Goal: Information Seeking & Learning: Learn about a topic

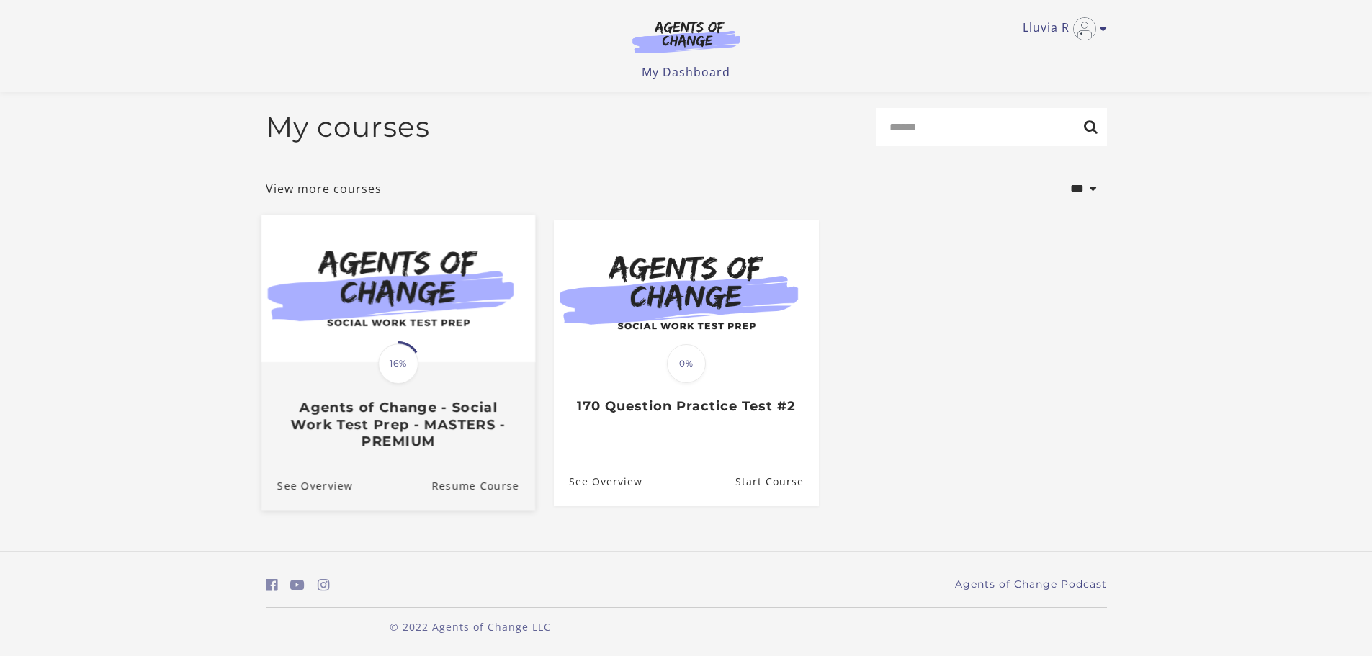
click at [347, 297] on img at bounding box center [398, 289] width 274 height 148
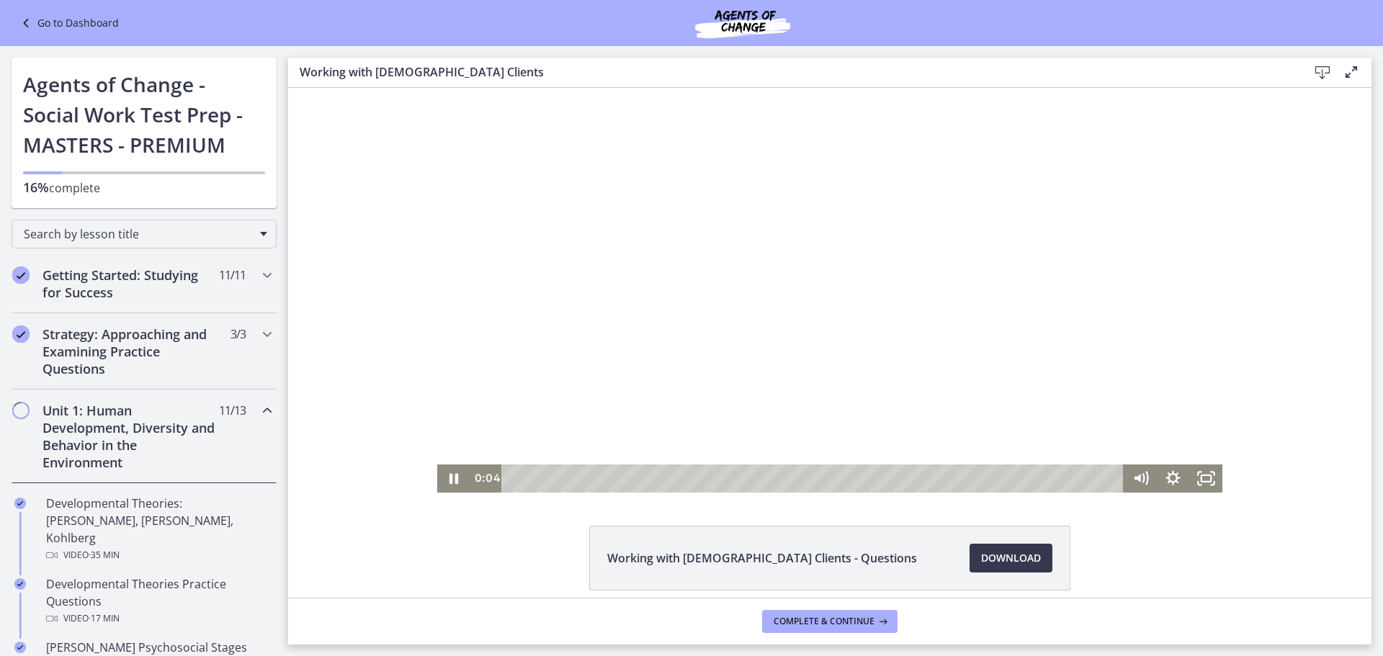
click at [528, 251] on div at bounding box center [829, 290] width 785 height 405
click at [447, 485] on icon "Play Video" at bounding box center [455, 479] width 39 height 34
click at [441, 471] on icon "Pause" at bounding box center [453, 479] width 39 height 34
click at [450, 475] on icon "Play Video" at bounding box center [455, 479] width 10 height 14
click at [446, 489] on icon "Pause" at bounding box center [453, 479] width 39 height 34
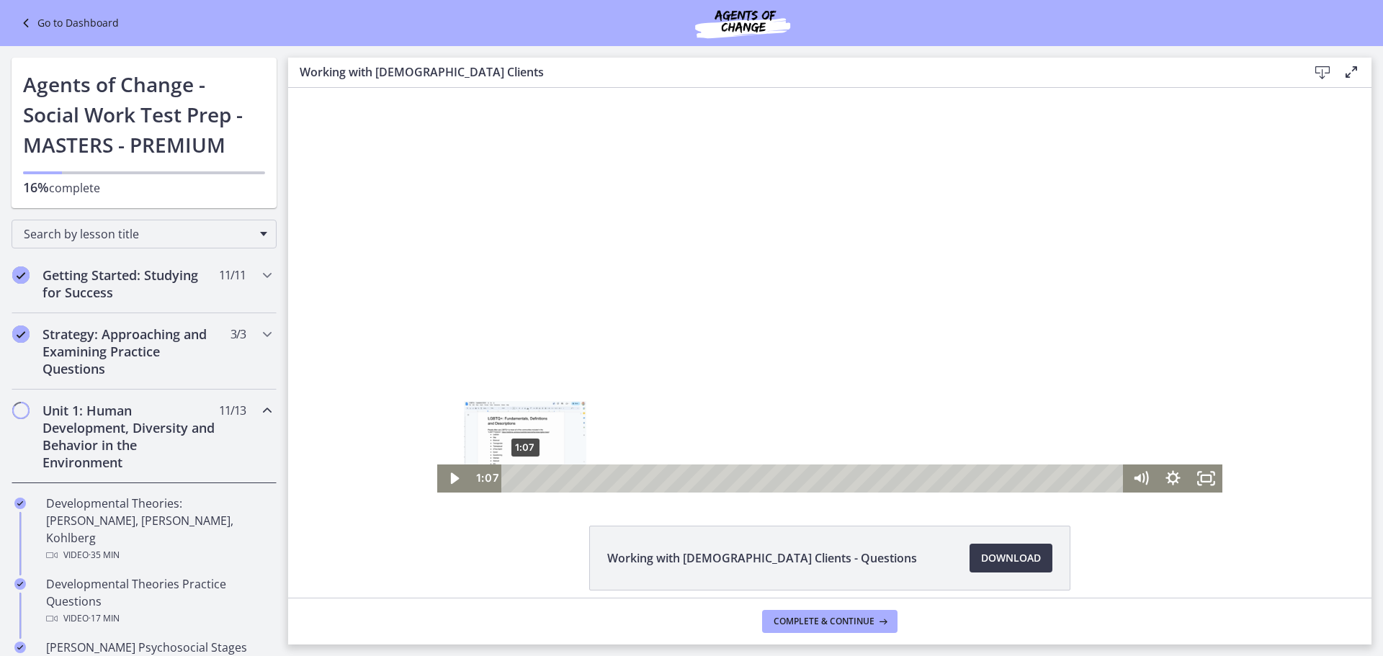
click at [520, 480] on div "1:07" at bounding box center [814, 479] width 602 height 28
click at [532, 478] on div "2:16" at bounding box center [814, 479] width 602 height 28
click at [462, 477] on icon "Play Video" at bounding box center [455, 479] width 32 height 28
click at [631, 397] on div at bounding box center [829, 290] width 785 height 405
drag, startPoint x: 628, startPoint y: 400, endPoint x: 633, endPoint y: 414, distance: 15.3
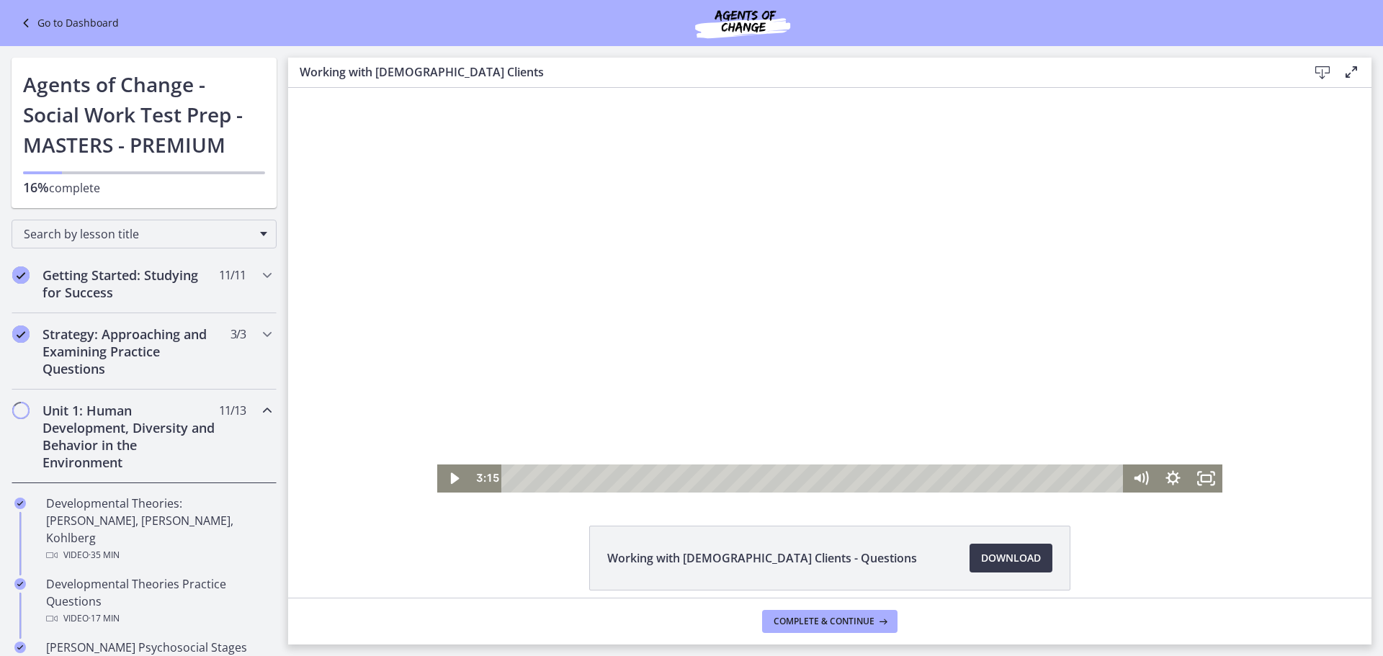
click at [633, 414] on div at bounding box center [829, 290] width 785 height 405
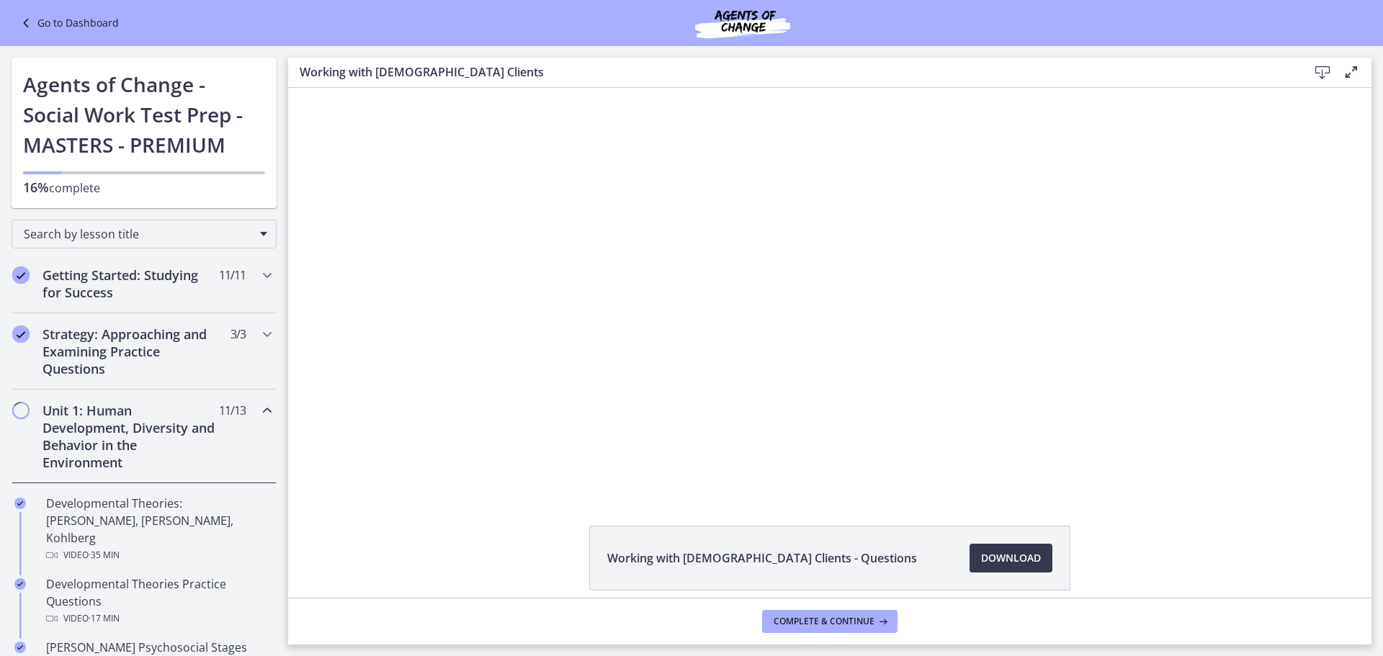
click at [633, 414] on div at bounding box center [829, 290] width 785 height 405
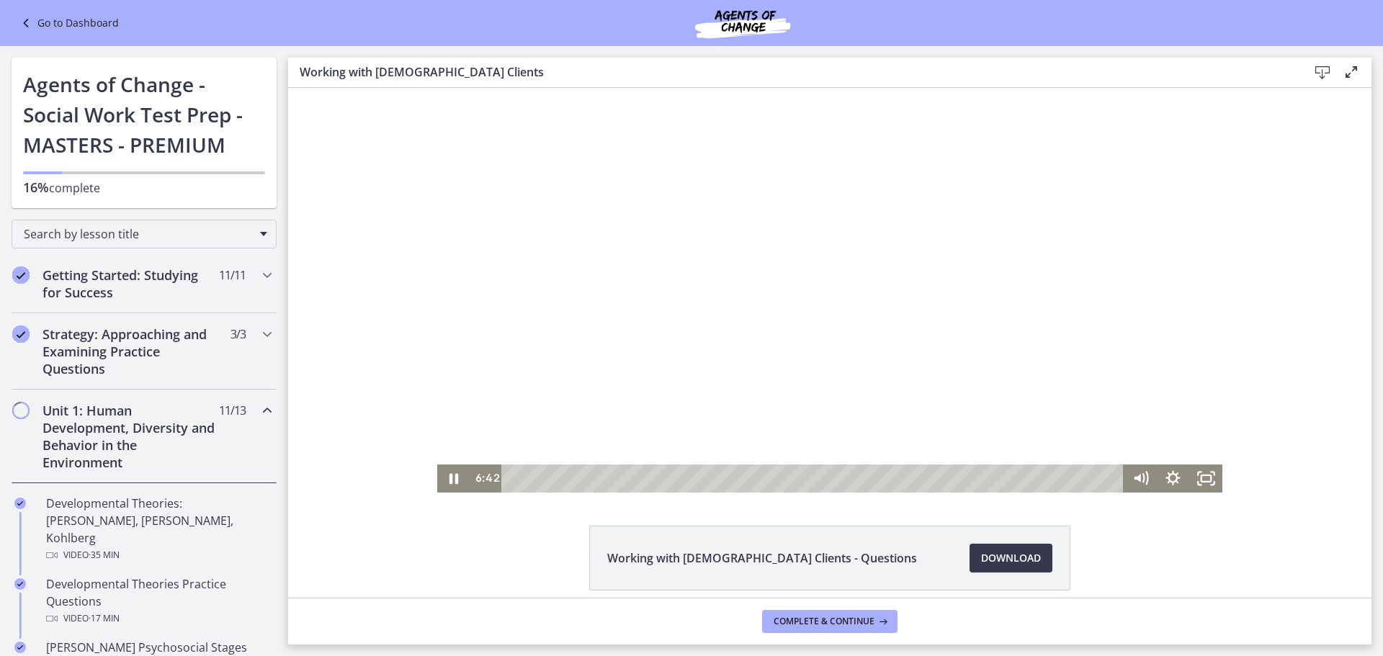
click at [632, 422] on div at bounding box center [829, 290] width 785 height 405
click at [925, 290] on div at bounding box center [829, 290] width 785 height 405
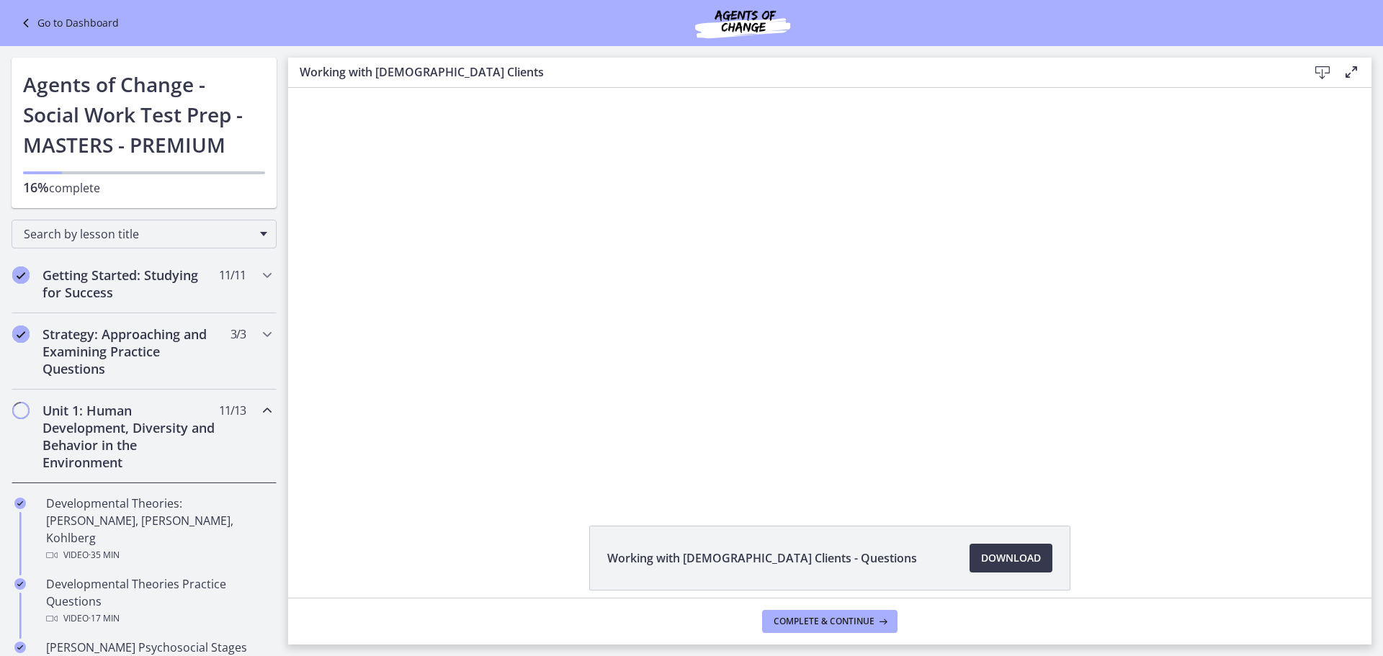
click at [923, 289] on div at bounding box center [829, 290] width 785 height 405
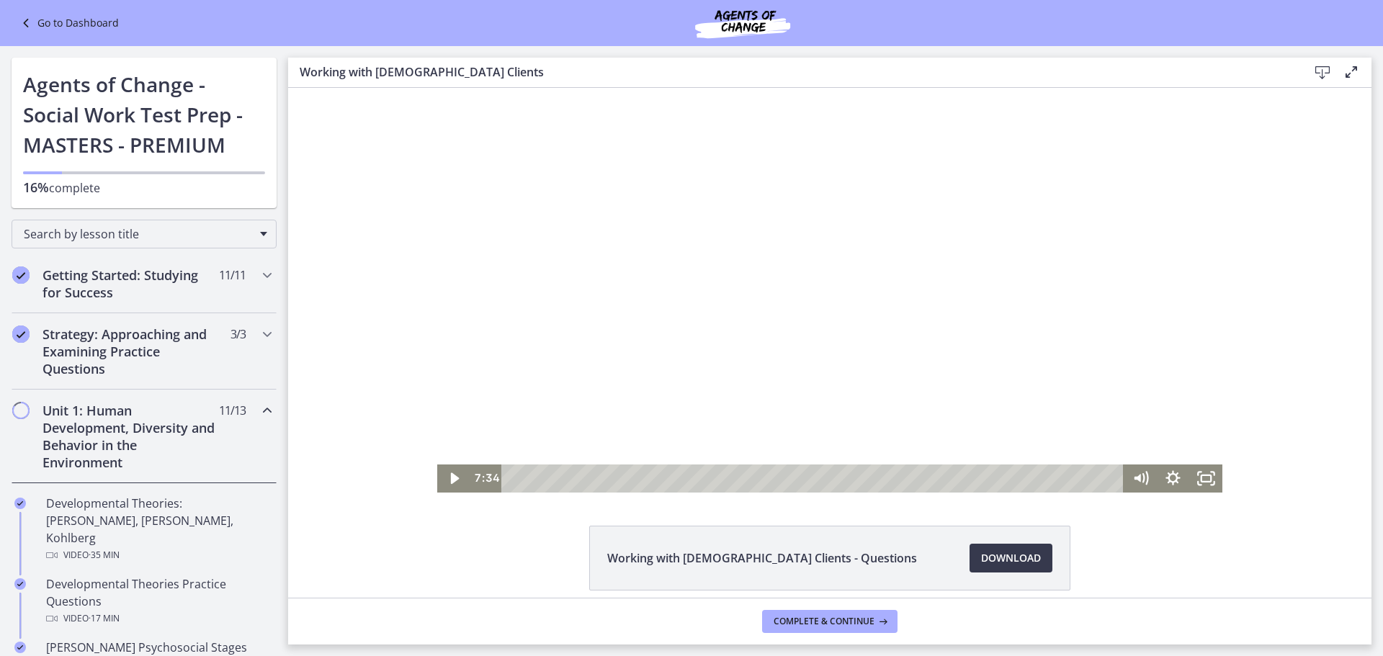
drag, startPoint x: 939, startPoint y: 279, endPoint x: 925, endPoint y: 264, distance: 20.9
click at [935, 277] on div at bounding box center [829, 290] width 785 height 405
drag, startPoint x: 995, startPoint y: 308, endPoint x: 1017, endPoint y: 323, distance: 26.0
click at [1017, 323] on div at bounding box center [829, 290] width 785 height 405
click at [451, 488] on icon "Play Video" at bounding box center [455, 479] width 32 height 28
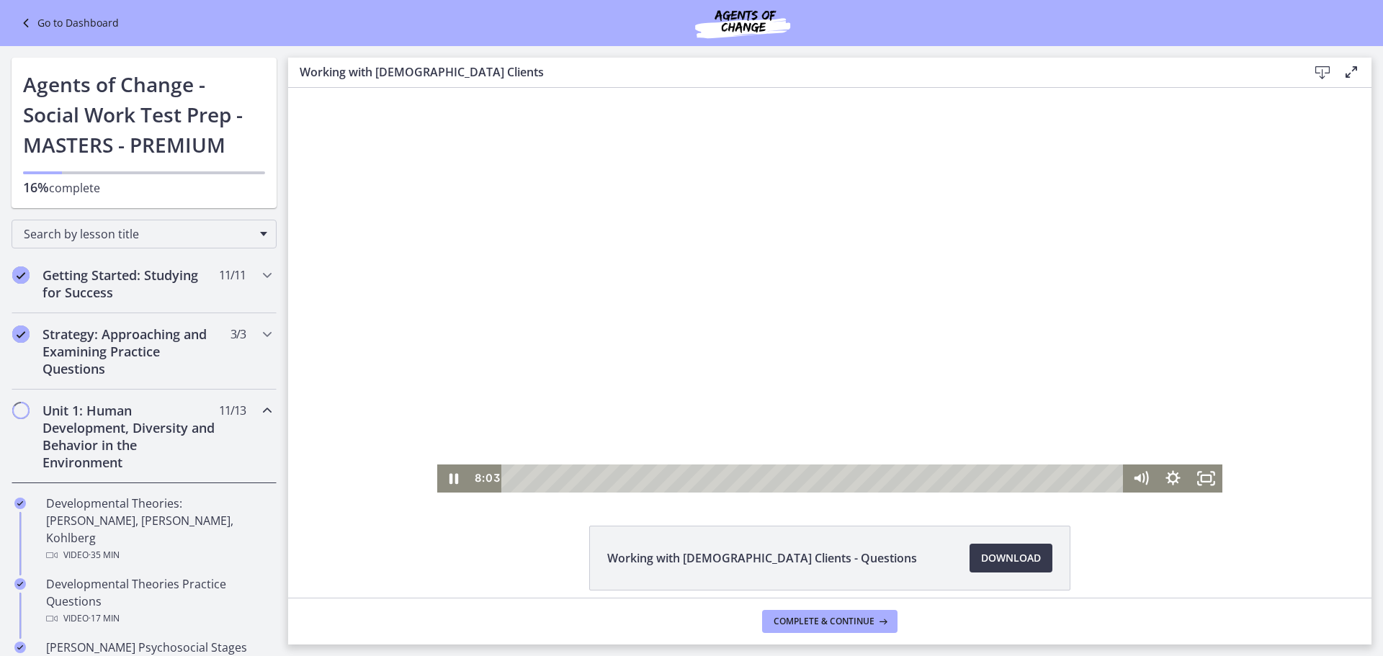
click at [647, 306] on div at bounding box center [829, 290] width 785 height 405
click at [456, 475] on icon "Play Video" at bounding box center [455, 479] width 39 height 34
click at [456, 475] on icon "Pause" at bounding box center [453, 479] width 39 height 34
click at [436, 485] on icon "Play Video" at bounding box center [455, 479] width 39 height 34
click at [436, 485] on icon "Pause" at bounding box center [453, 479] width 39 height 34
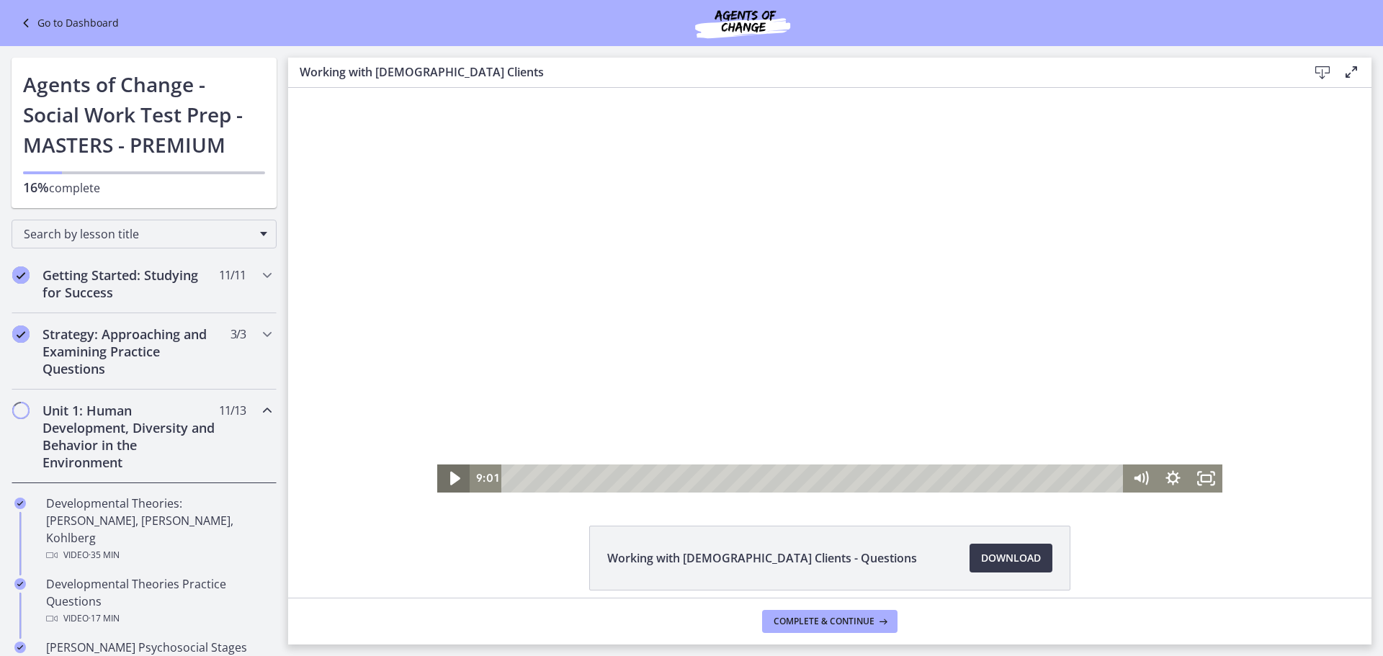
click at [436, 485] on icon "Play Video" at bounding box center [455, 479] width 39 height 34
click at [436, 485] on icon "Pause" at bounding box center [453, 479] width 39 height 34
click at [439, 485] on icon "Play Video" at bounding box center [455, 479] width 32 height 28
drag, startPoint x: 436, startPoint y: 485, endPoint x: 449, endPoint y: 526, distance: 43.3
click at [449, 493] on html "Click for sound @keyframes VOLUME_SMALL_WAVE_FLASH { 0% { opacity: 0; } 33% { o…" at bounding box center [829, 290] width 1083 height 405
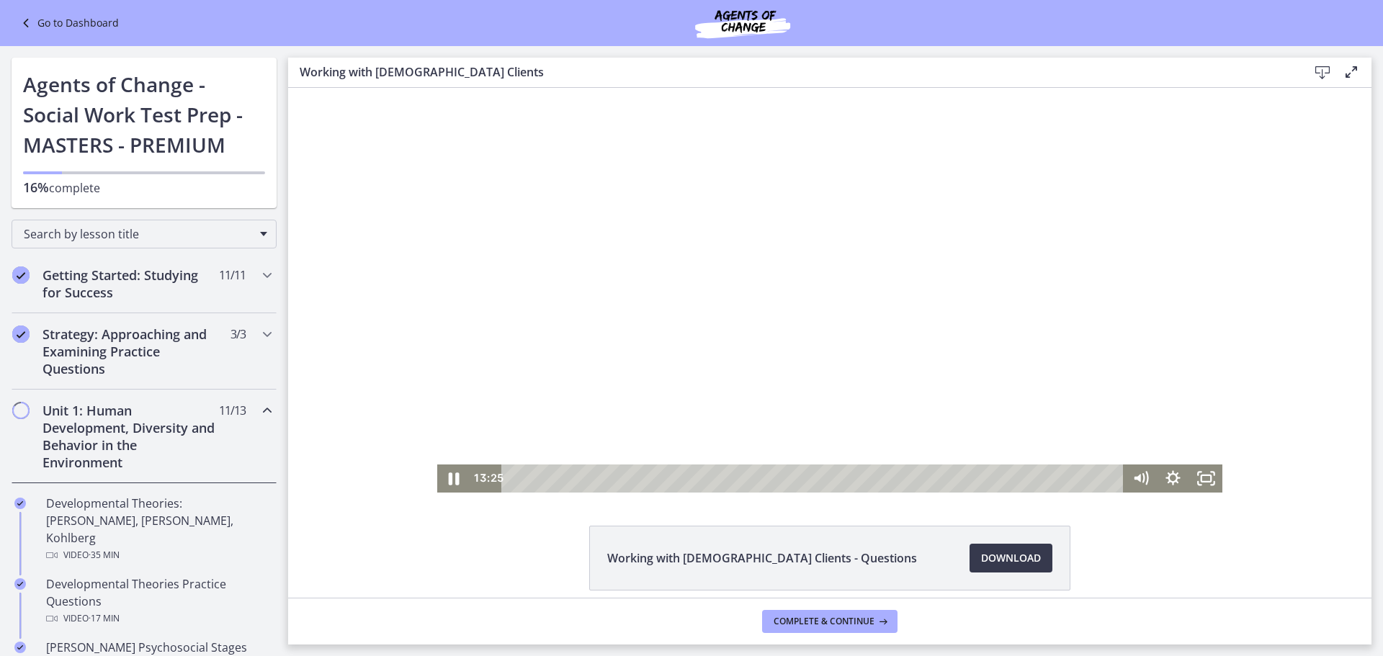
click at [622, 246] on div at bounding box center [829, 290] width 785 height 405
click at [882, 332] on div at bounding box center [829, 290] width 785 height 405
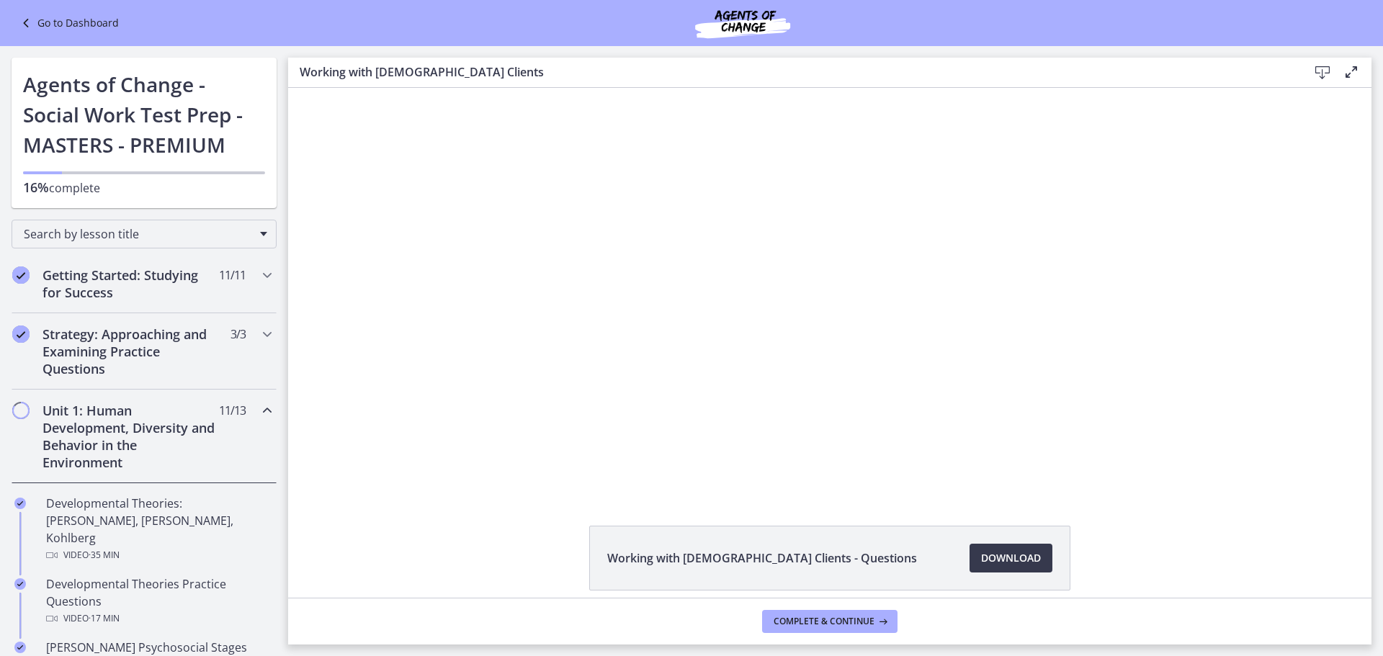
click at [887, 339] on div at bounding box center [829, 290] width 785 height 405
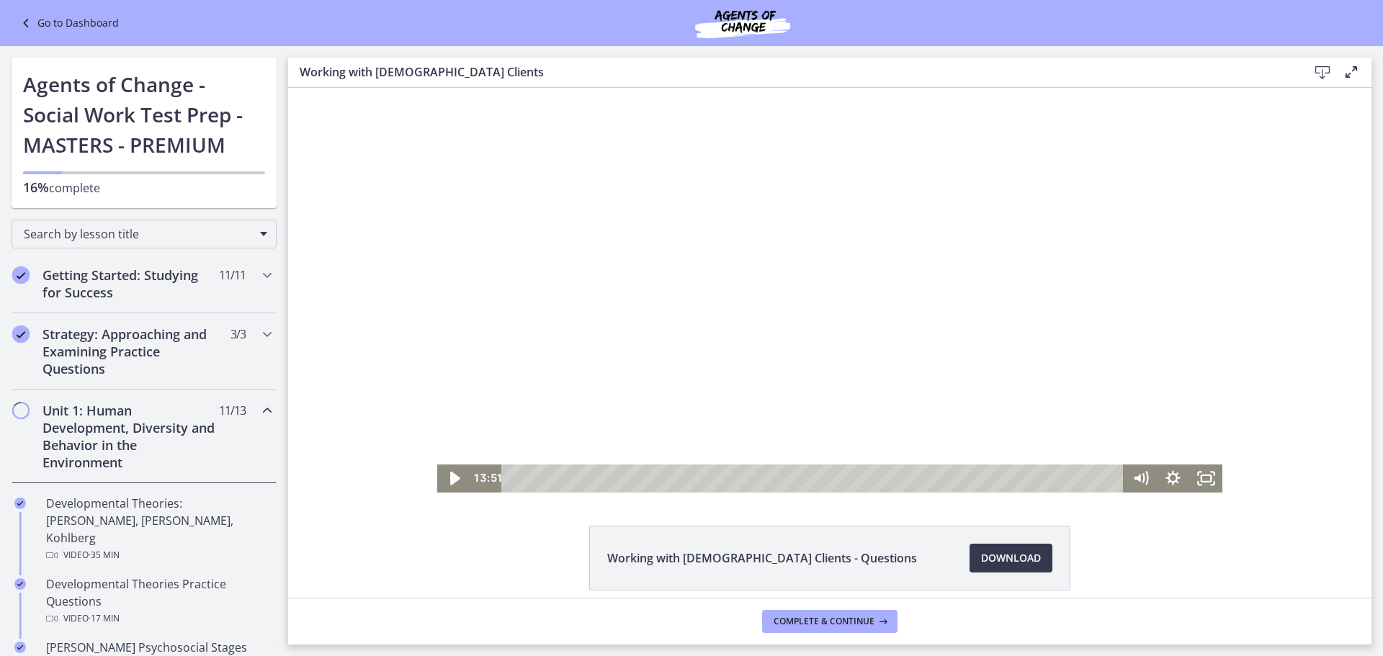
click at [821, 389] on div at bounding box center [829, 290] width 785 height 405
click at [835, 329] on div at bounding box center [829, 290] width 785 height 405
click at [741, 254] on div at bounding box center [829, 290] width 785 height 405
click at [742, 255] on div at bounding box center [829, 290] width 785 height 405
drag, startPoint x: 653, startPoint y: 267, endPoint x: 647, endPoint y: 271, distance: 7.4
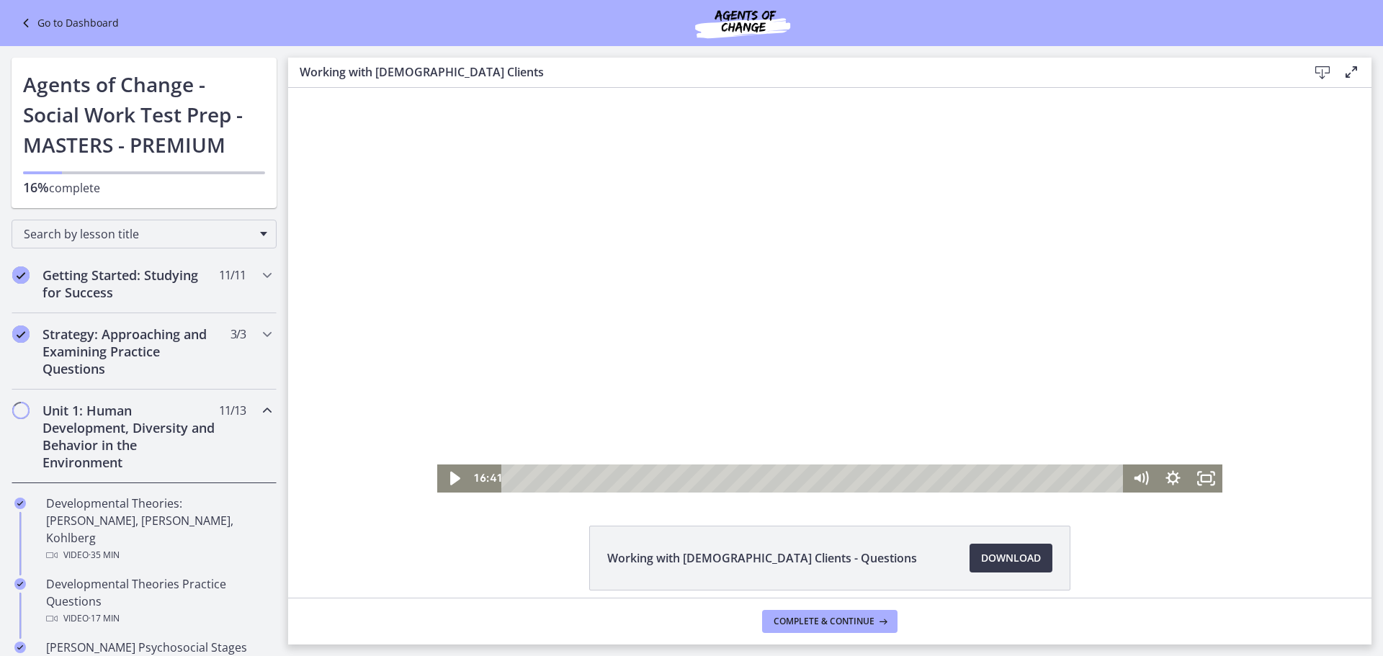
click at [650, 270] on div at bounding box center [829, 290] width 785 height 405
click at [1172, 480] on icon "Show settings menu" at bounding box center [1173, 479] width 39 height 34
click at [1165, 472] on icon "Hide settings menu" at bounding box center [1173, 479] width 32 height 28
click at [1096, 341] on div at bounding box center [829, 290] width 785 height 405
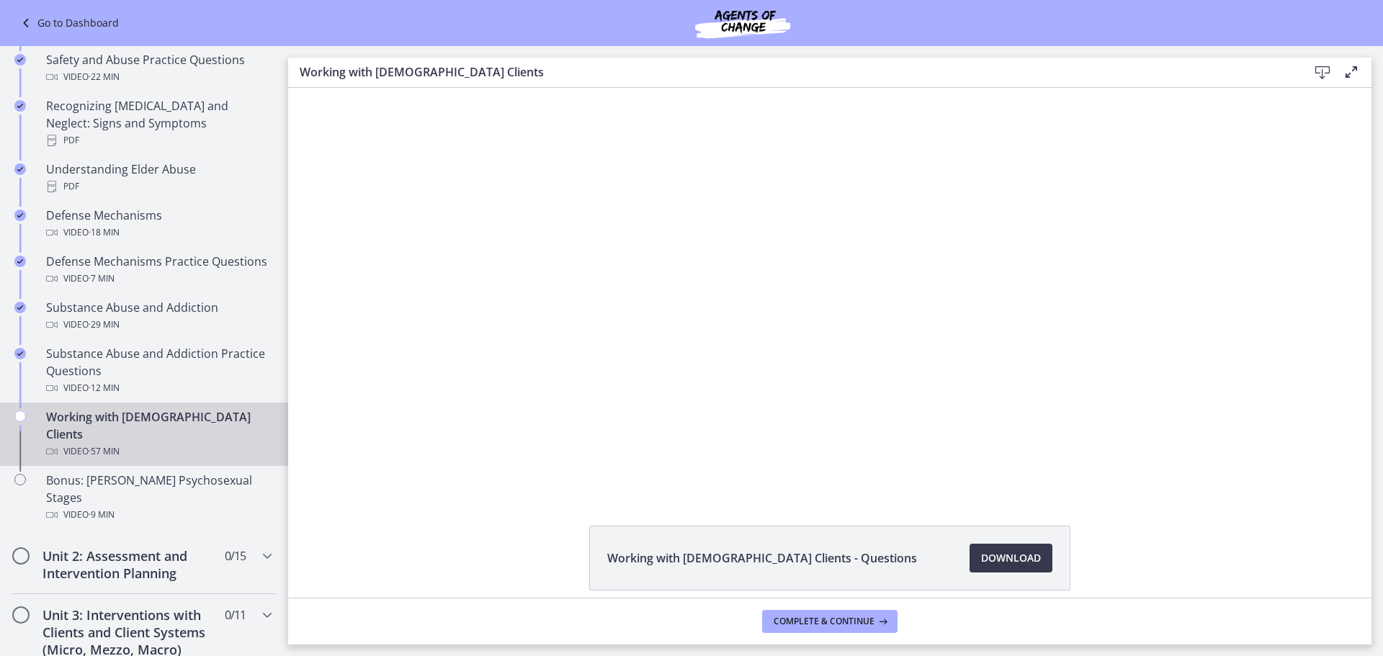
scroll to position [683, 0]
drag, startPoint x: 284, startPoint y: 235, endPoint x: 4, endPoint y: 359, distance: 306.6
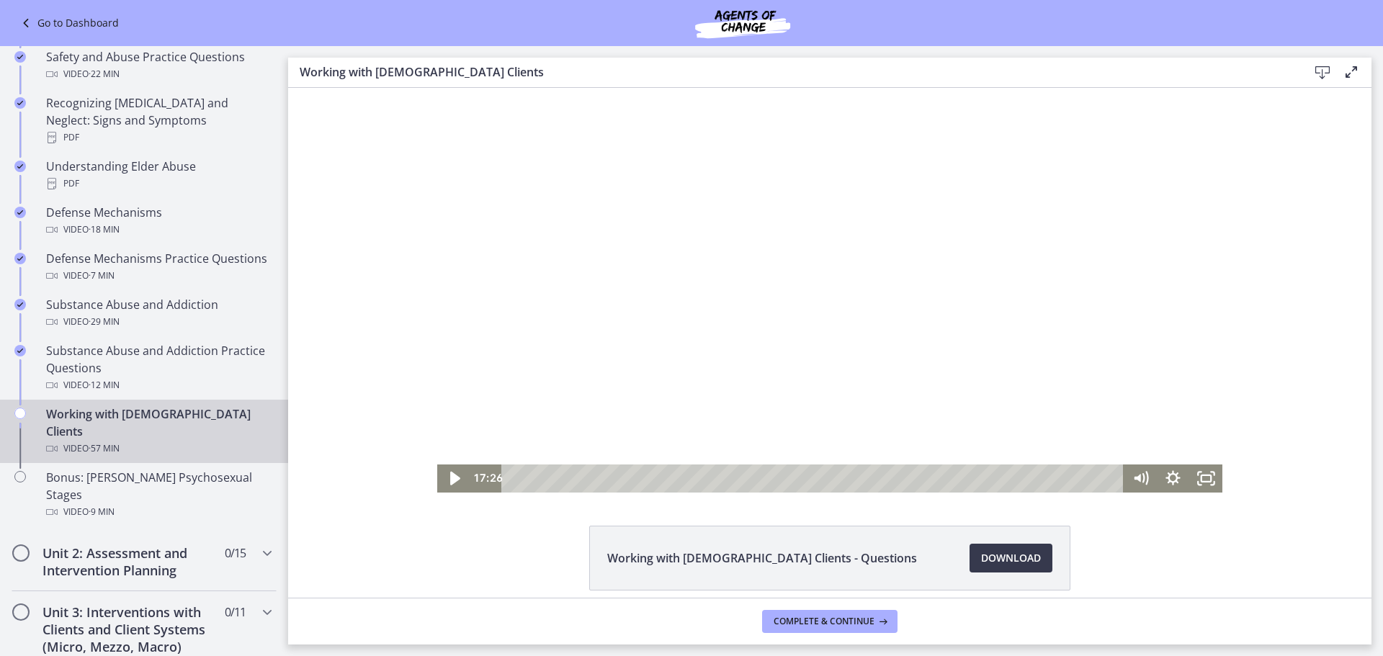
click at [802, 333] on div at bounding box center [829, 290] width 785 height 405
drag, startPoint x: 835, startPoint y: 321, endPoint x: 827, endPoint y: 327, distance: 9.8
click at [827, 327] on div at bounding box center [829, 290] width 785 height 405
click at [705, 481] on div "Playbar" at bounding box center [709, 478] width 9 height 9
click at [970, 317] on div at bounding box center [829, 290] width 785 height 405
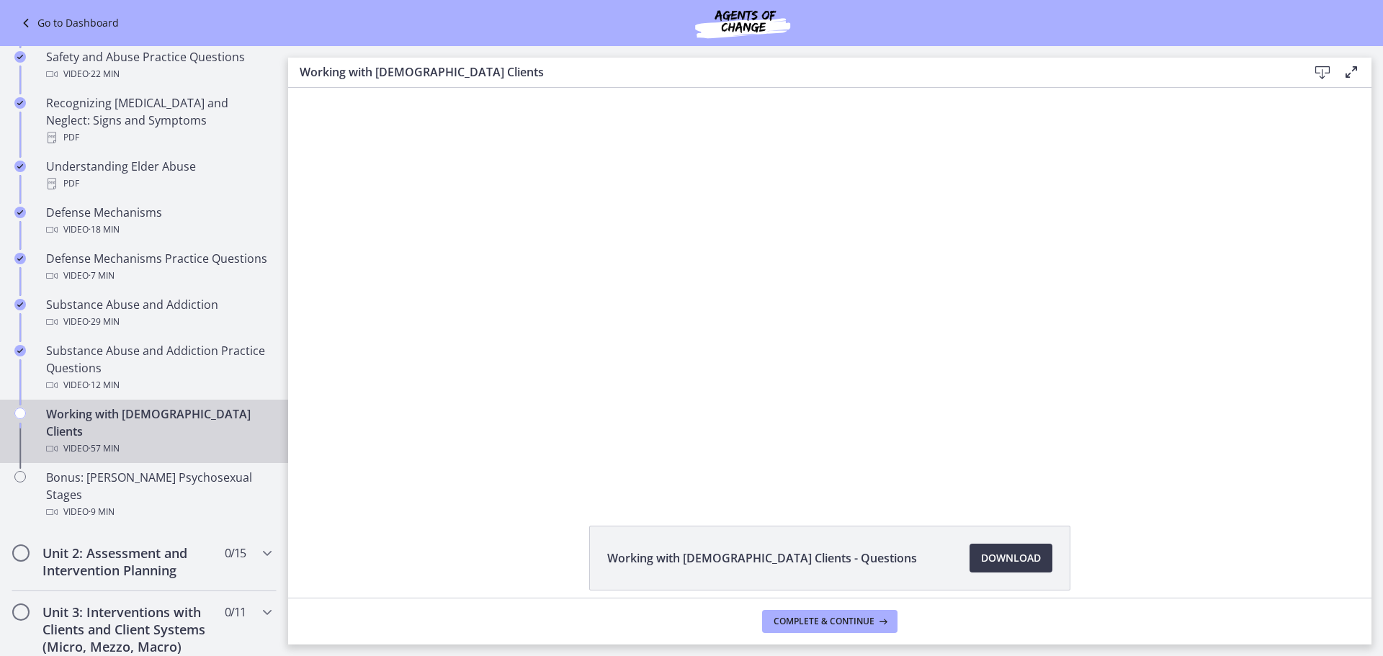
drag, startPoint x: 755, startPoint y: 403, endPoint x: 789, endPoint y: 413, distance: 36.0
click at [768, 411] on div at bounding box center [829, 290] width 785 height 405
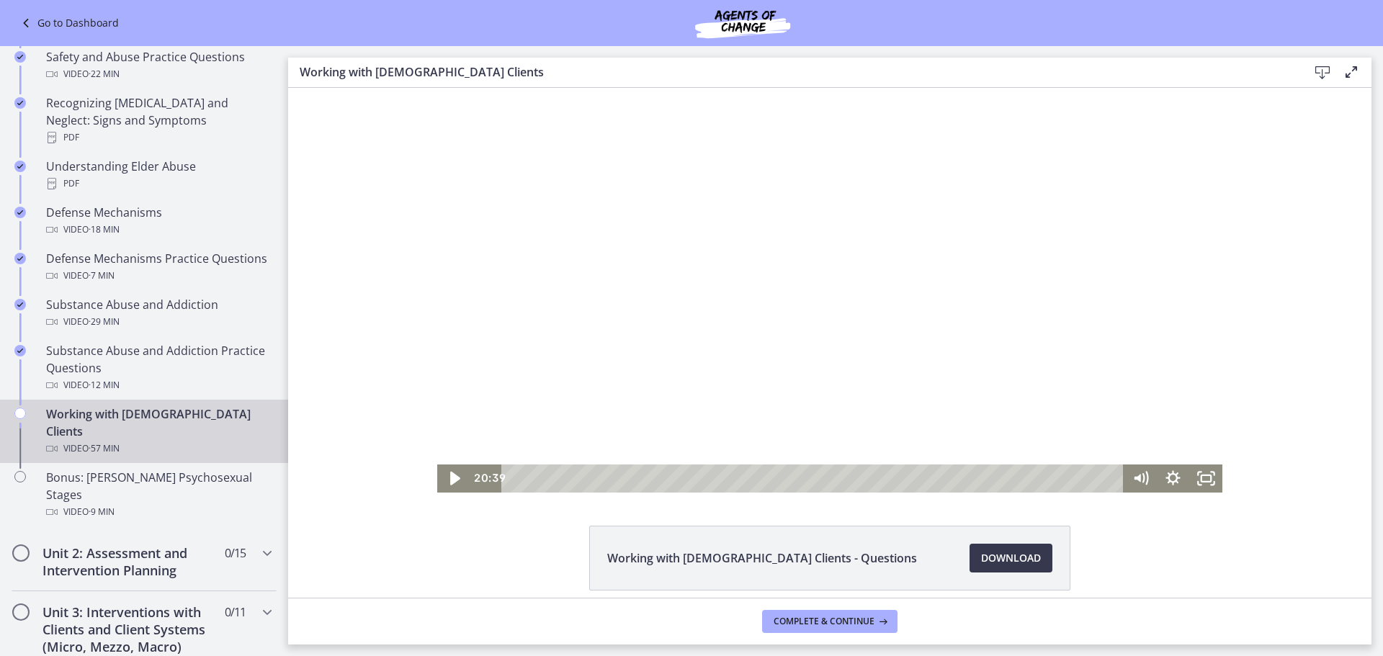
click at [768, 326] on div at bounding box center [829, 290] width 785 height 405
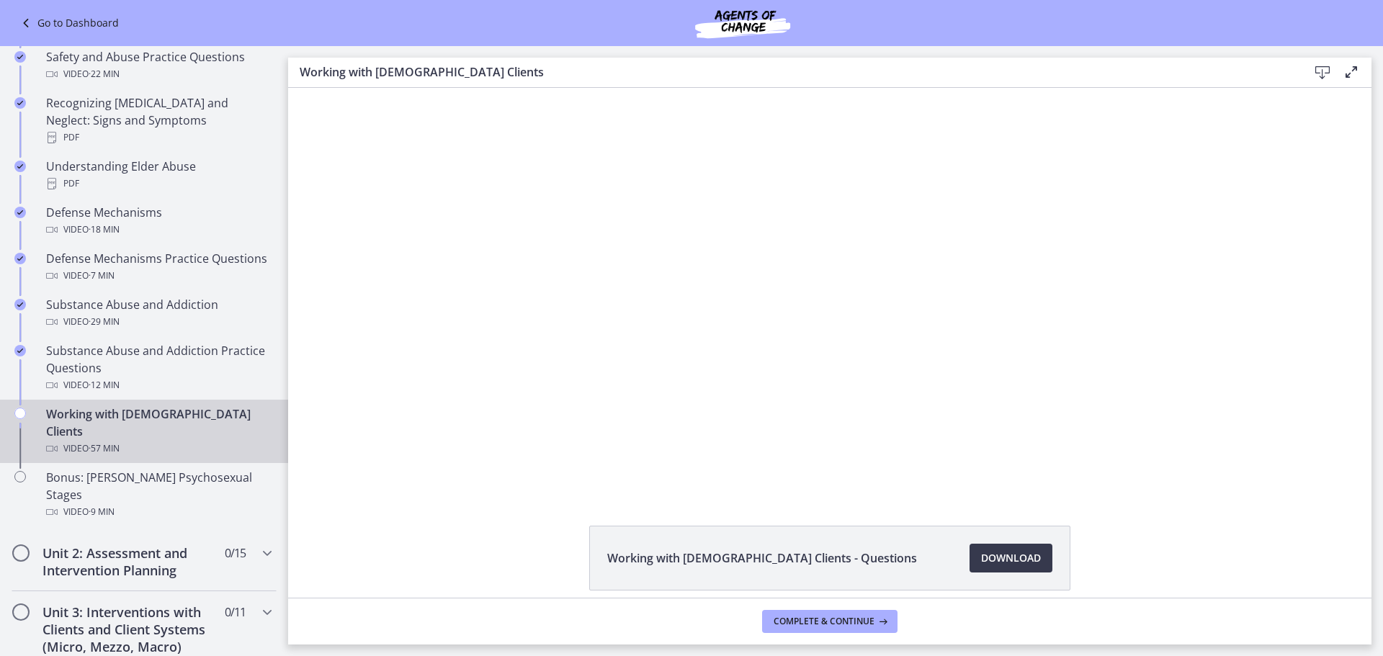
click at [789, 365] on div at bounding box center [829, 290] width 785 height 405
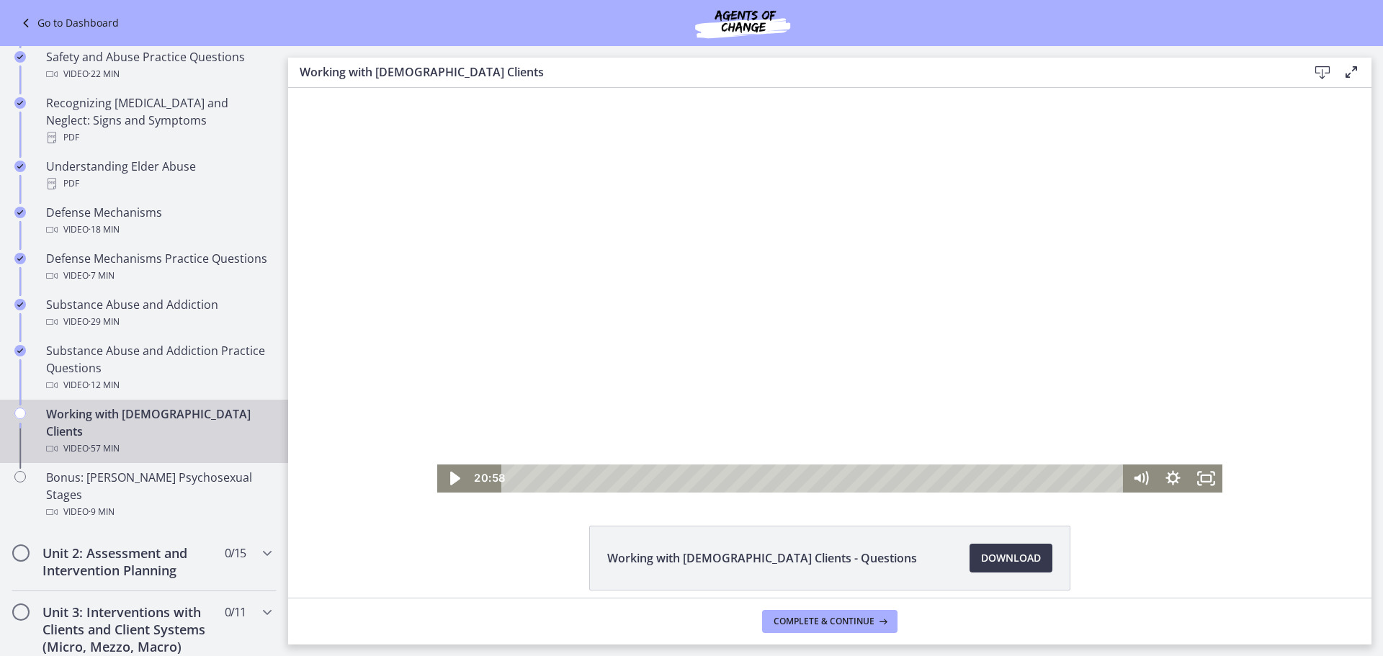
click at [922, 282] on div at bounding box center [829, 290] width 785 height 405
click at [922, 287] on div at bounding box center [829, 290] width 785 height 405
click at [1054, 320] on div at bounding box center [829, 290] width 785 height 405
click at [723, 411] on div at bounding box center [829, 290] width 785 height 405
click at [651, 351] on div at bounding box center [829, 290] width 785 height 405
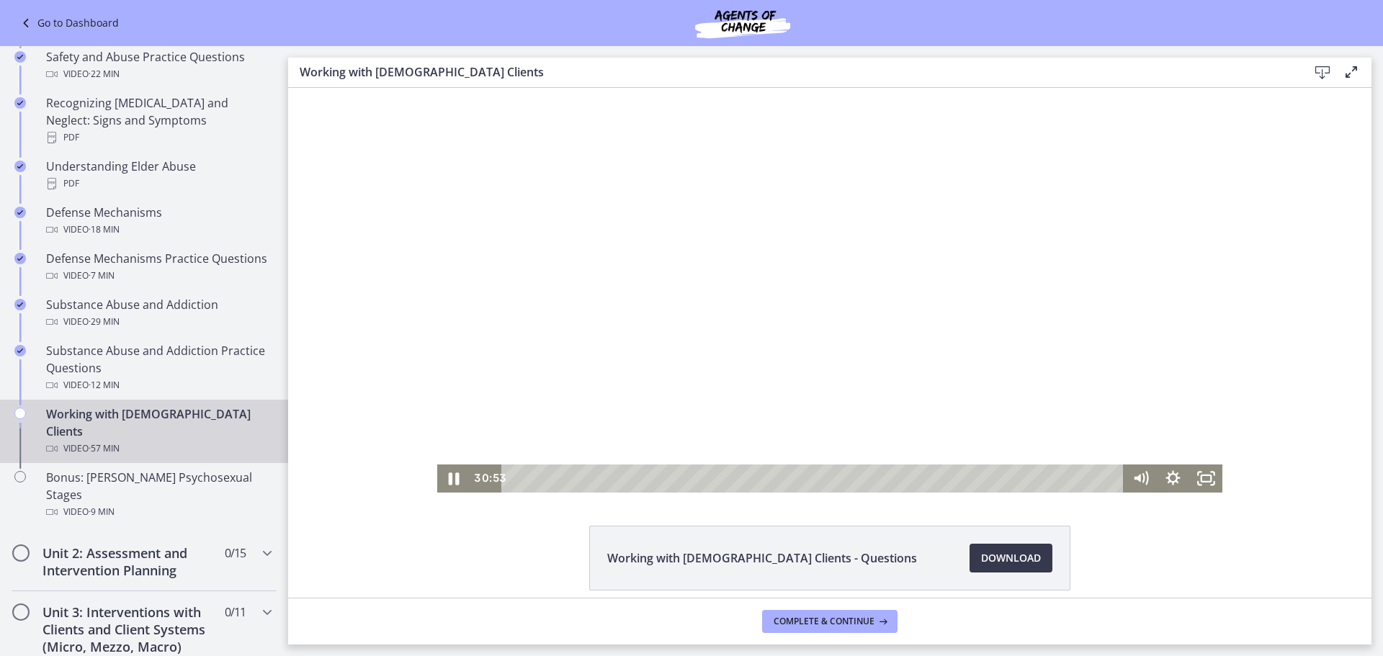
click at [631, 300] on div at bounding box center [829, 290] width 785 height 405
click at [766, 277] on div at bounding box center [829, 290] width 785 height 405
drag, startPoint x: 799, startPoint y: 295, endPoint x: 774, endPoint y: 302, distance: 25.5
click at [798, 295] on div at bounding box center [829, 290] width 785 height 405
click at [784, 228] on div at bounding box center [829, 290] width 785 height 405
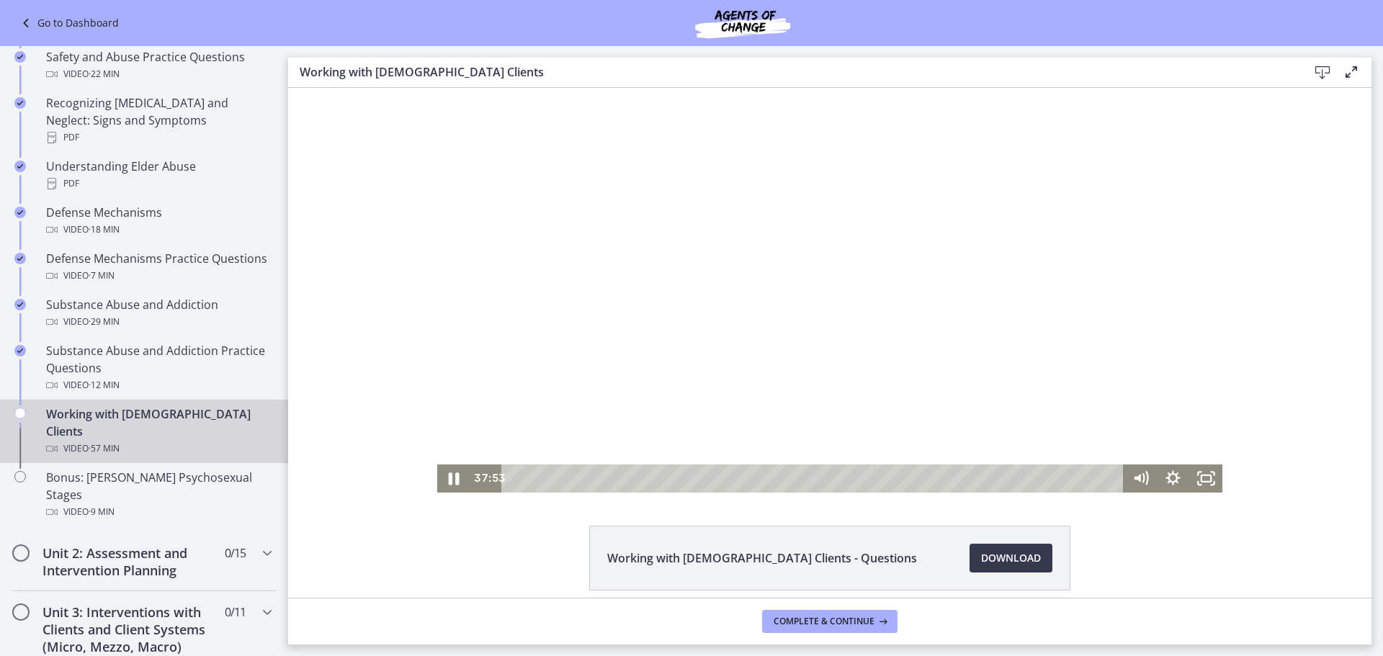
click at [508, 216] on div at bounding box center [829, 290] width 785 height 405
click at [561, 277] on div at bounding box center [829, 290] width 785 height 405
click at [640, 266] on div at bounding box center [829, 290] width 785 height 405
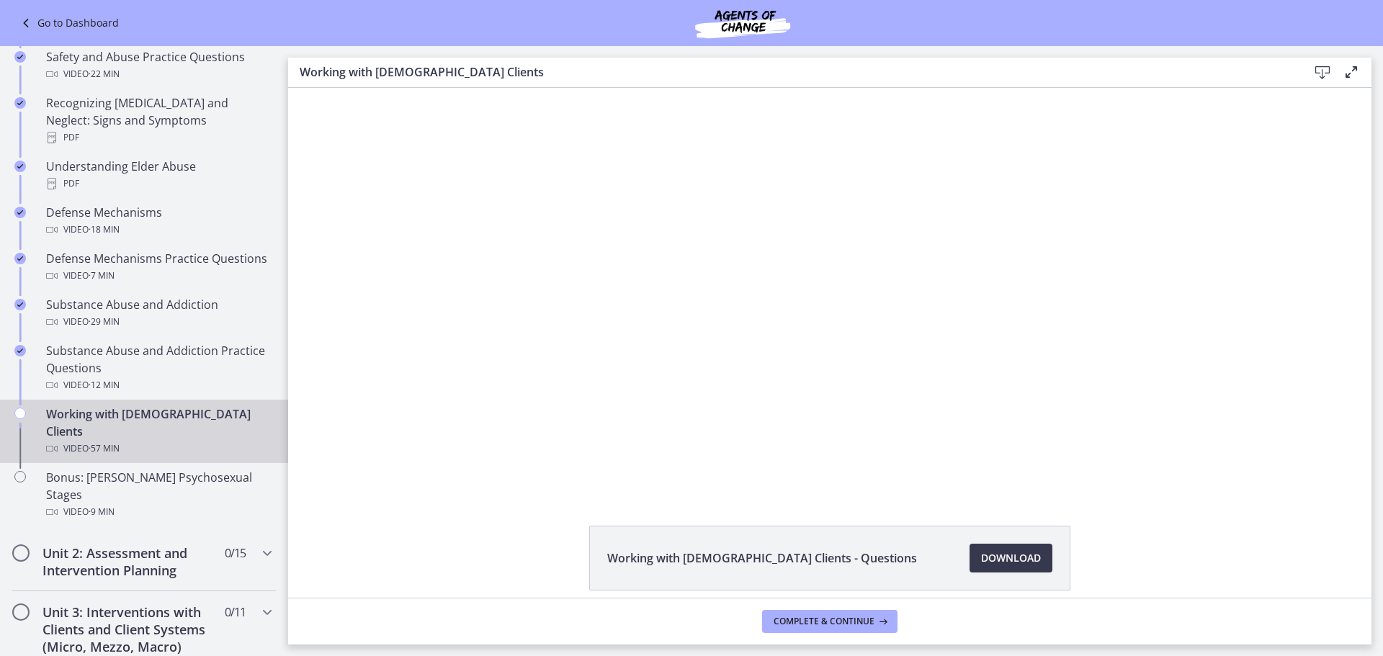
click at [671, 274] on div at bounding box center [829, 290] width 785 height 405
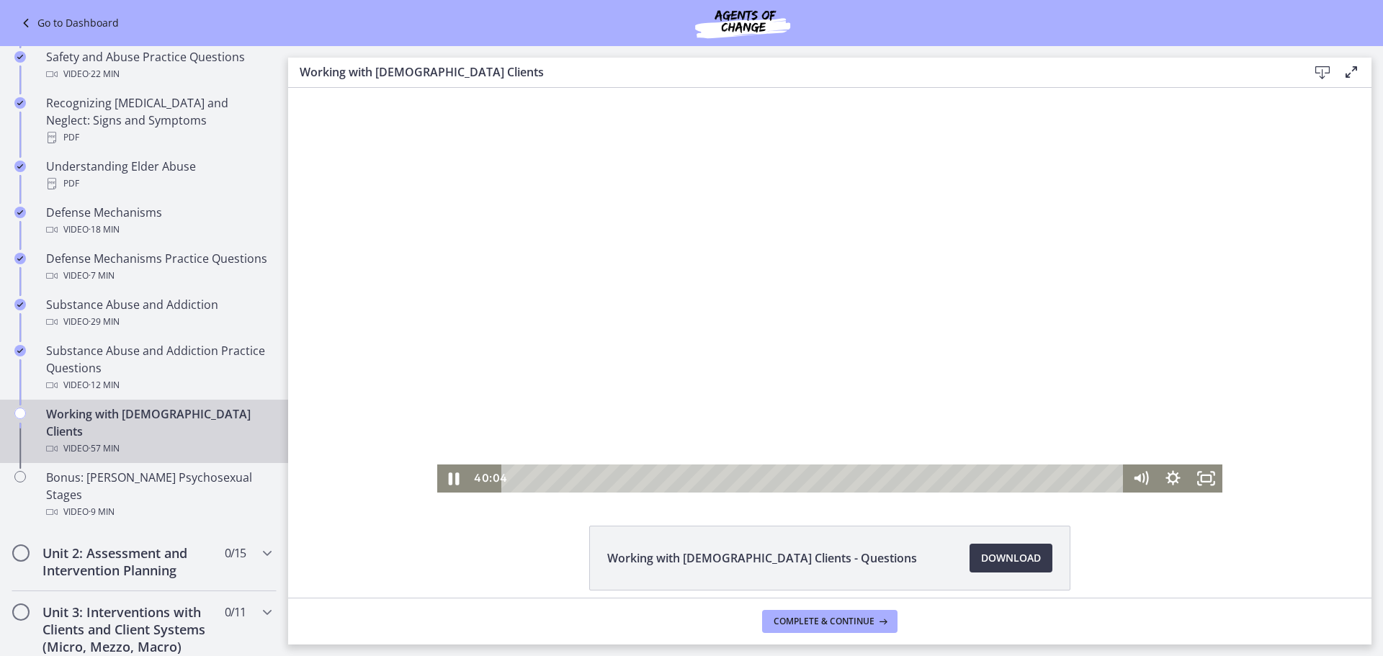
click at [785, 401] on div at bounding box center [829, 290] width 785 height 405
click at [784, 382] on div at bounding box center [829, 290] width 785 height 405
click at [839, 374] on div at bounding box center [829, 290] width 785 height 405
click at [853, 379] on div at bounding box center [829, 290] width 785 height 405
click at [855, 379] on div at bounding box center [829, 290] width 785 height 405
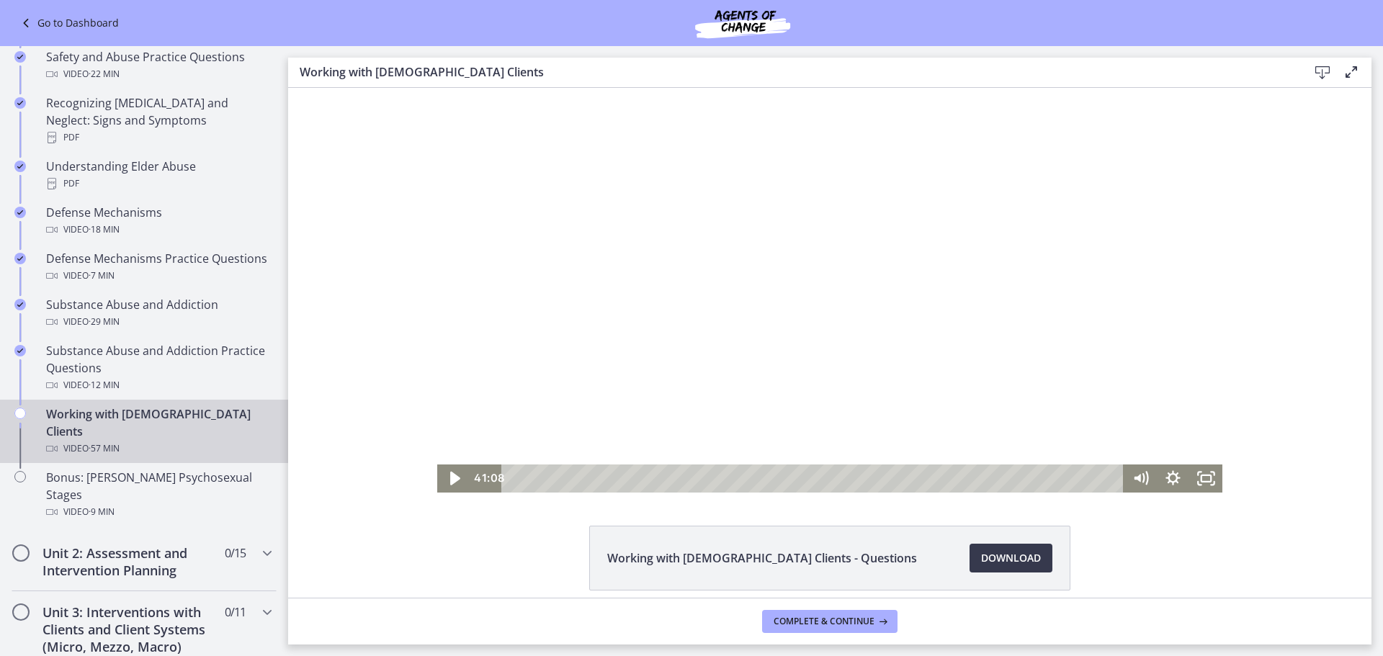
click at [853, 379] on div at bounding box center [829, 290] width 785 height 405
click at [853, 352] on div at bounding box center [829, 290] width 785 height 405
click at [875, 404] on div at bounding box center [829, 290] width 785 height 405
click at [910, 362] on div at bounding box center [829, 290] width 785 height 405
click at [647, 256] on div at bounding box center [829, 290] width 785 height 405
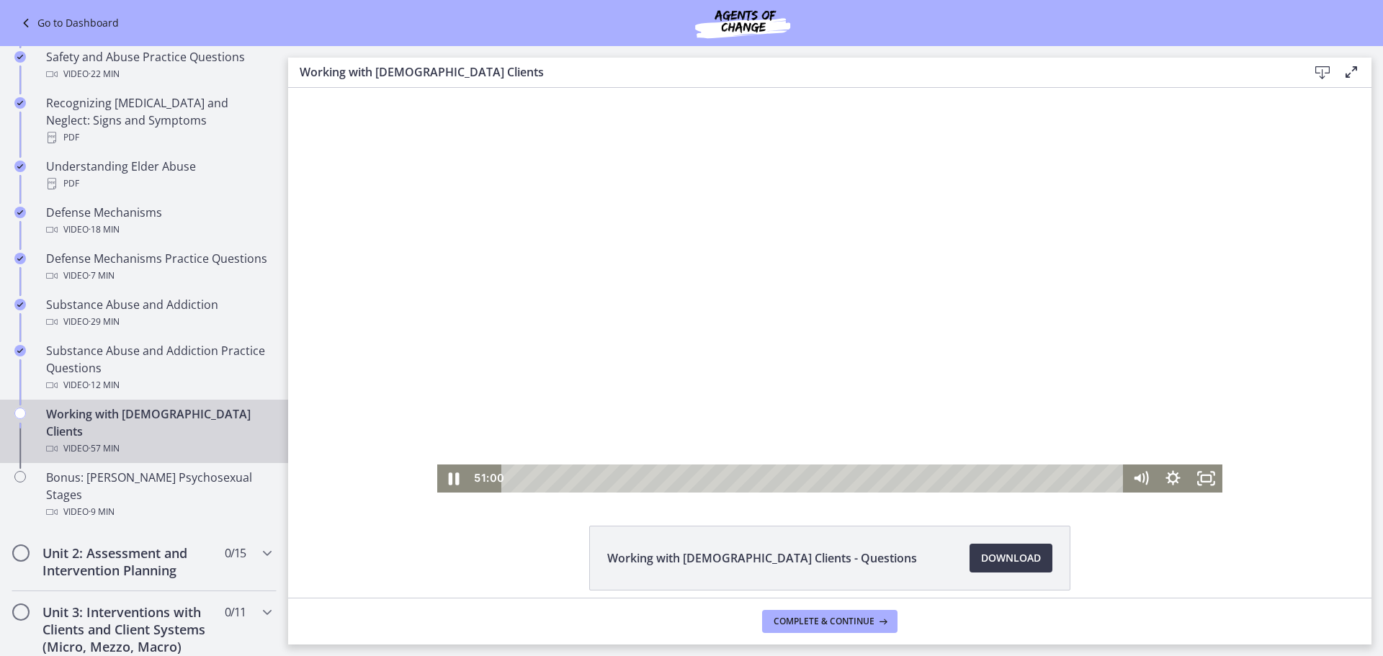
click at [719, 283] on div at bounding box center [829, 290] width 785 height 405
click at [1059, 479] on div "51:40" at bounding box center [814, 479] width 602 height 28
click at [813, 392] on div at bounding box center [829, 290] width 785 height 405
click at [1075, 478] on div "53:13" at bounding box center [814, 479] width 602 height 28
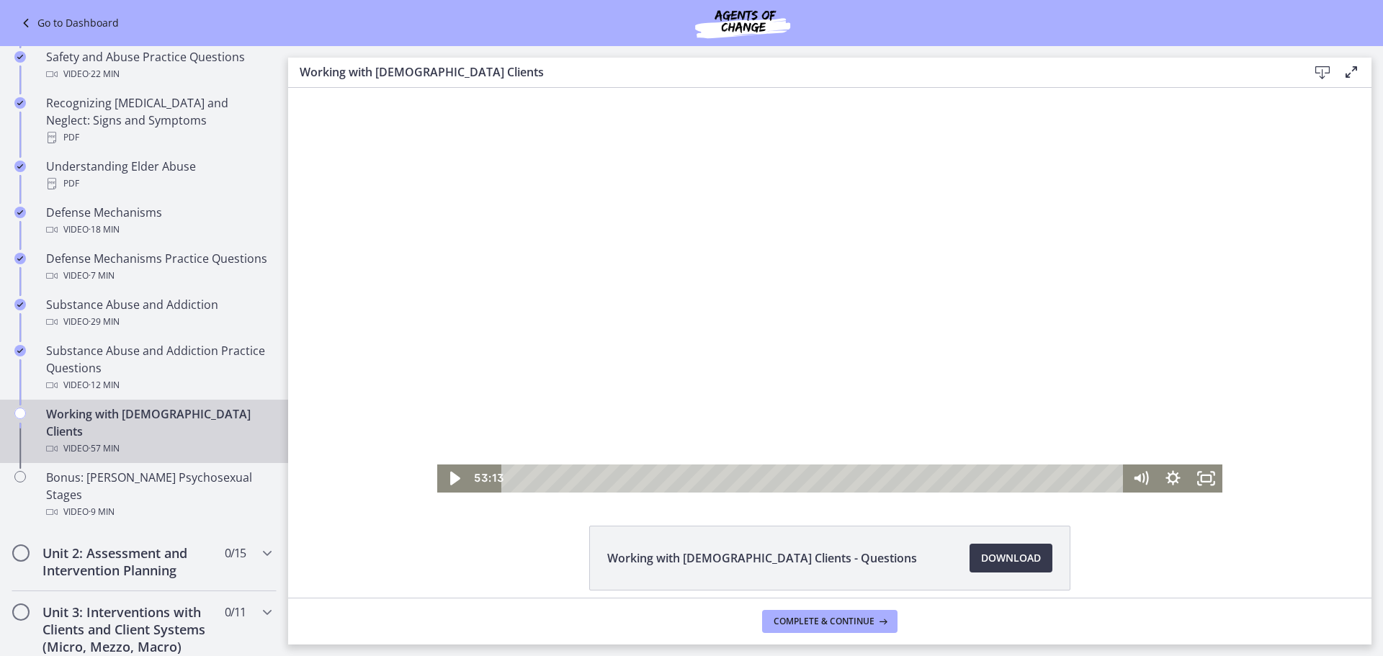
click at [903, 380] on div at bounding box center [829, 290] width 785 height 405
click at [902, 380] on div at bounding box center [829, 290] width 785 height 405
click at [646, 322] on div at bounding box center [829, 290] width 785 height 405
click at [1083, 475] on div "53:58" at bounding box center [814, 479] width 602 height 28
click at [1093, 475] on div "54:51" at bounding box center [814, 479] width 602 height 28
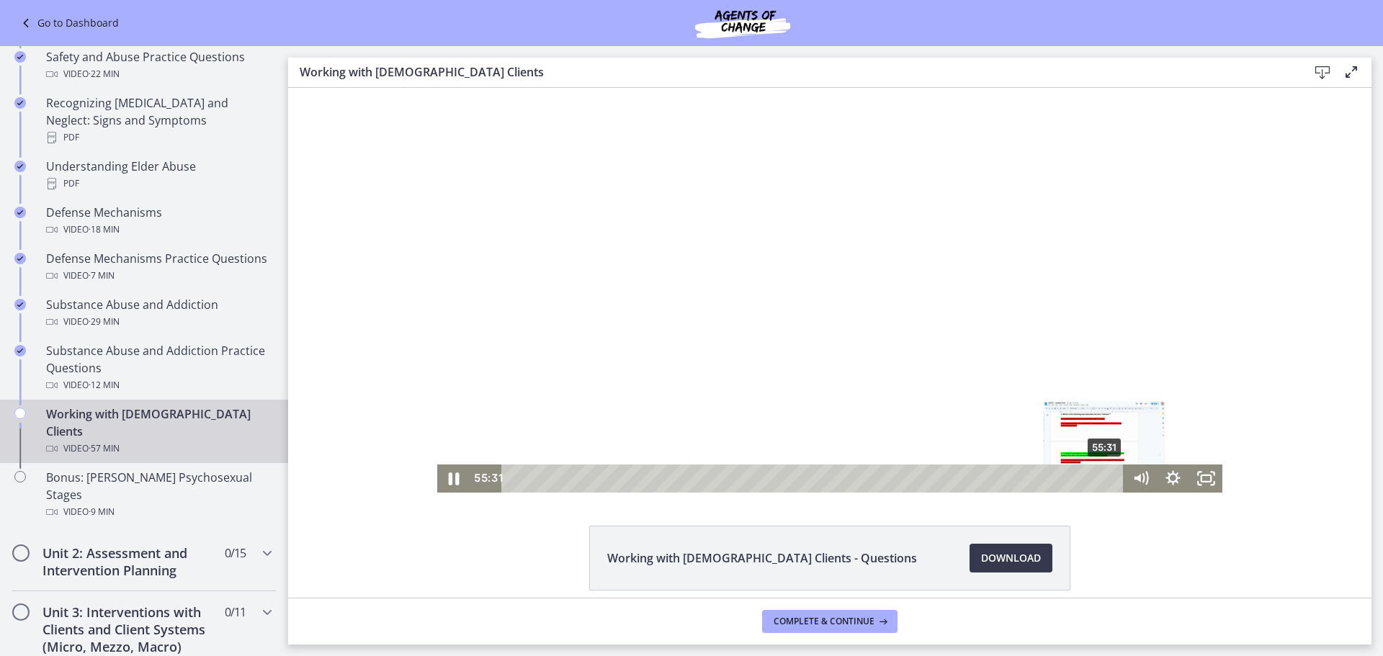
click at [1100, 480] on div "55:31" at bounding box center [814, 479] width 602 height 28
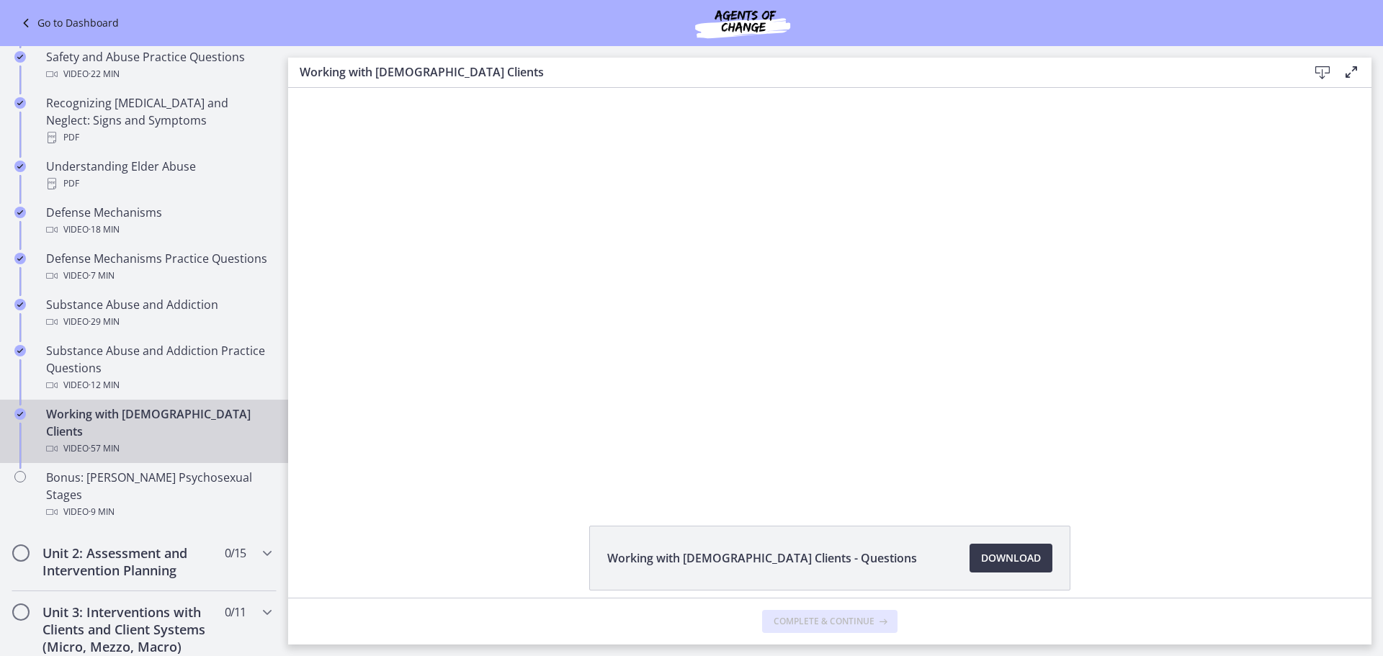
scroll to position [62, 0]
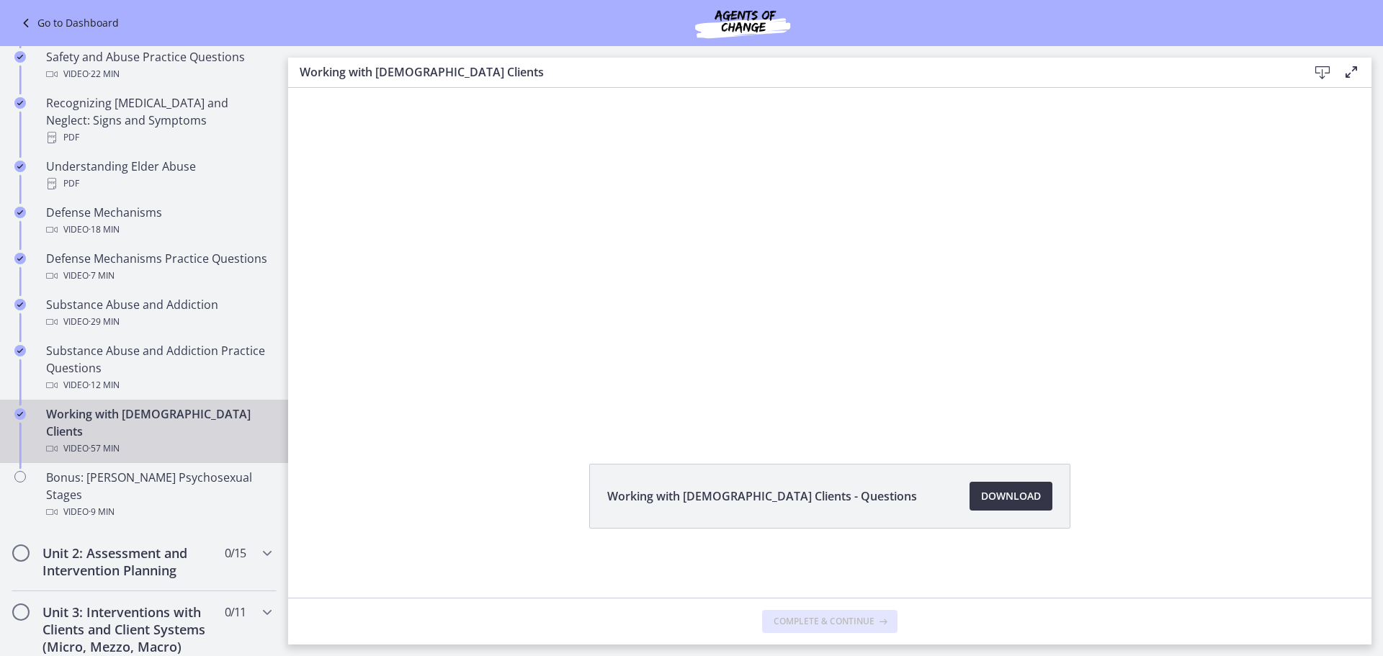
click at [970, 501] on link "Download Opens in a new window" at bounding box center [1010, 496] width 83 height 29
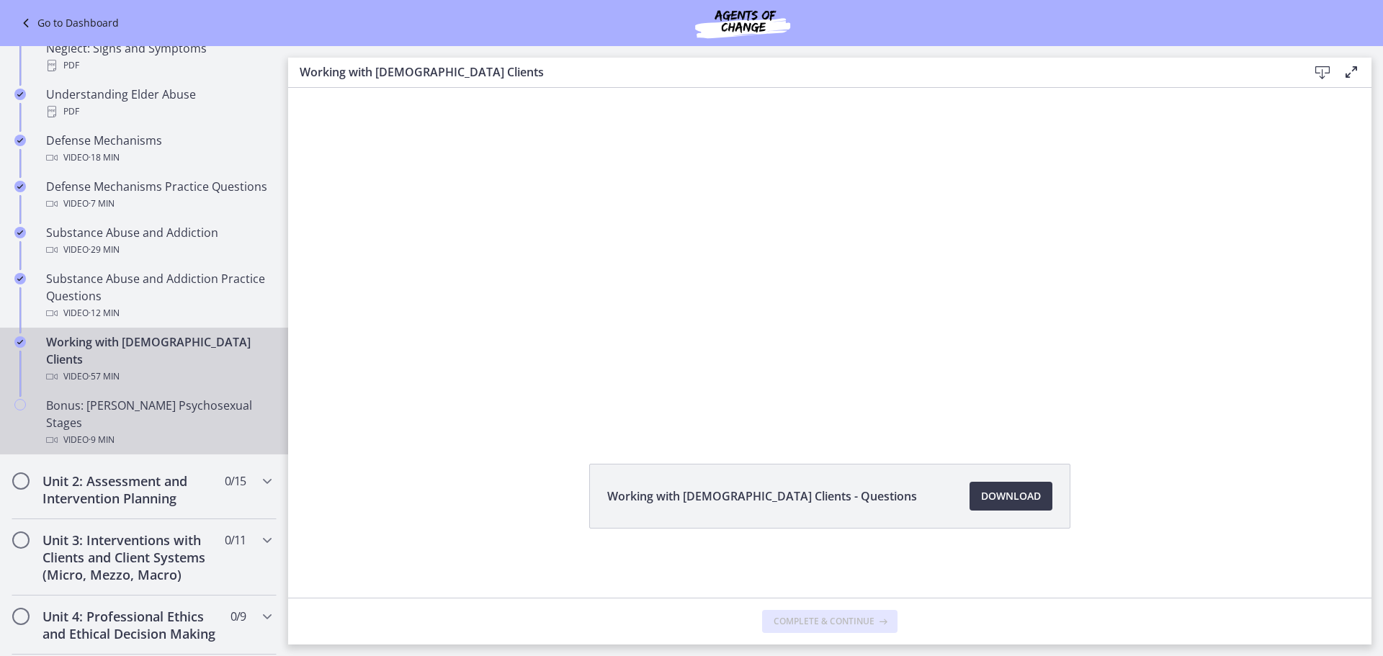
click at [167, 397] on div "Bonus: Freud's Psychosexual Stages Video · 9 min" at bounding box center [158, 423] width 225 height 52
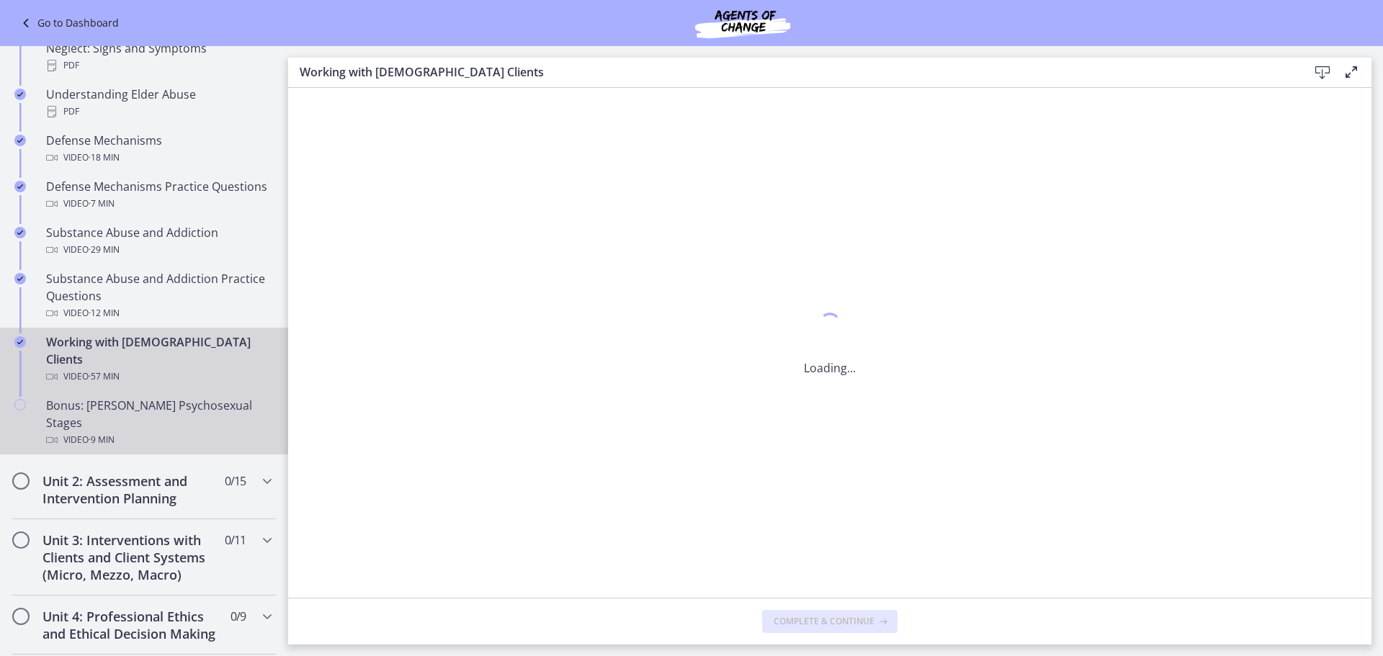
scroll to position [0, 0]
click at [76, 431] on div "Video · 9 min" at bounding box center [158, 439] width 225 height 17
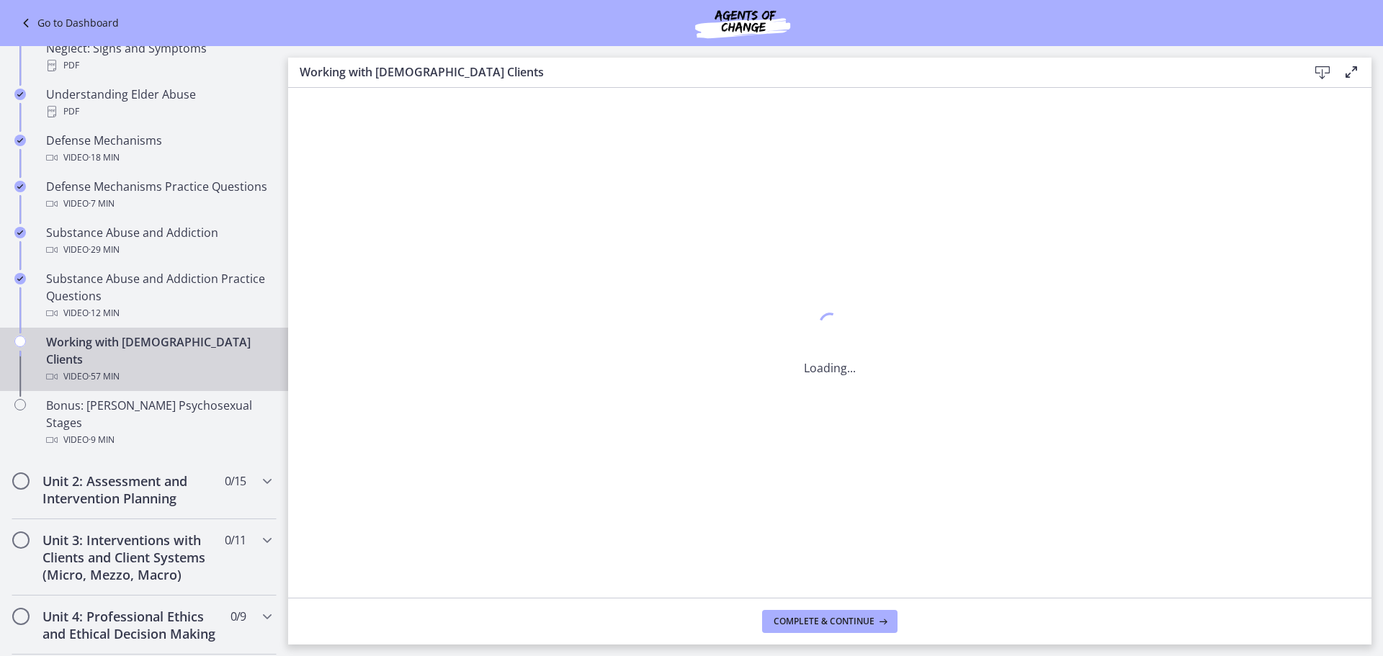
click at [104, 346] on div "Working with LGBTQ+ Clients Video · 57 min" at bounding box center [158, 359] width 225 height 52
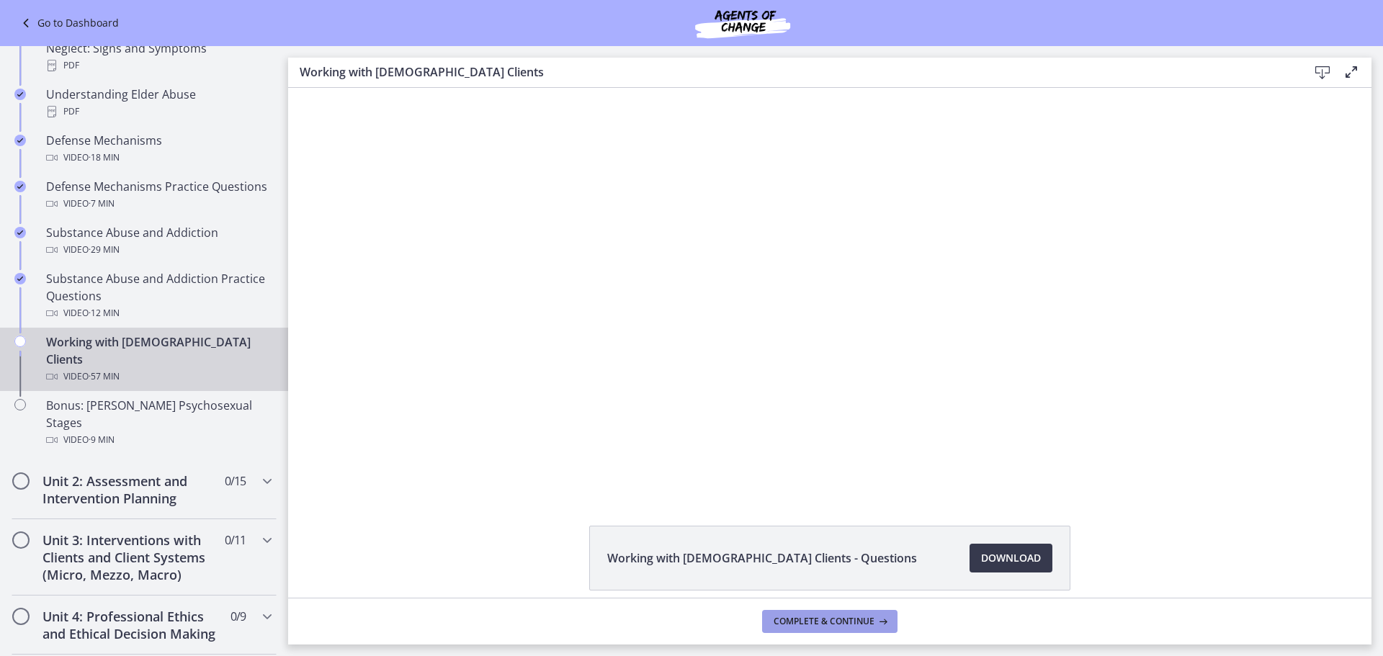
click at [787, 614] on button "Complete & continue" at bounding box center [829, 621] width 135 height 23
click at [870, 624] on span "Continue" at bounding box center [880, 622] width 45 height 12
click at [891, 619] on span "Continue" at bounding box center [880, 622] width 45 height 12
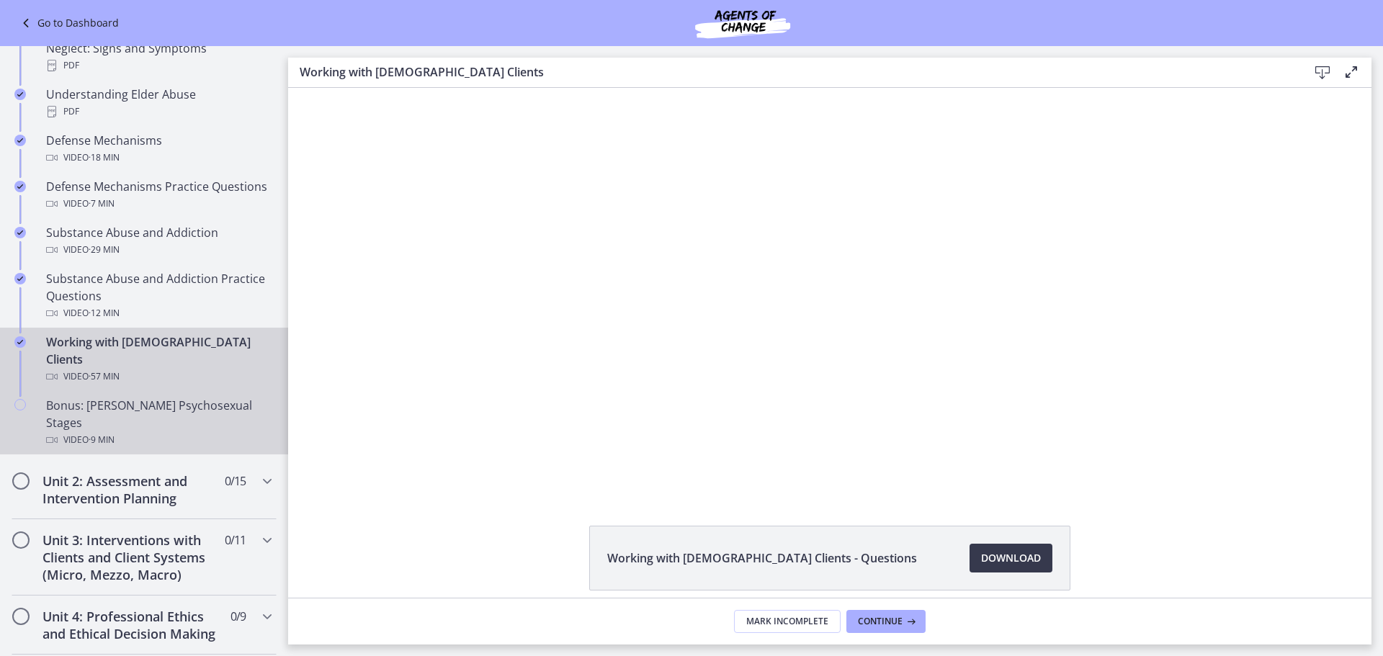
click at [136, 397] on div "Bonus: Freud's Psychosexual Stages Video · 9 min" at bounding box center [158, 423] width 225 height 52
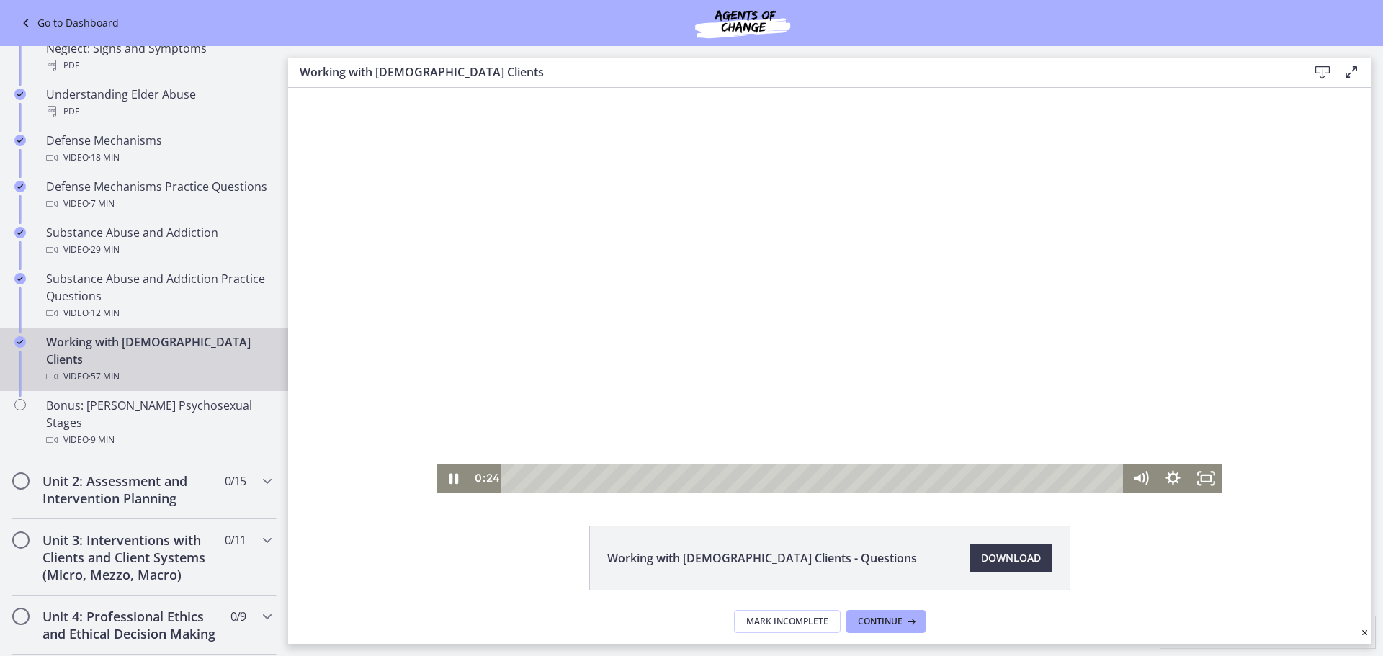
click at [974, 327] on div at bounding box center [829, 290] width 785 height 405
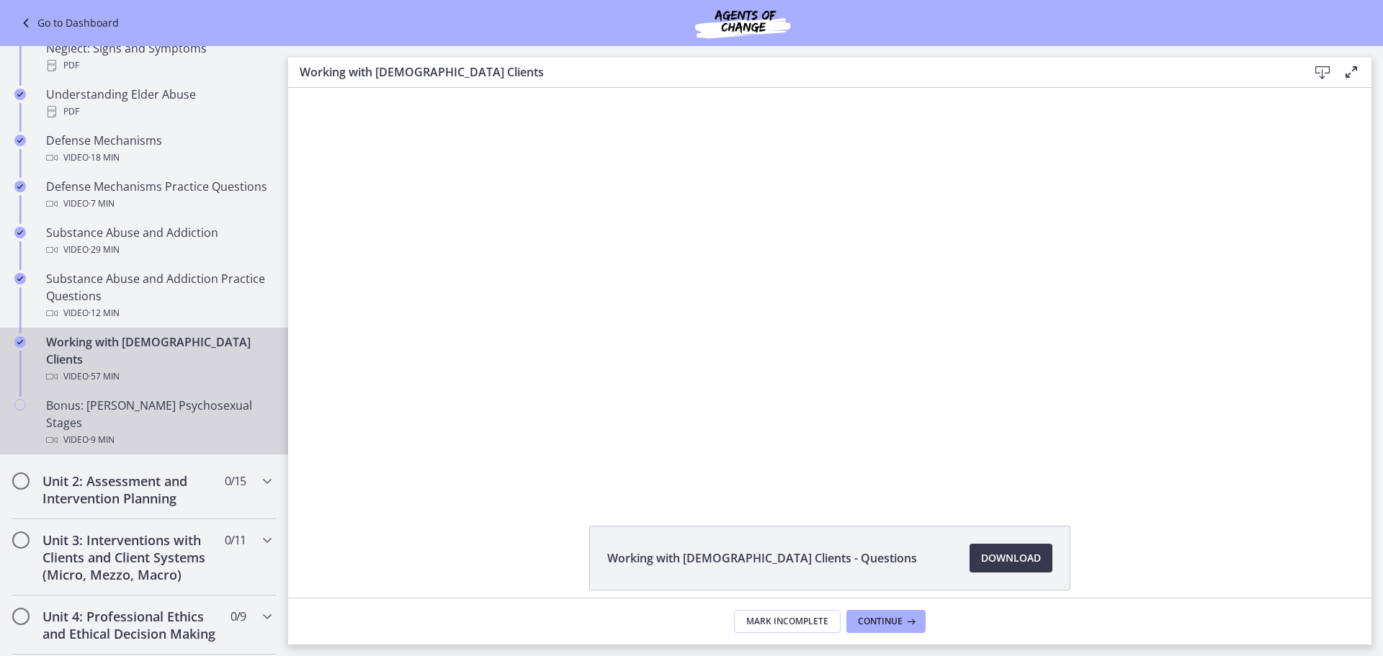
click at [120, 431] on div "Video · 9 min" at bounding box center [158, 439] width 225 height 17
click at [23, 399] on icon "Chapters" at bounding box center [20, 405] width 12 height 12
click at [136, 397] on div "Bonus: Freud's Psychosexual Stages Video · 9 min" at bounding box center [158, 423] width 225 height 52
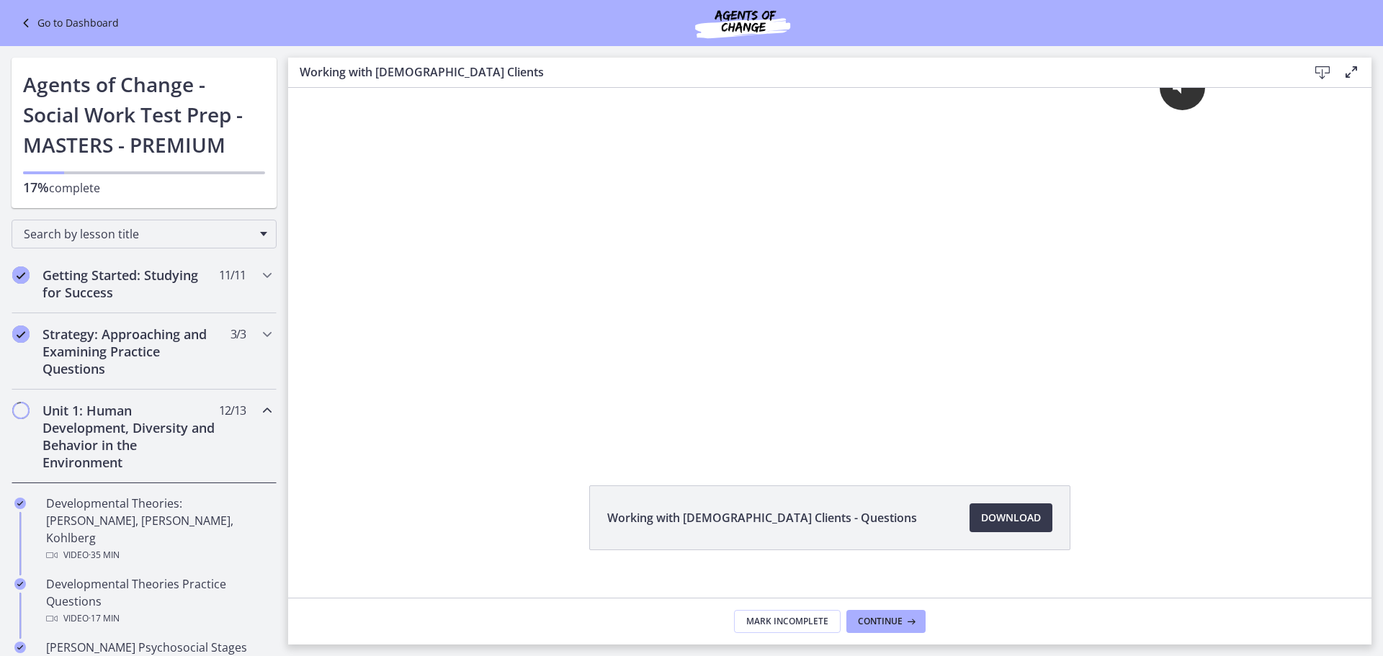
scroll to position [62, 0]
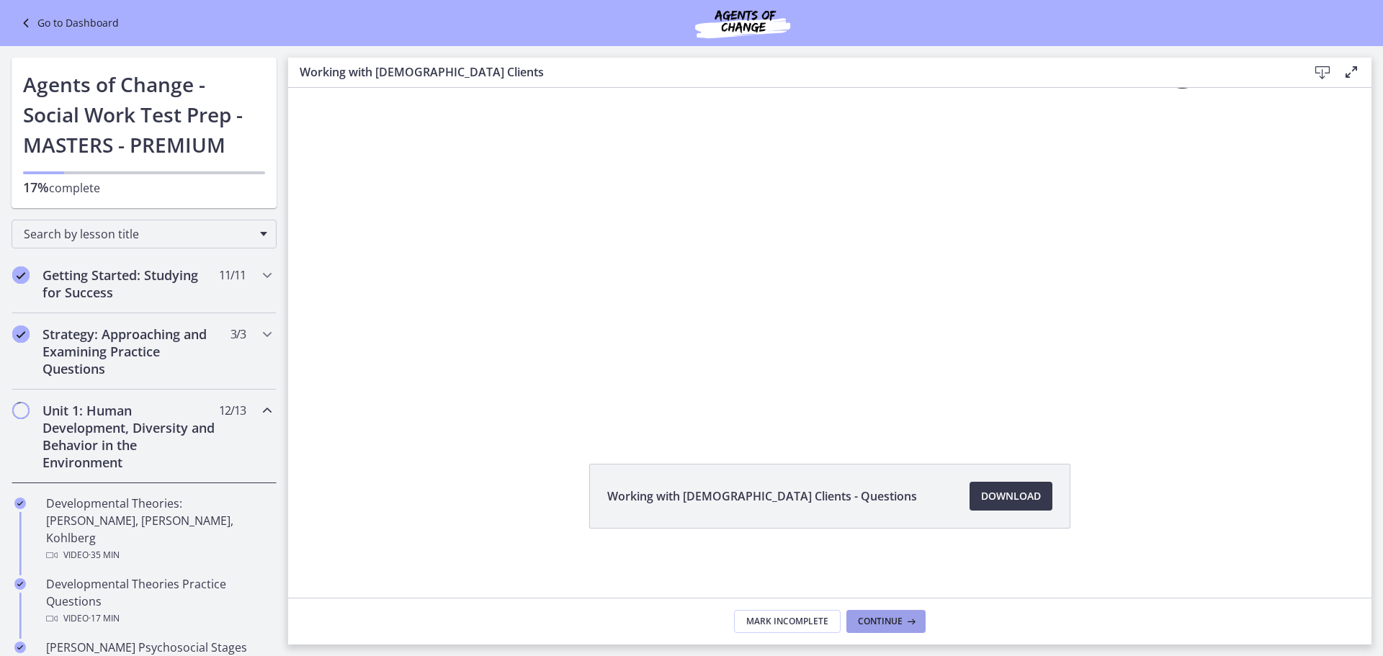
click at [894, 626] on span "Continue" at bounding box center [880, 622] width 45 height 12
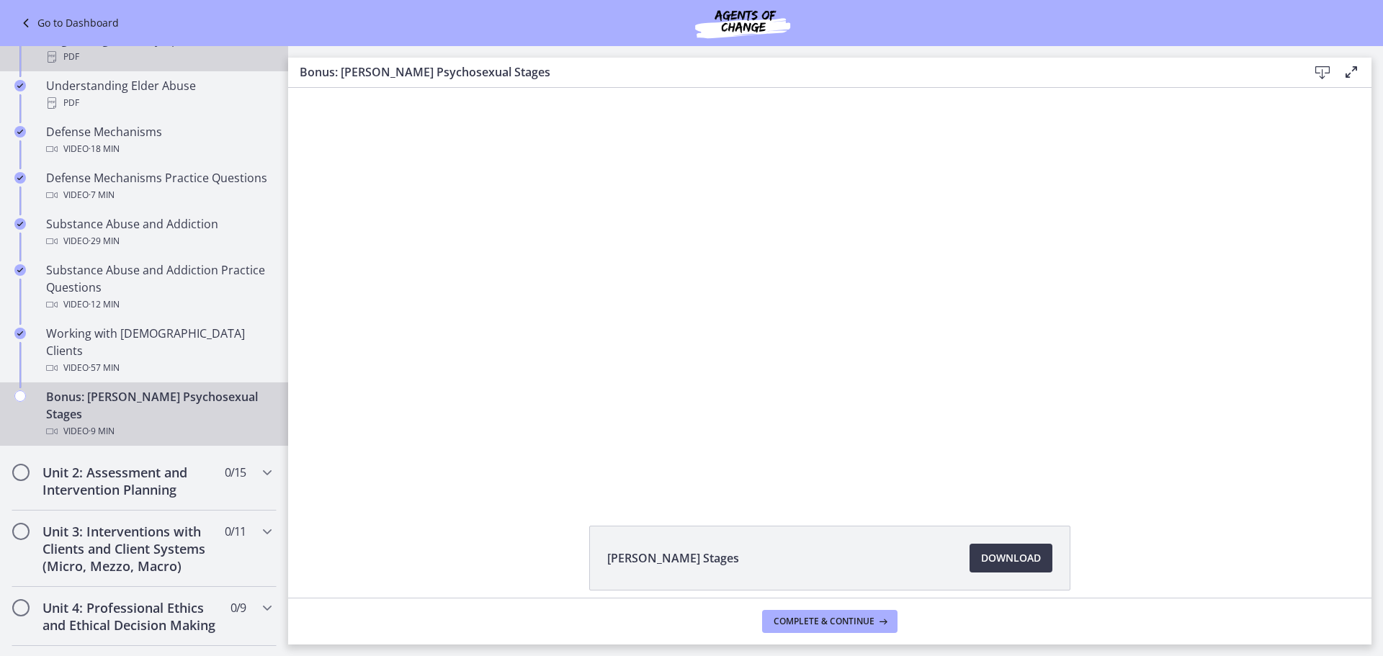
scroll to position [720, 0]
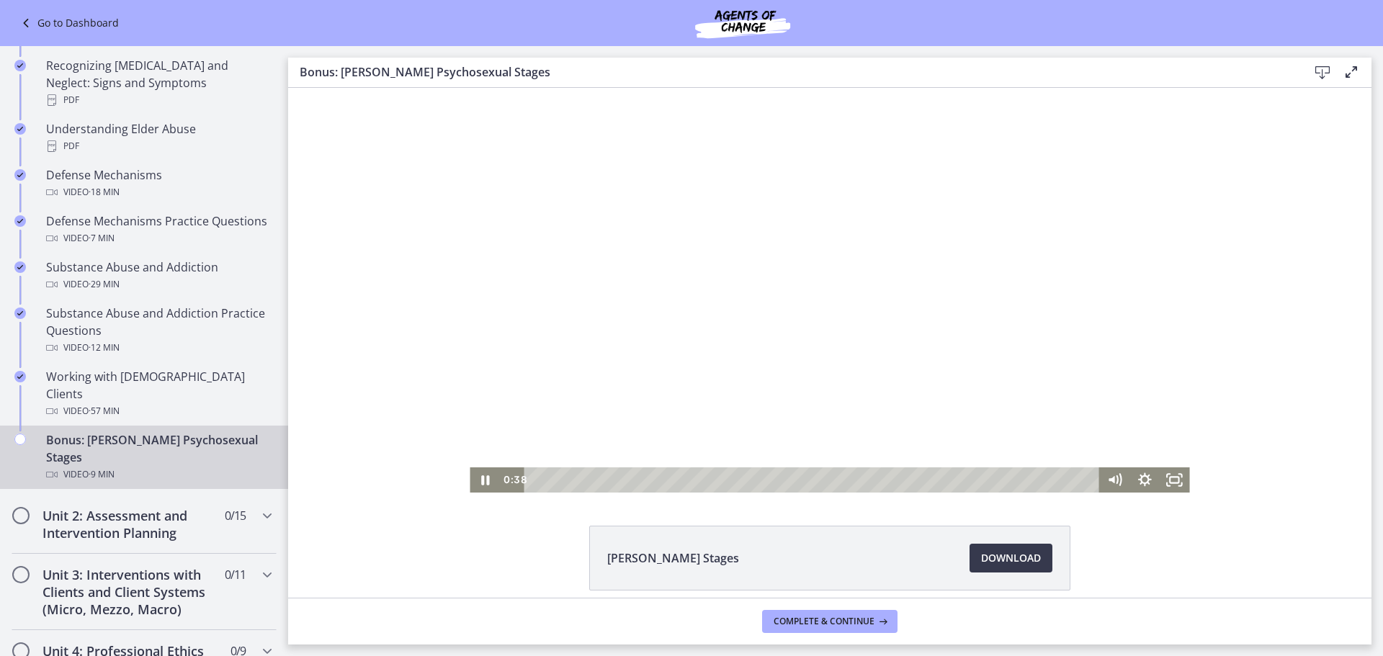
click at [1015, 357] on div at bounding box center [829, 290] width 719 height 405
click at [880, 285] on div at bounding box center [829, 290] width 719 height 405
click at [750, 273] on div at bounding box center [829, 290] width 719 height 405
click at [805, 265] on div at bounding box center [829, 290] width 719 height 405
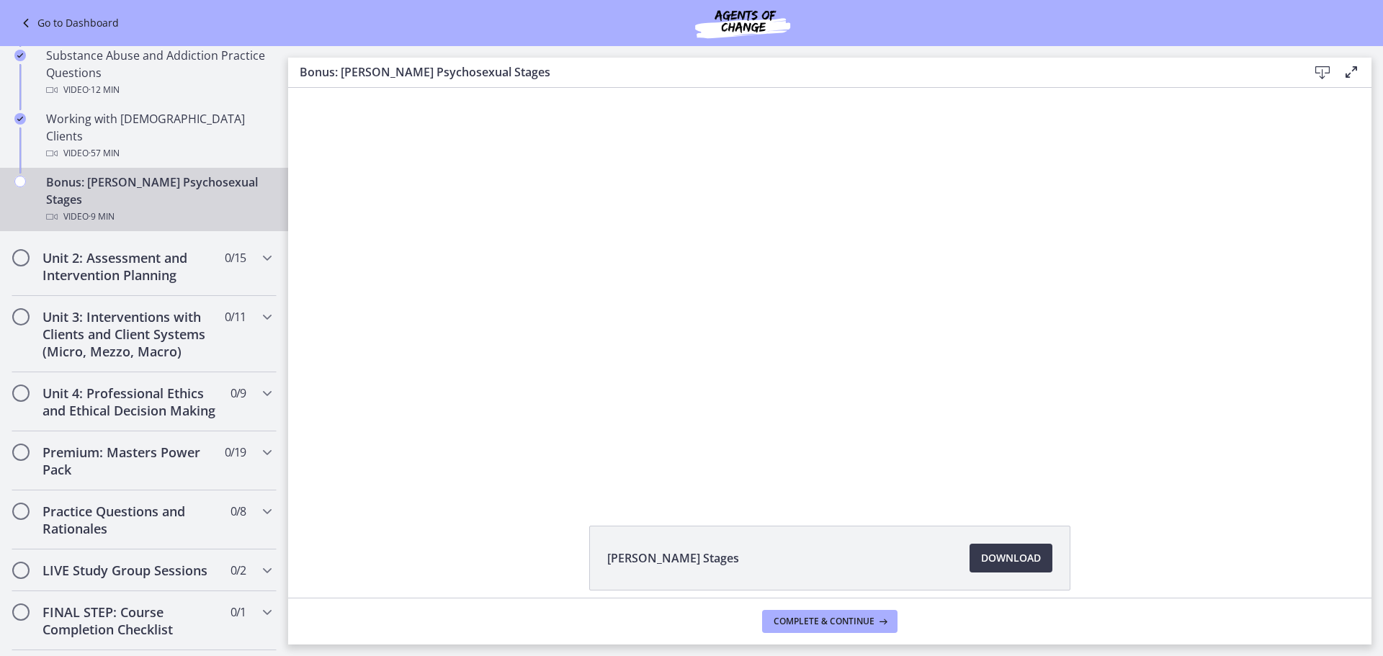
scroll to position [979, 0]
click at [228, 236] on div "Unit 2: Assessment and Intervention Planning 0 / 15 Completed" at bounding box center [144, 265] width 265 height 59
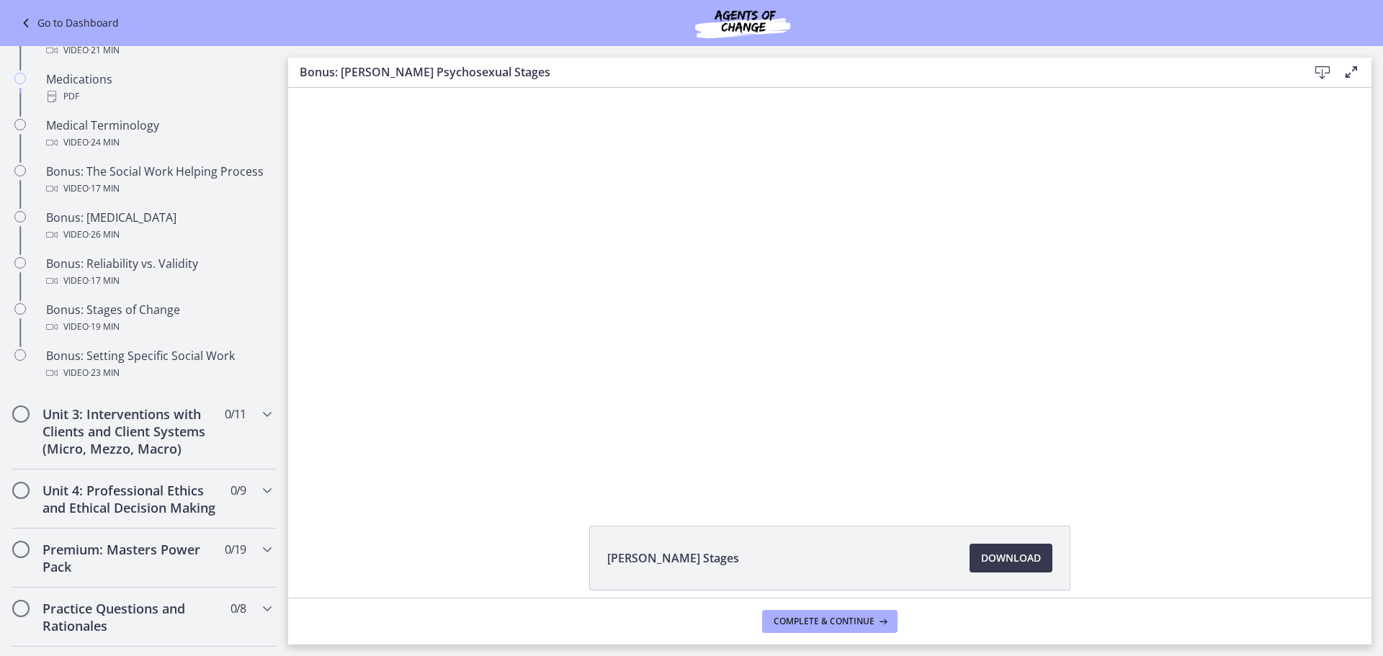
scroll to position [1058, 0]
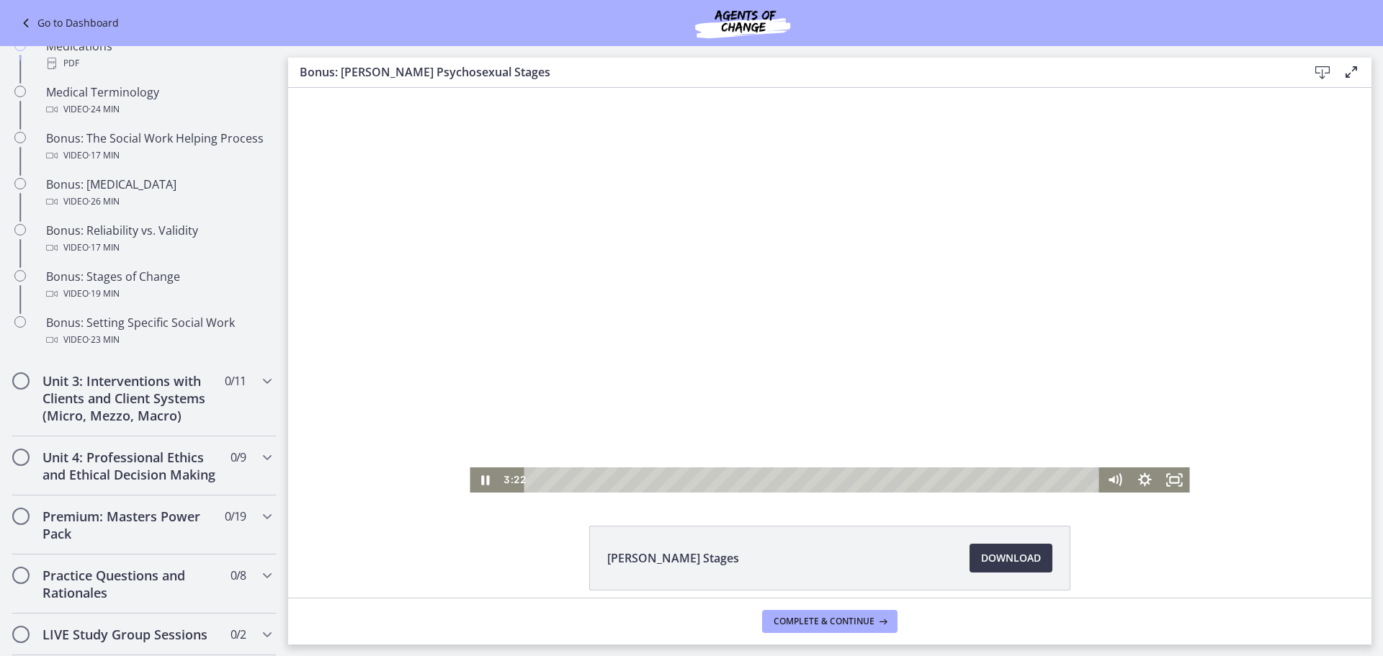
click at [772, 272] on div at bounding box center [829, 290] width 719 height 405
click at [691, 295] on div at bounding box center [829, 290] width 719 height 405
click at [641, 256] on div at bounding box center [829, 290] width 719 height 405
click at [670, 283] on div at bounding box center [829, 290] width 719 height 405
click at [704, 259] on div at bounding box center [829, 290] width 719 height 405
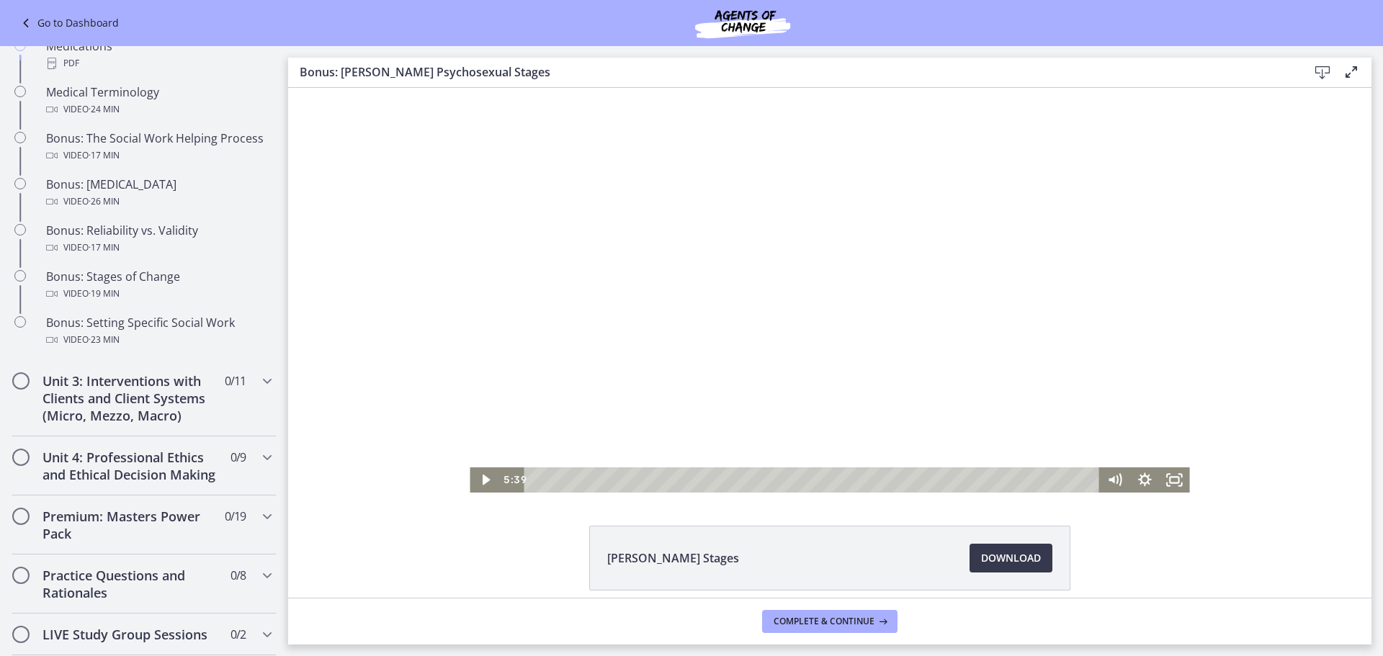
click at [869, 308] on div at bounding box center [829, 290] width 719 height 405
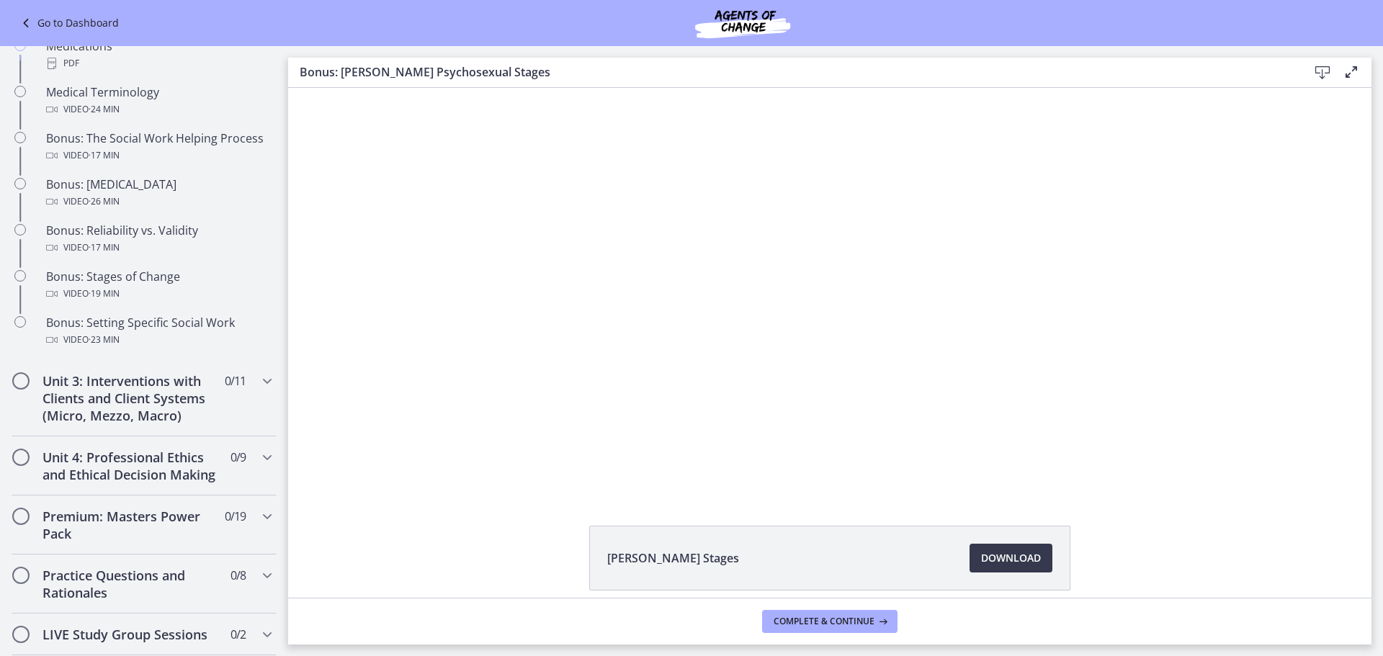
click at [923, 249] on div at bounding box center [829, 290] width 719 height 405
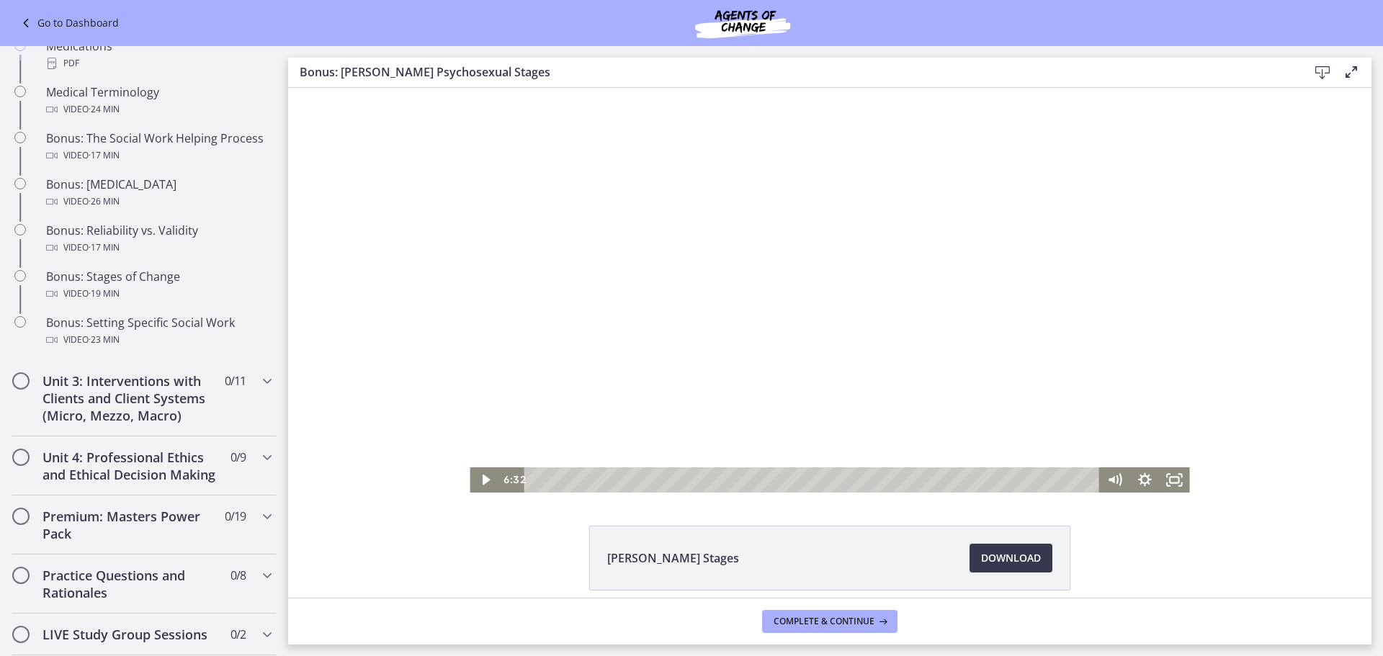
click at [948, 281] on div at bounding box center [829, 290] width 719 height 405
click at [941, 379] on div at bounding box center [829, 290] width 719 height 405
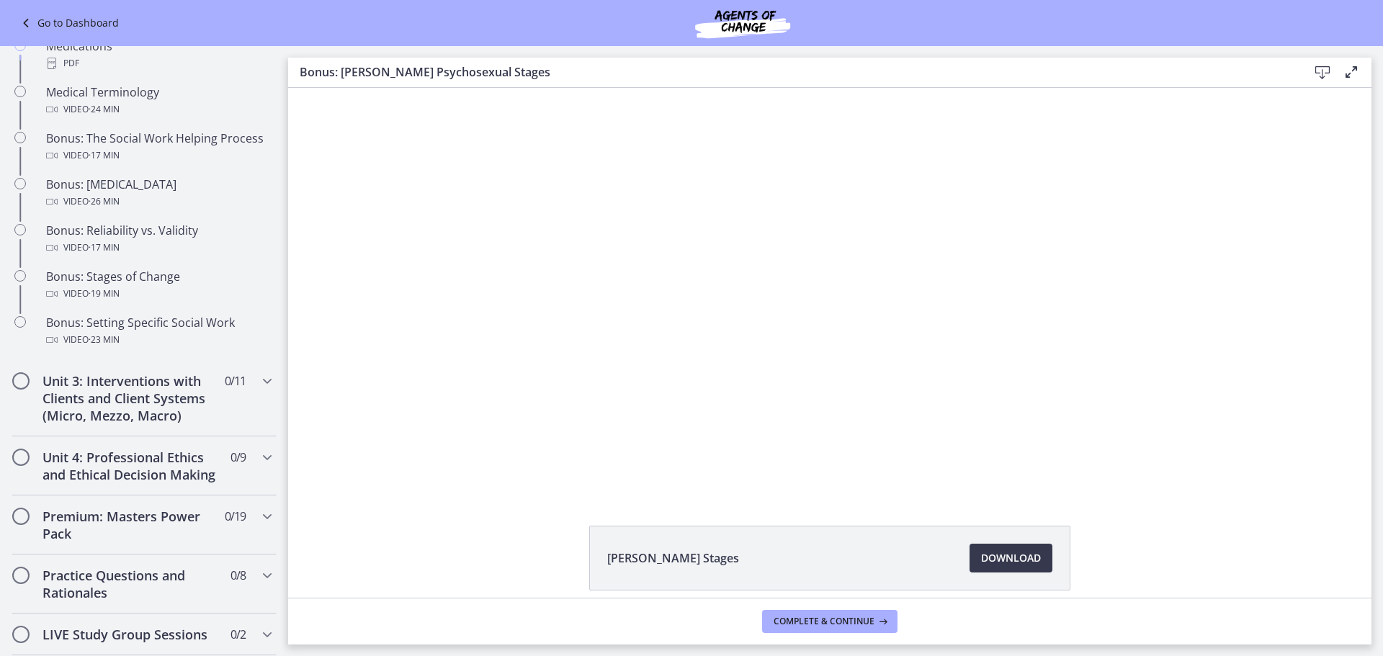
click at [942, 380] on div at bounding box center [829, 290] width 719 height 405
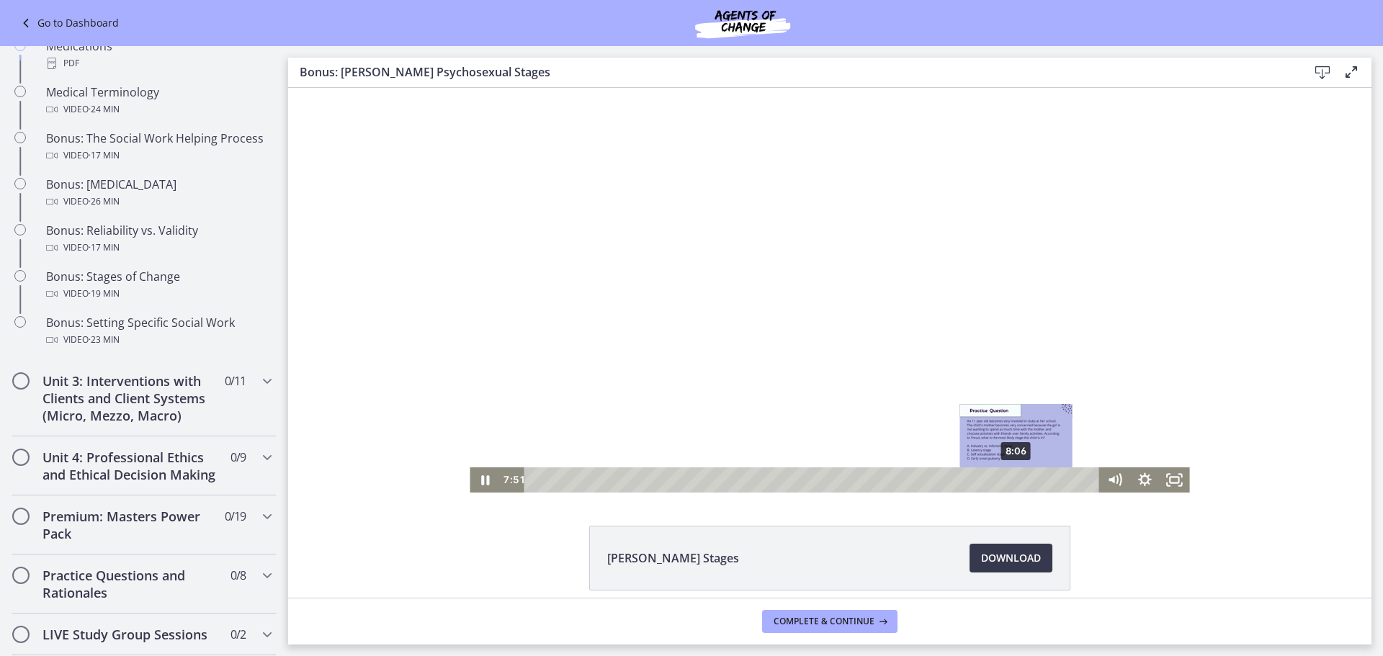
click at [1011, 480] on div "8:06" at bounding box center [813, 479] width 557 height 25
click at [1030, 478] on div "8:25" at bounding box center [813, 479] width 557 height 25
click at [1044, 483] on div "8:39" at bounding box center [813, 479] width 557 height 25
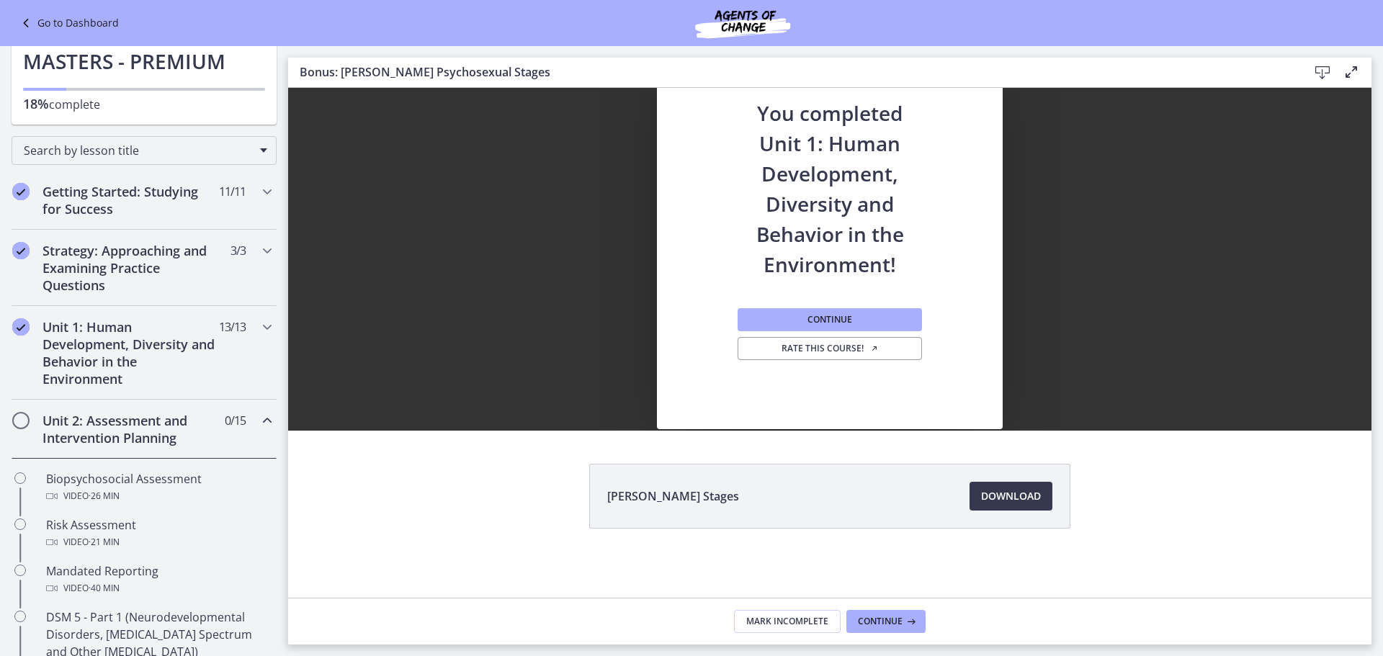
scroll to position [0, 0]
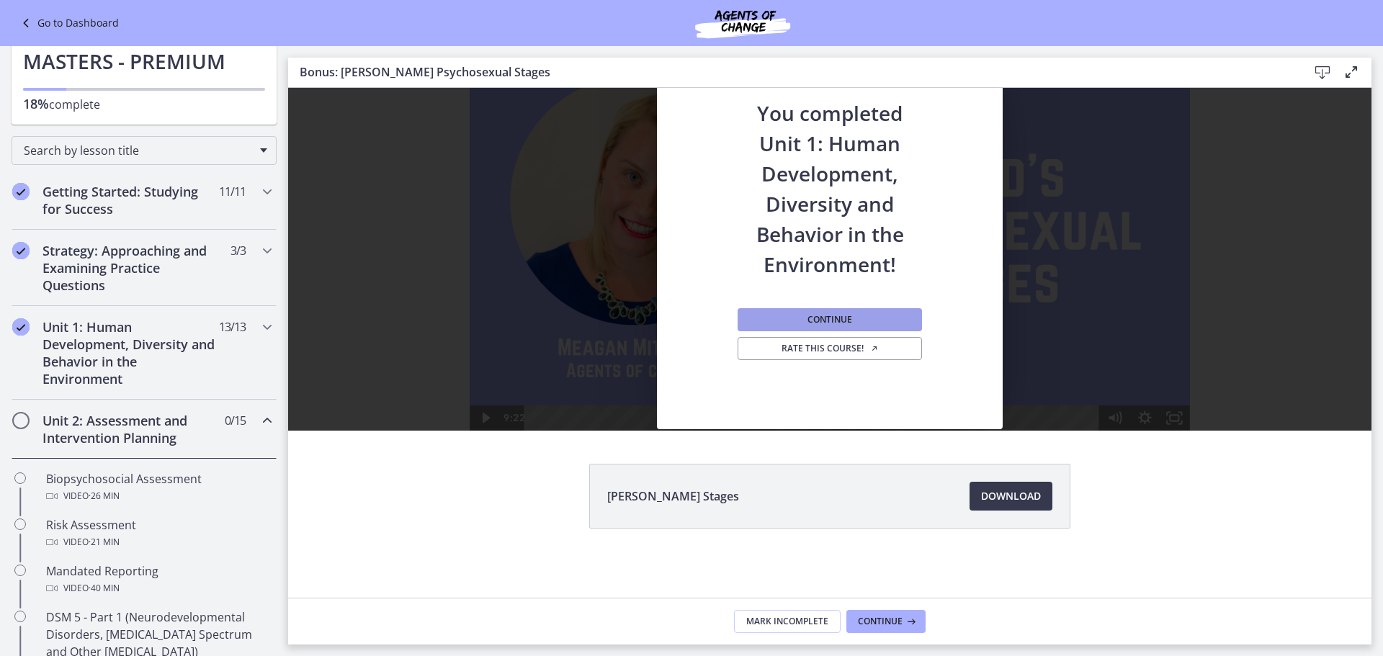
click at [781, 313] on button "Continue" at bounding box center [829, 319] width 184 height 23
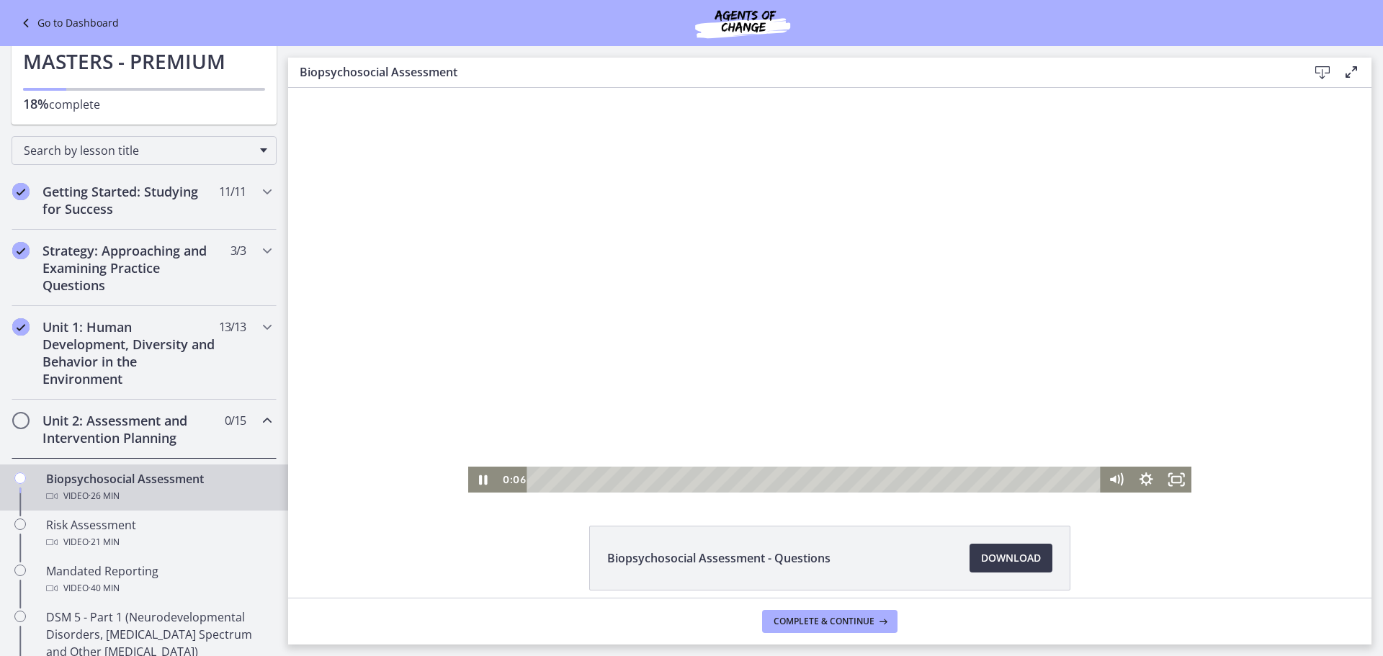
click at [652, 326] on div at bounding box center [830, 290] width 724 height 405
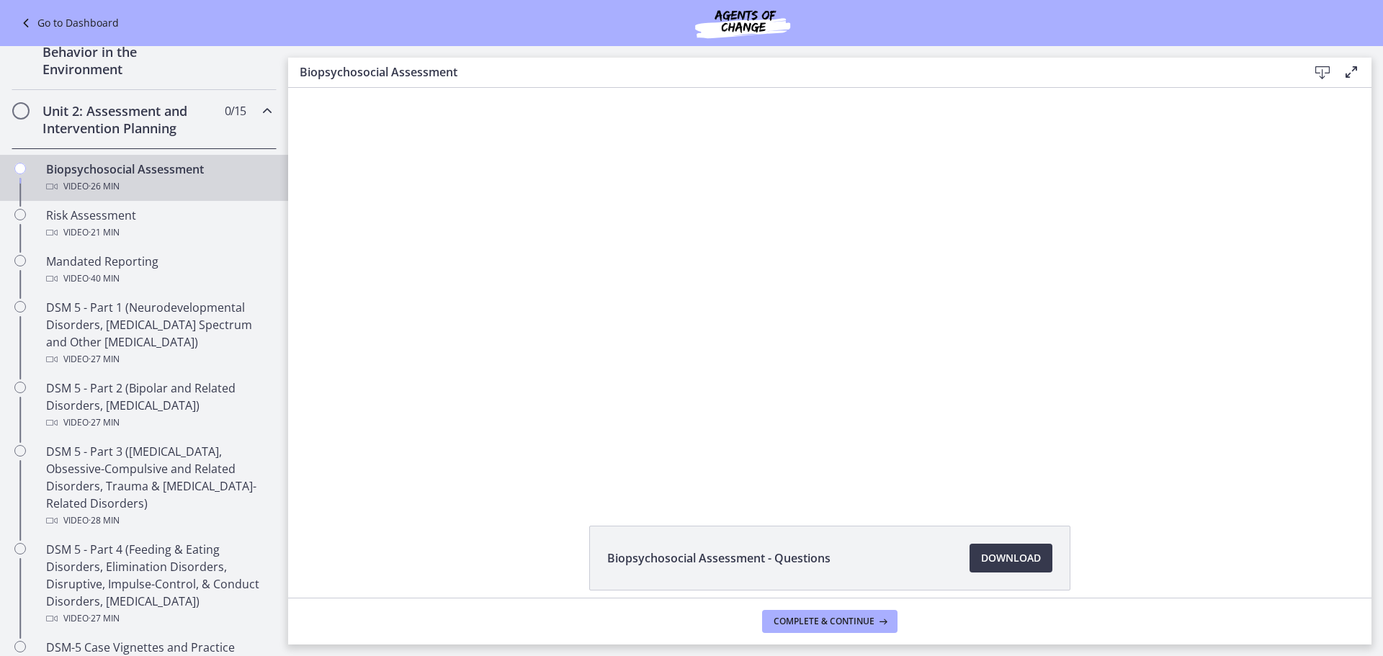
scroll to position [313, 0]
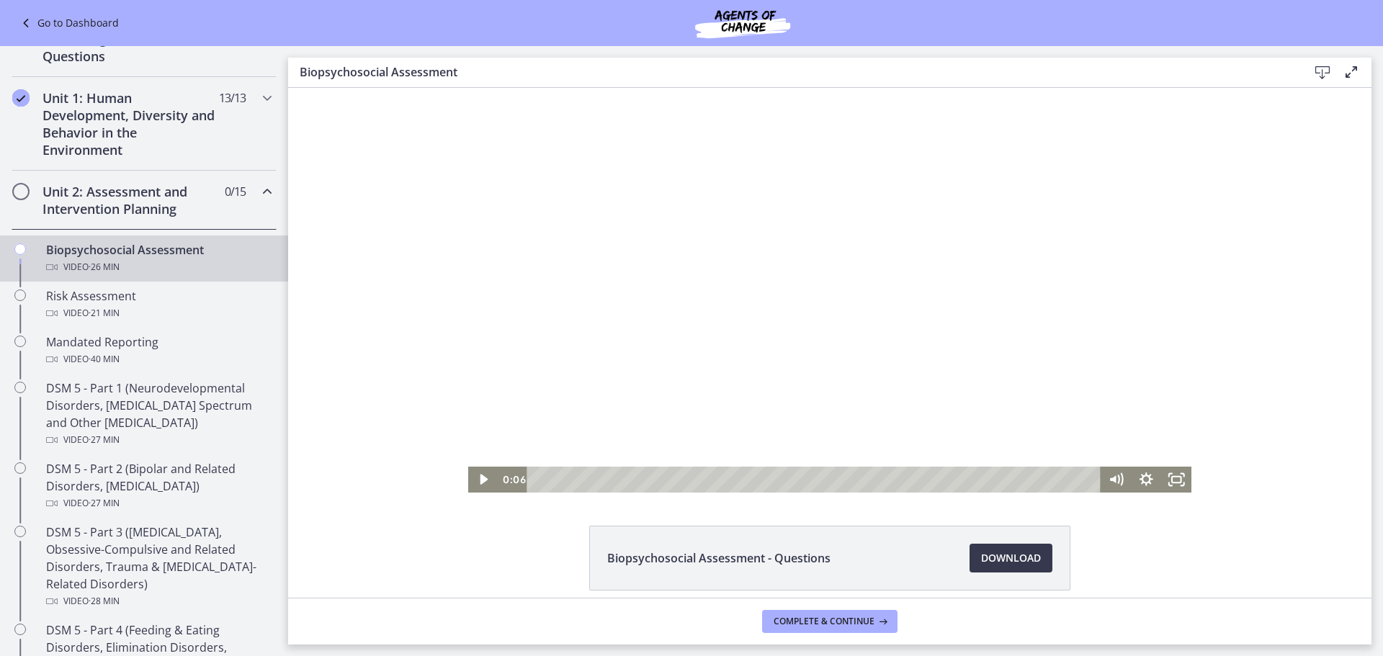
click at [588, 370] on div at bounding box center [830, 290] width 724 height 405
click at [1072, 316] on div at bounding box center [830, 290] width 724 height 405
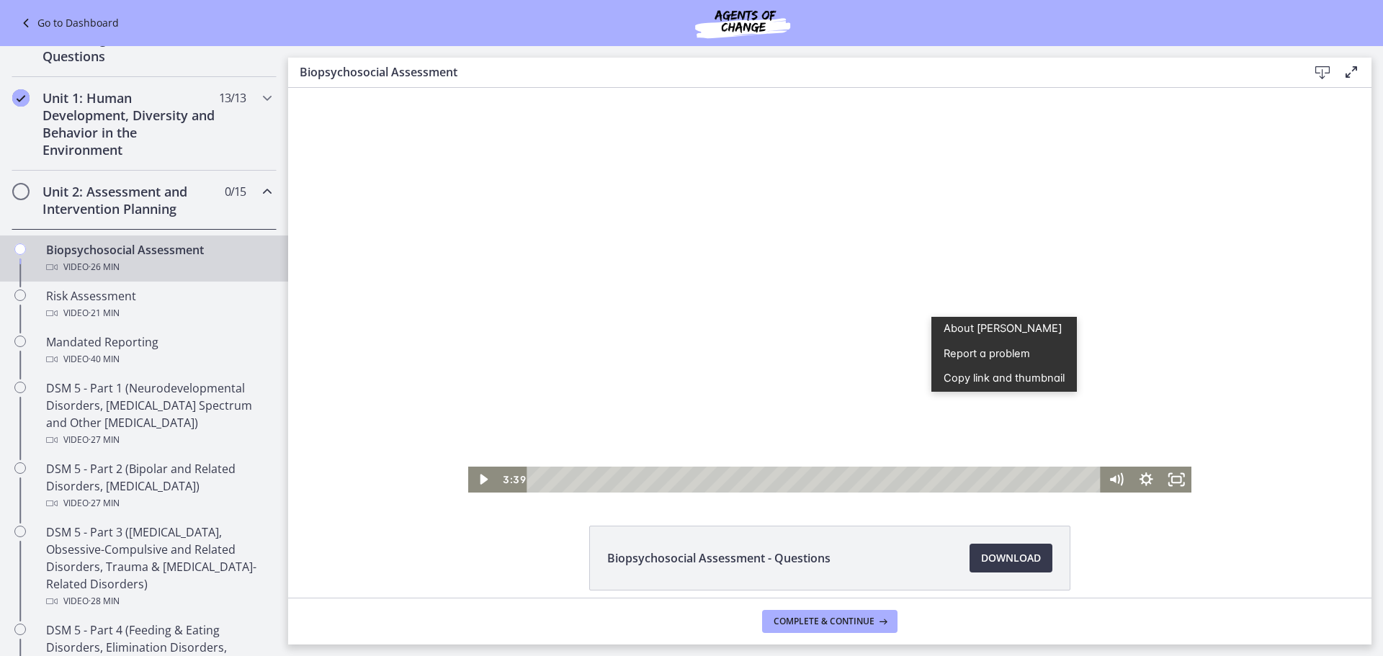
click at [1102, 393] on div at bounding box center [830, 290] width 724 height 405
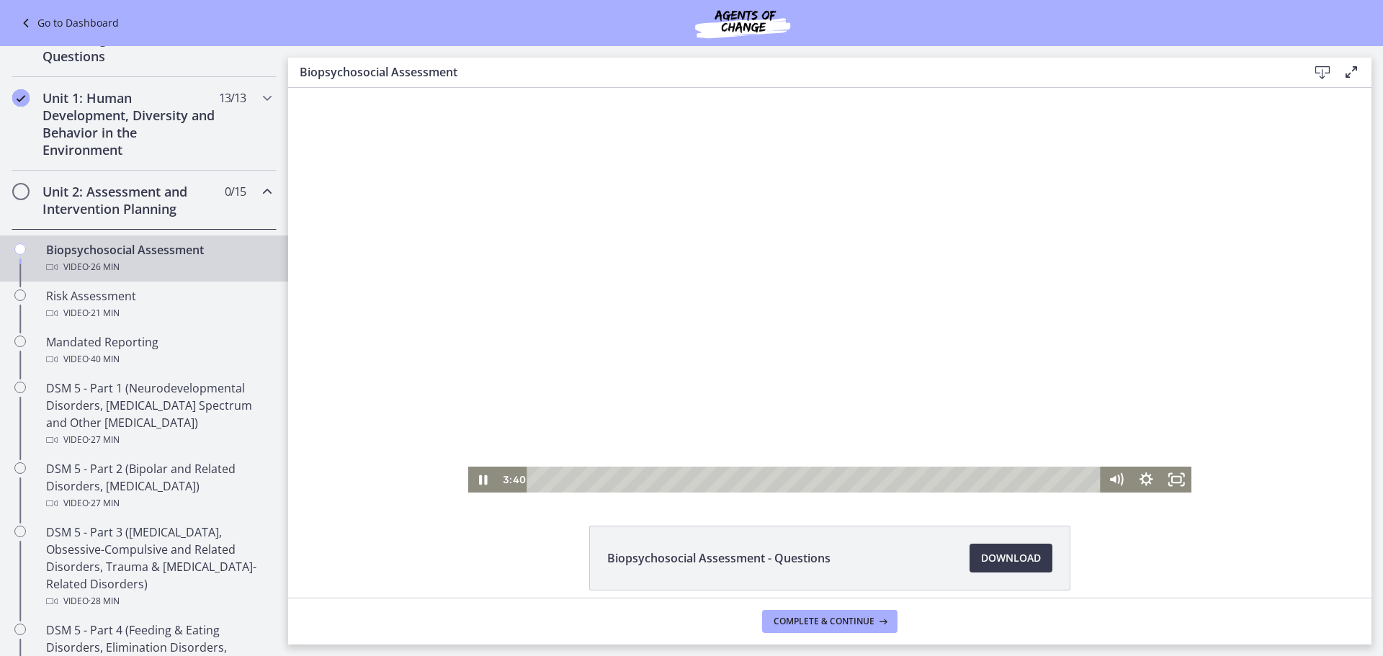
click at [1102, 393] on div at bounding box center [830, 290] width 724 height 405
click at [1027, 317] on div at bounding box center [830, 290] width 724 height 405
click at [1130, 340] on div at bounding box center [830, 290] width 724 height 405
click at [969, 374] on div at bounding box center [830, 290] width 724 height 405
click at [982, 259] on div at bounding box center [830, 290] width 724 height 405
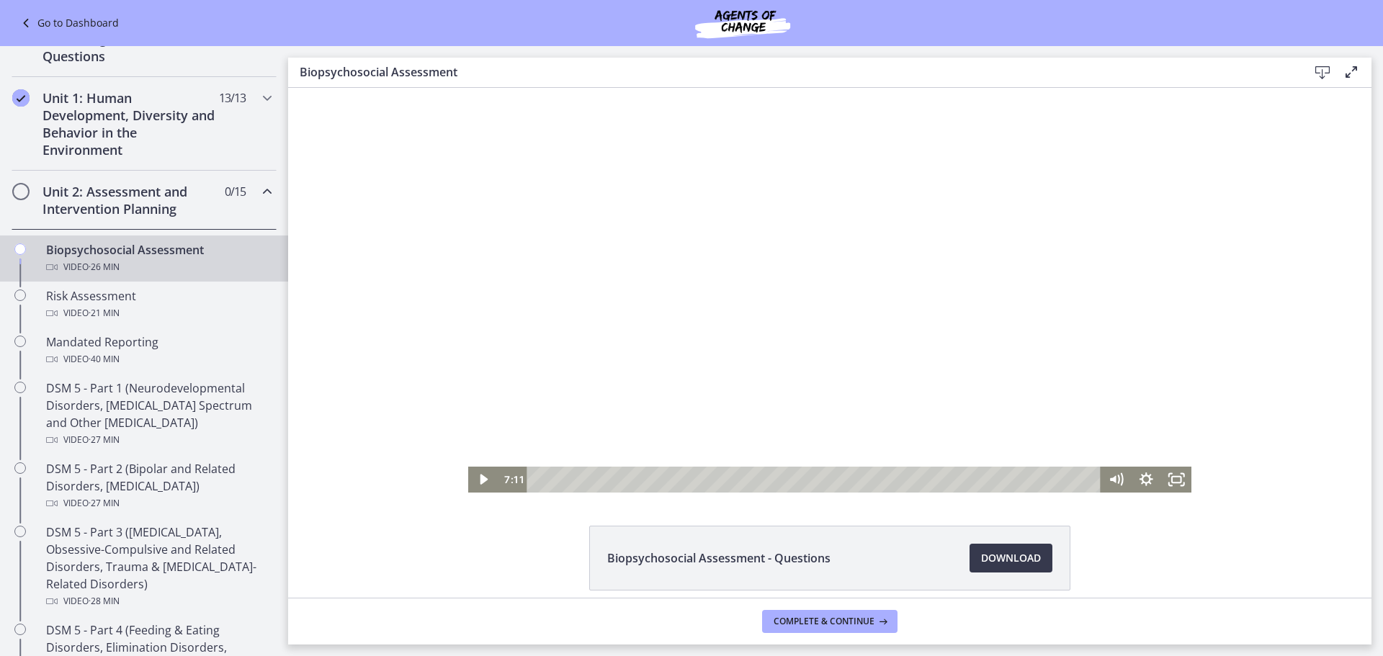
click at [1027, 301] on div at bounding box center [830, 290] width 724 height 405
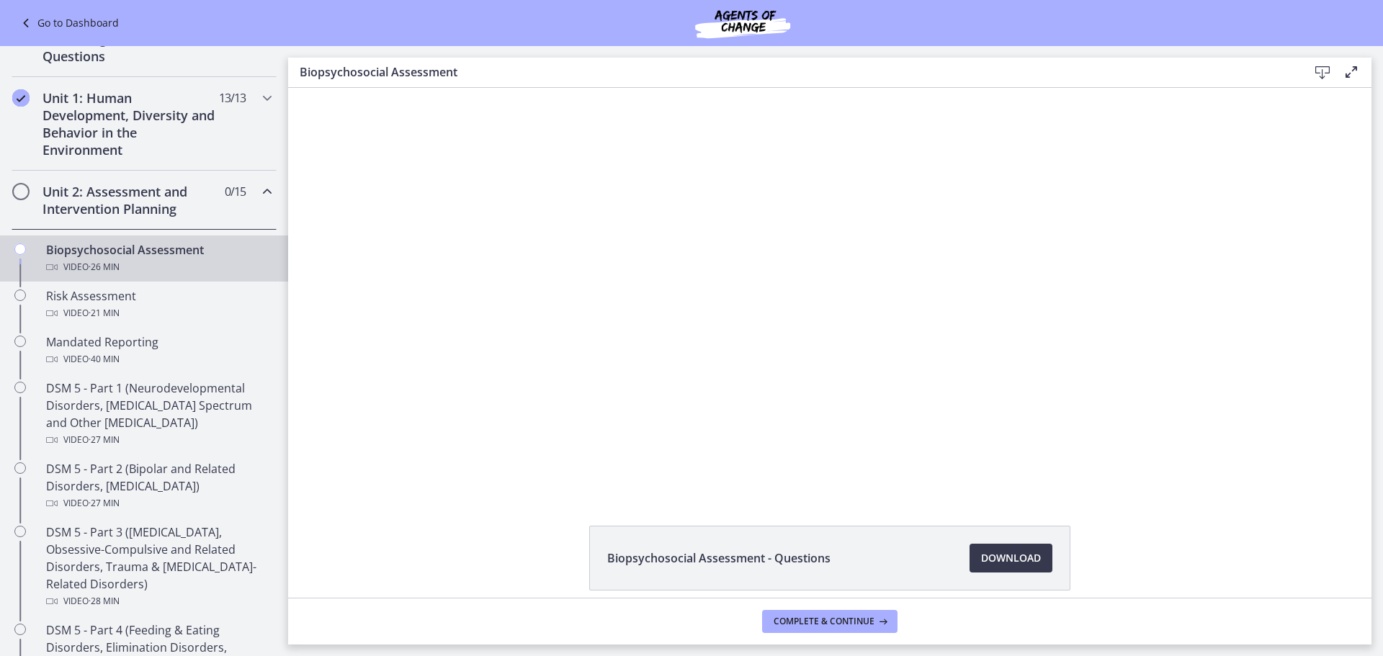
click at [981, 359] on div at bounding box center [830, 290] width 724 height 405
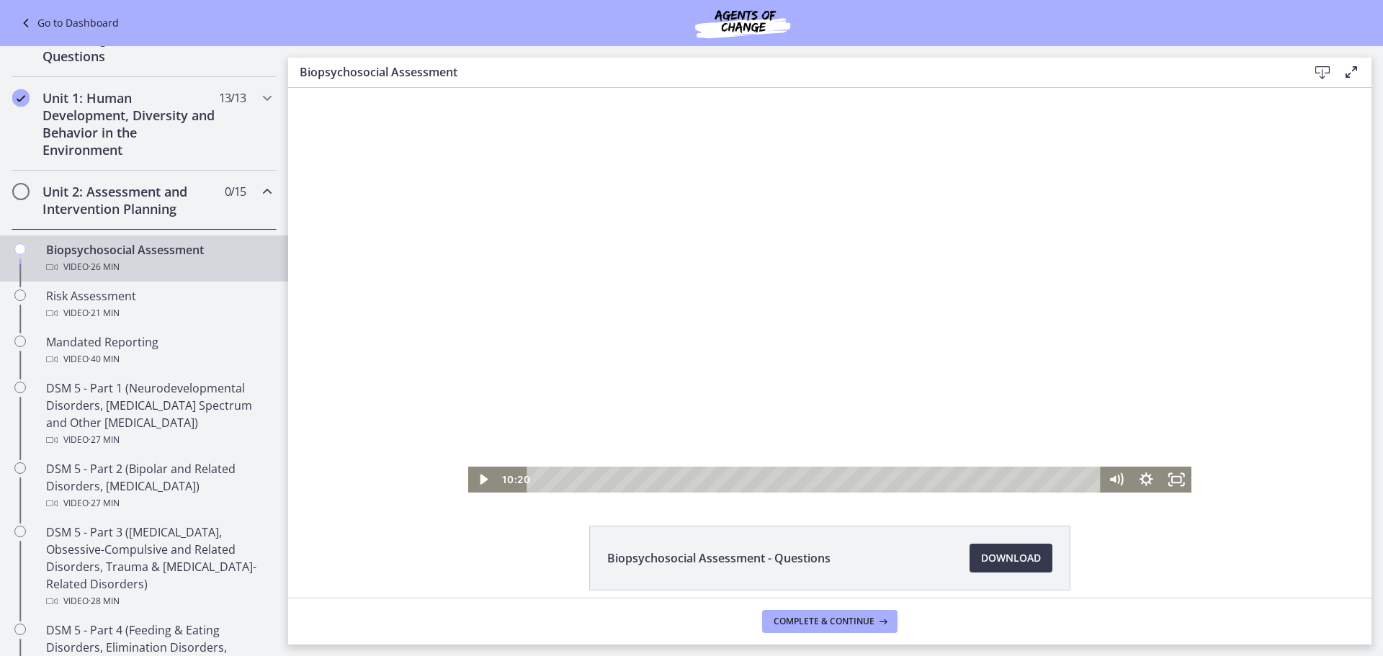
click at [837, 359] on div at bounding box center [830, 290] width 724 height 405
click at [753, 401] on div at bounding box center [830, 290] width 724 height 405
click at [913, 480] on div "17:53" at bounding box center [815, 480] width 555 height 26
click at [956, 477] on div "19:55" at bounding box center [815, 480] width 555 height 26
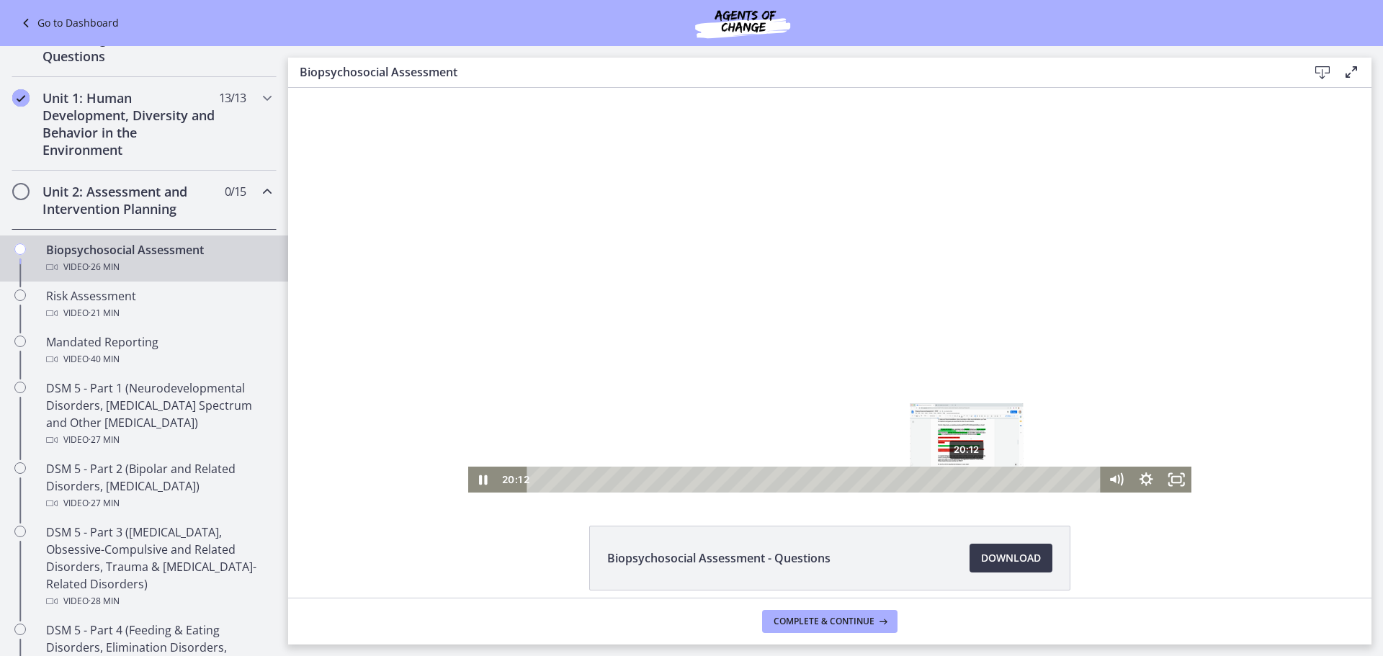
click at [962, 480] on div "20:12" at bounding box center [815, 480] width 555 height 26
click at [969, 482] on div "20:30" at bounding box center [815, 480] width 555 height 26
click at [821, 372] on div at bounding box center [830, 290] width 724 height 405
click at [1000, 345] on div at bounding box center [830, 290] width 724 height 405
click at [979, 483] on div "20:58" at bounding box center [815, 480] width 555 height 26
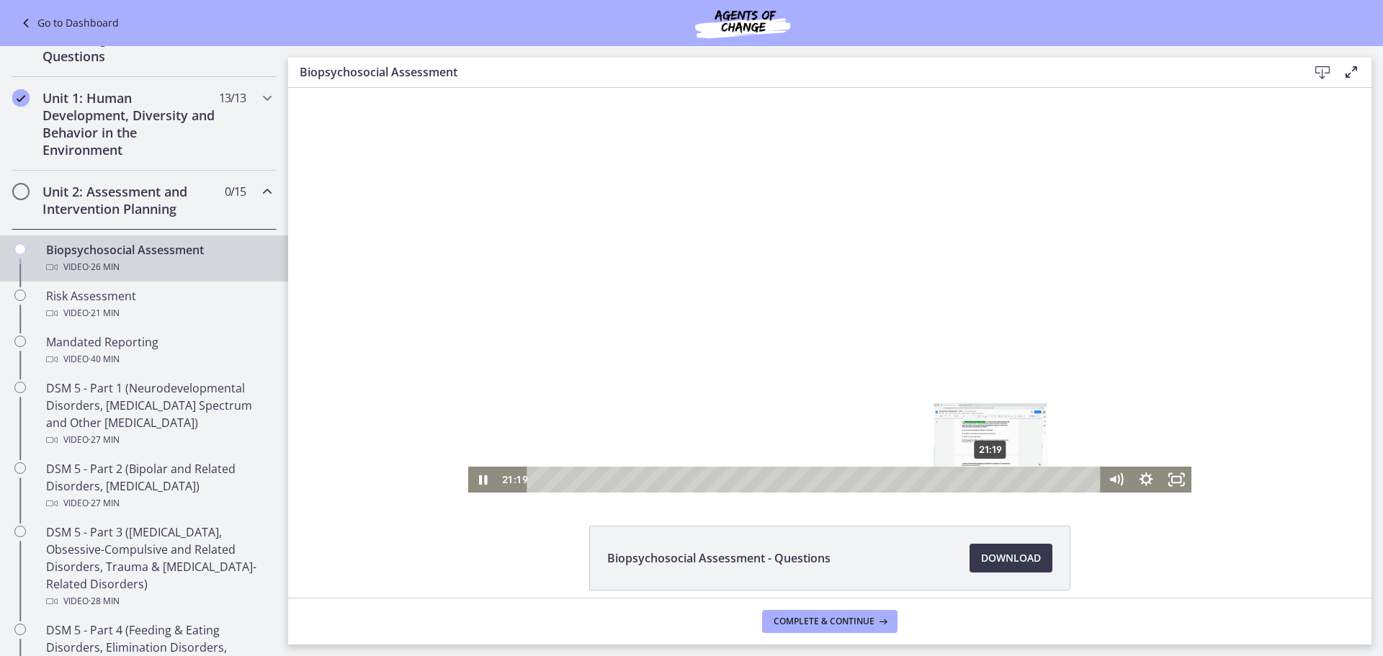
click at [986, 482] on div "21:19" at bounding box center [815, 480] width 555 height 26
click at [990, 481] on div "21:31" at bounding box center [815, 480] width 555 height 26
click at [951, 383] on div at bounding box center [830, 290] width 724 height 405
click at [897, 388] on div at bounding box center [830, 290] width 724 height 405
click at [1048, 480] on div "24:13" at bounding box center [815, 480] width 555 height 26
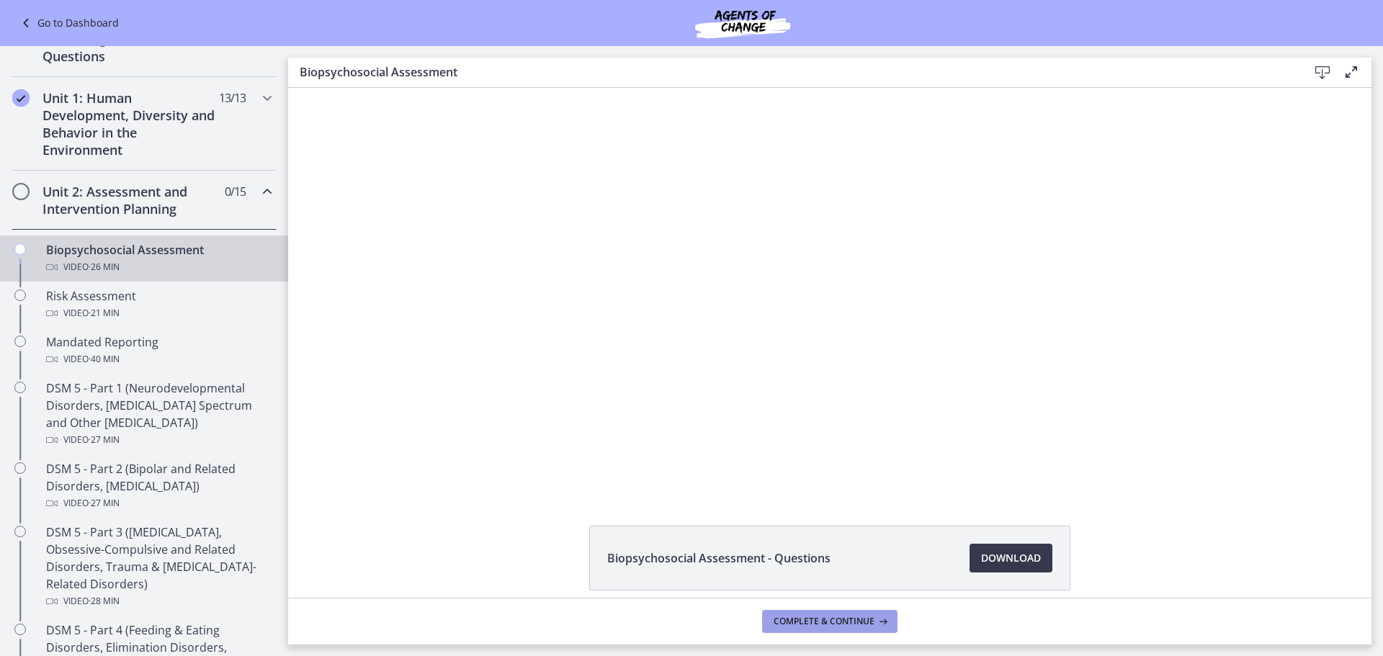
click at [892, 627] on button "Complete & continue" at bounding box center [829, 621] width 135 height 23
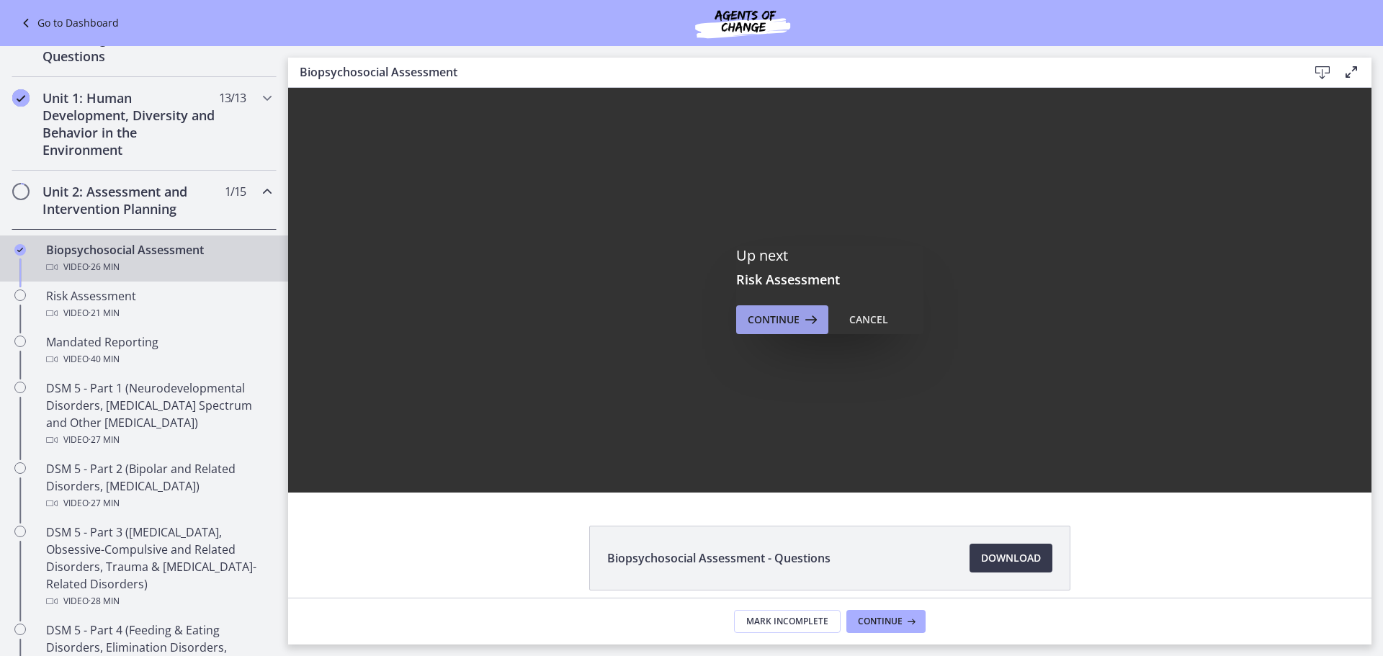
scroll to position [0, 0]
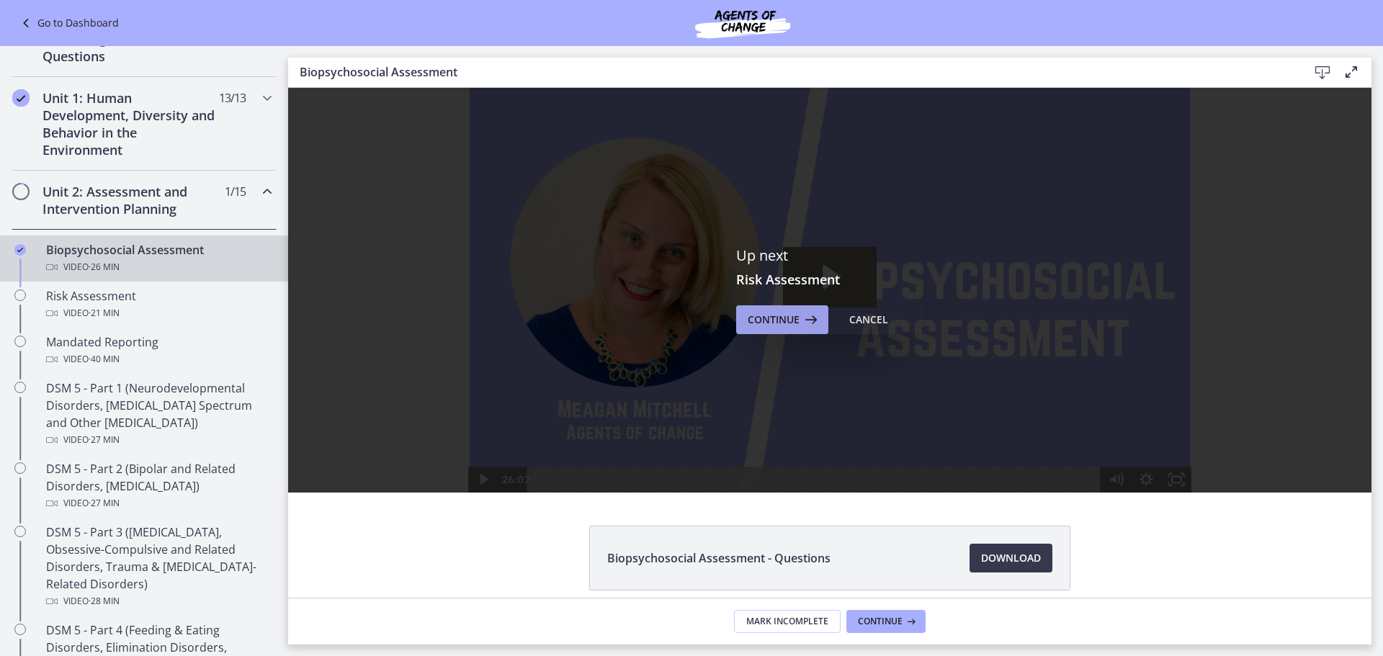
click at [762, 322] on span "Continue" at bounding box center [774, 319] width 52 height 17
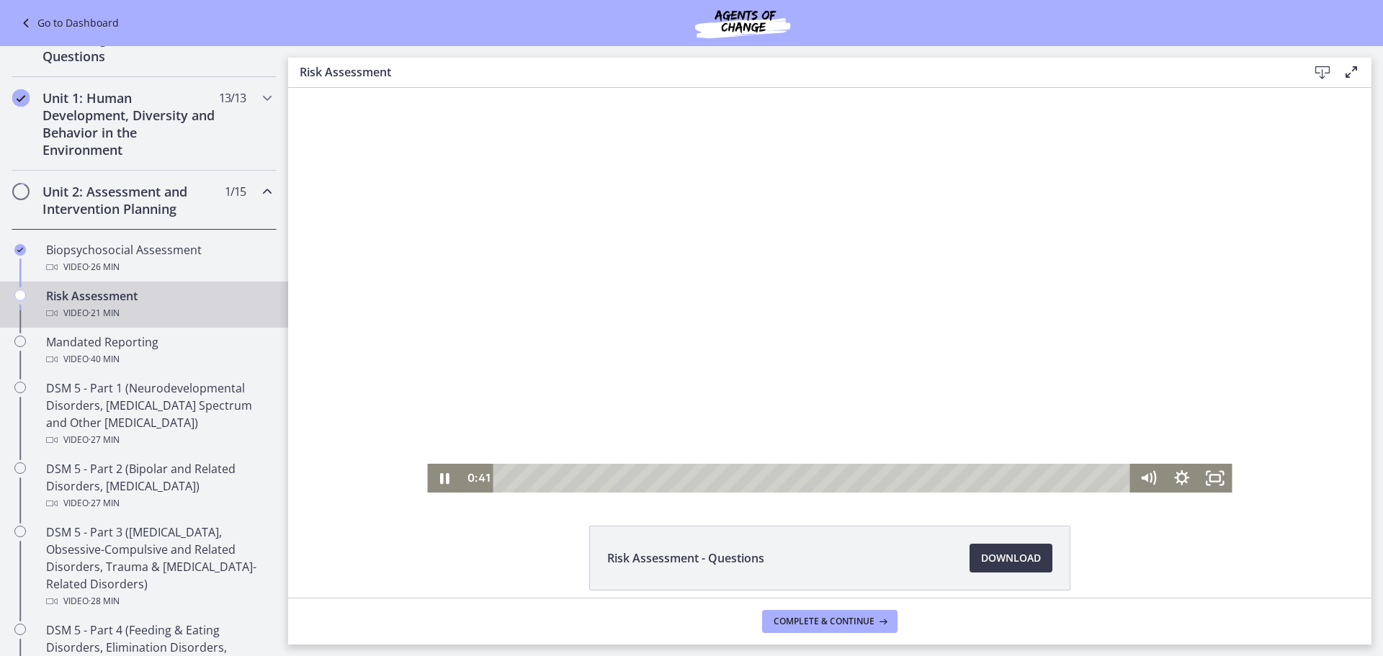
click at [961, 269] on div at bounding box center [829, 290] width 804 height 405
click at [851, 364] on div at bounding box center [829, 290] width 804 height 405
click at [1098, 255] on div at bounding box center [829, 290] width 804 height 405
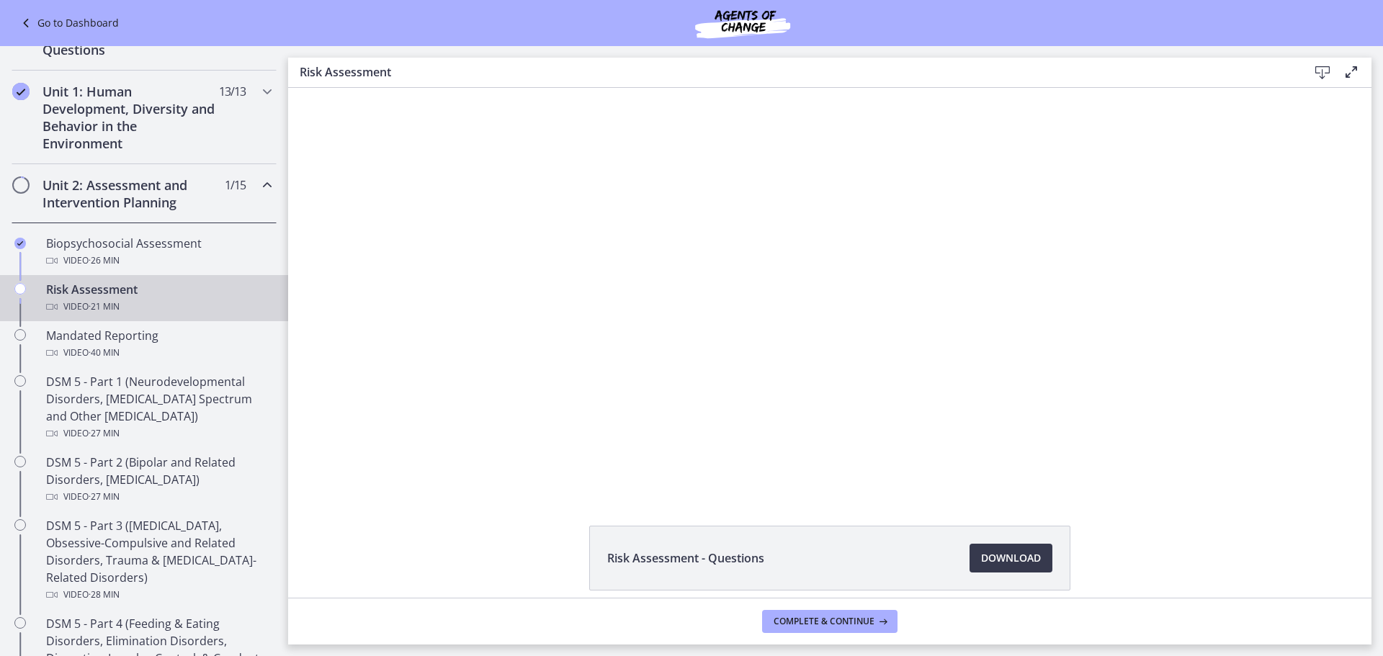
scroll to position [340, 0]
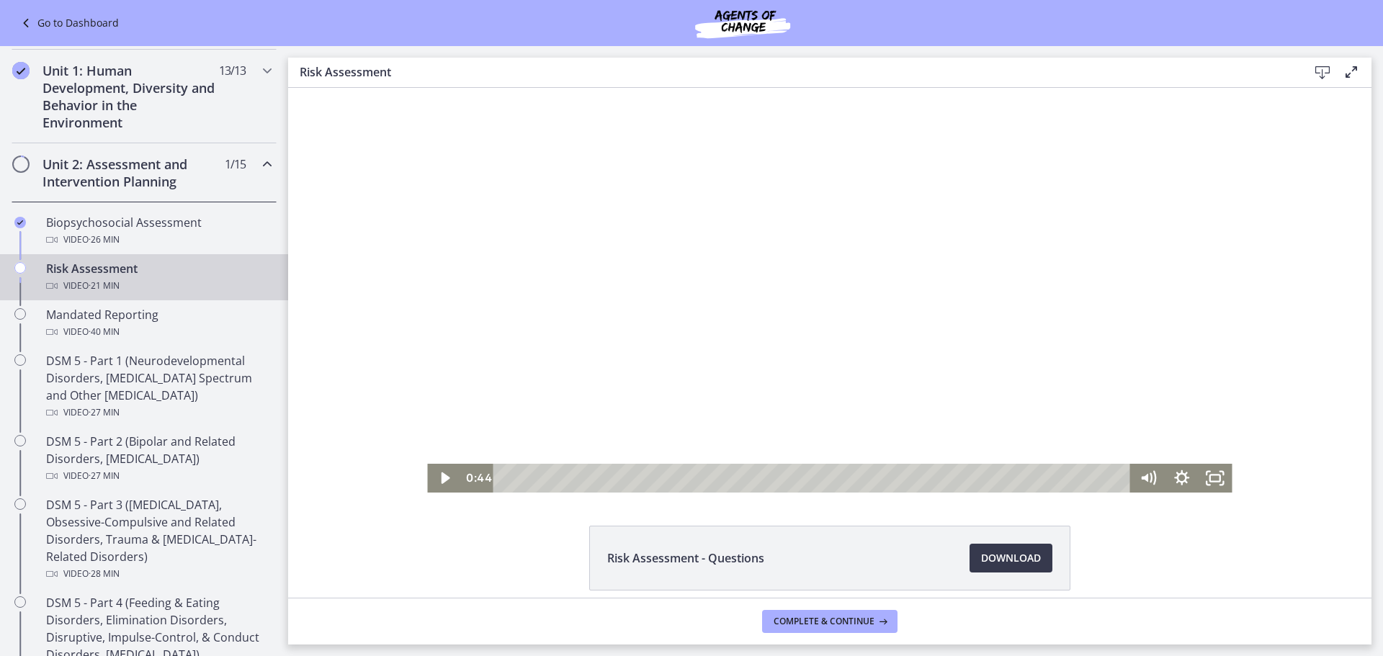
click at [775, 320] on div at bounding box center [829, 290] width 804 height 405
click at [1057, 310] on div at bounding box center [829, 290] width 804 height 405
click at [1098, 310] on div at bounding box center [829, 290] width 804 height 405
click at [1091, 320] on div at bounding box center [829, 290] width 804 height 405
click at [974, 347] on div at bounding box center [829, 290] width 804 height 405
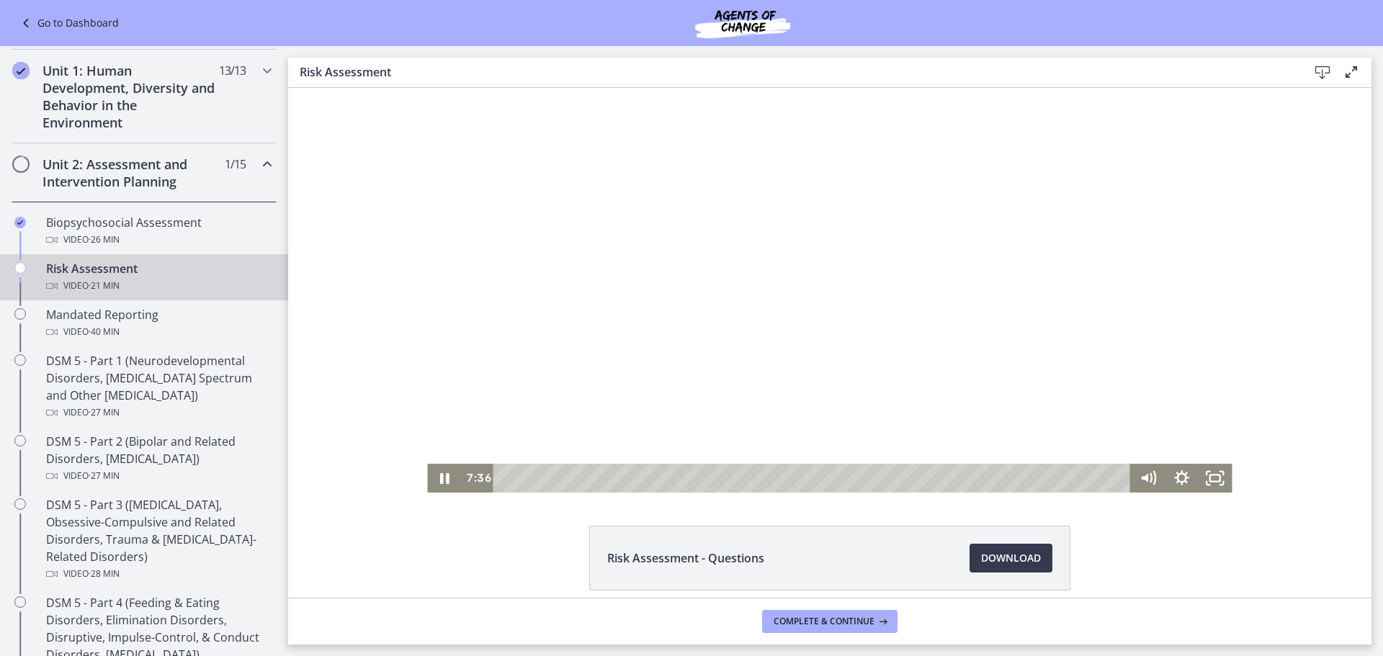
click at [985, 354] on div at bounding box center [829, 290] width 804 height 405
click at [921, 387] on div at bounding box center [829, 290] width 804 height 405
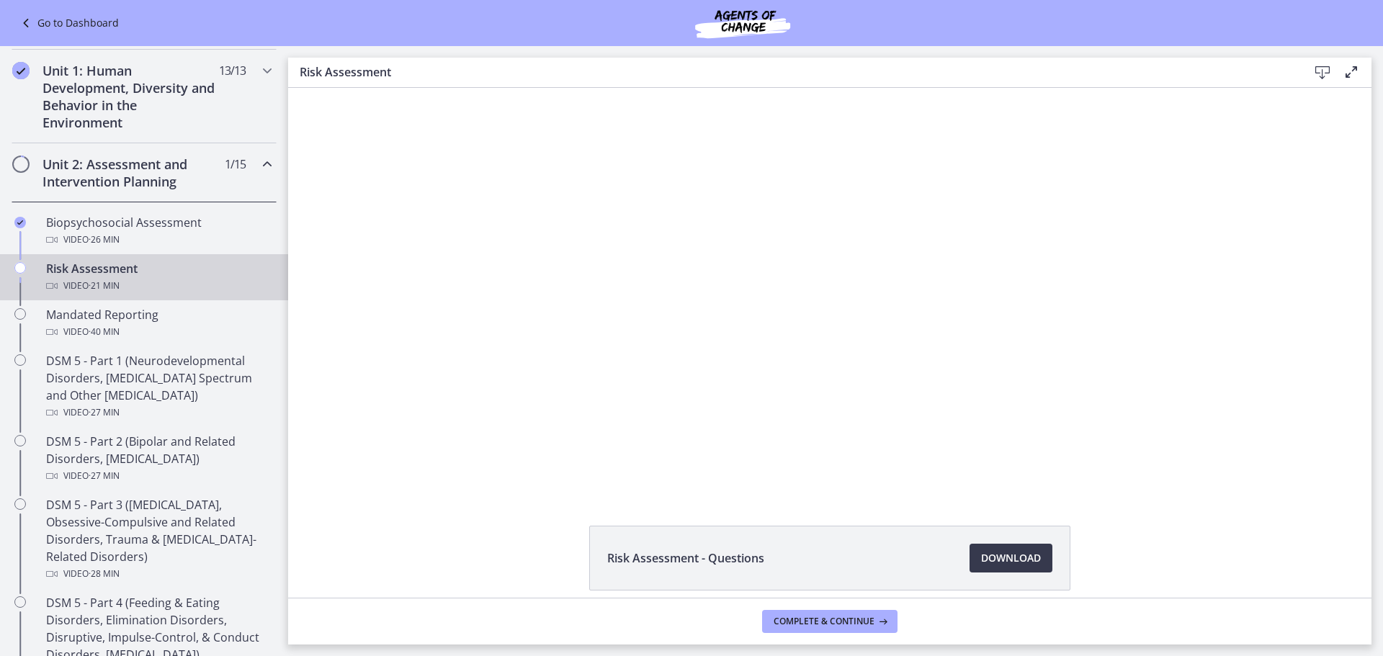
click at [922, 387] on div at bounding box center [829, 290] width 804 height 405
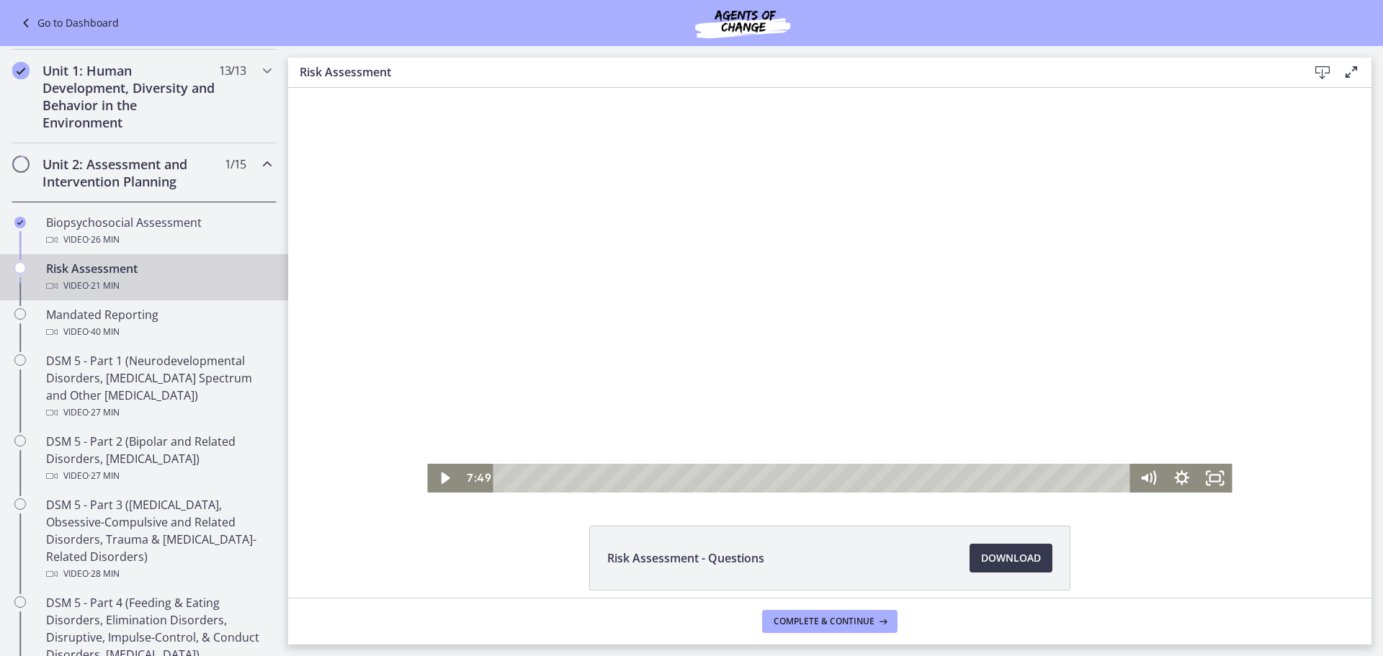
click at [915, 253] on div at bounding box center [829, 290] width 804 height 405
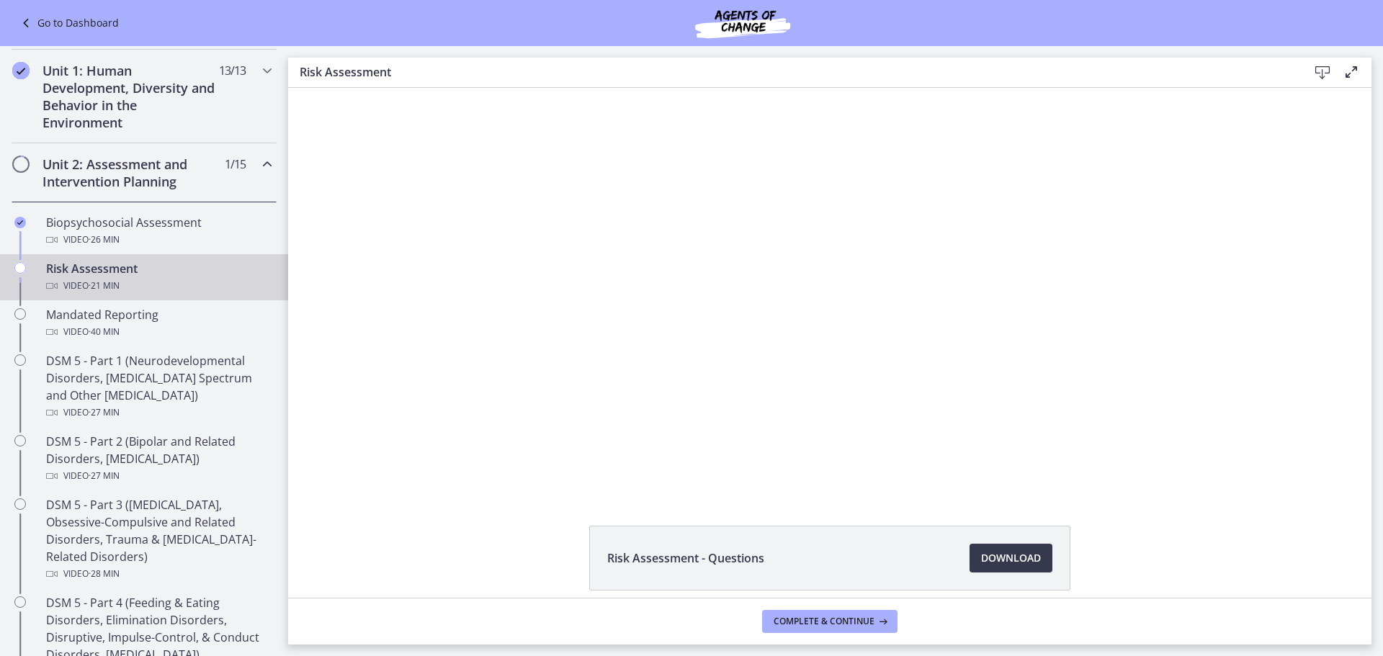
click at [529, 266] on div at bounding box center [829, 290] width 804 height 405
click at [529, 259] on div at bounding box center [829, 290] width 804 height 405
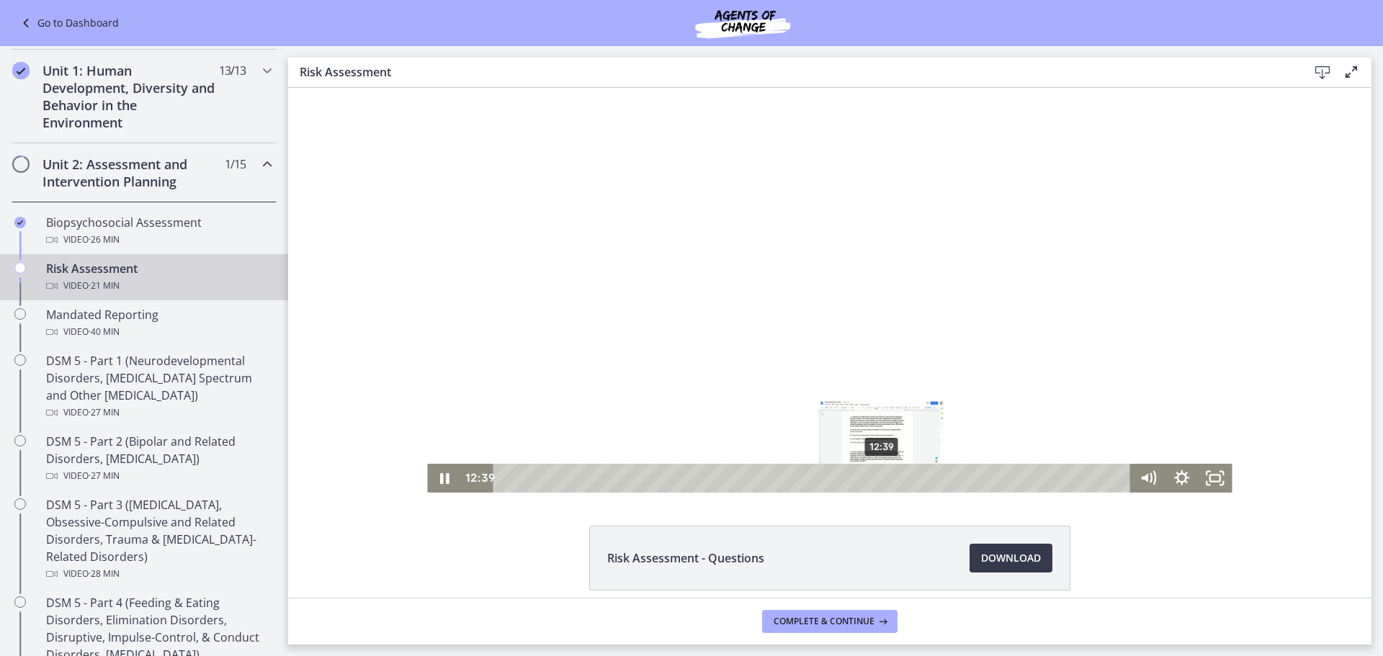
click at [876, 474] on div "12:39" at bounding box center [814, 478] width 617 height 29
click at [883, 477] on div "12:52" at bounding box center [814, 478] width 617 height 29
click at [954, 475] on div "15:14" at bounding box center [814, 478] width 617 height 29
click at [902, 392] on div at bounding box center [829, 290] width 804 height 405
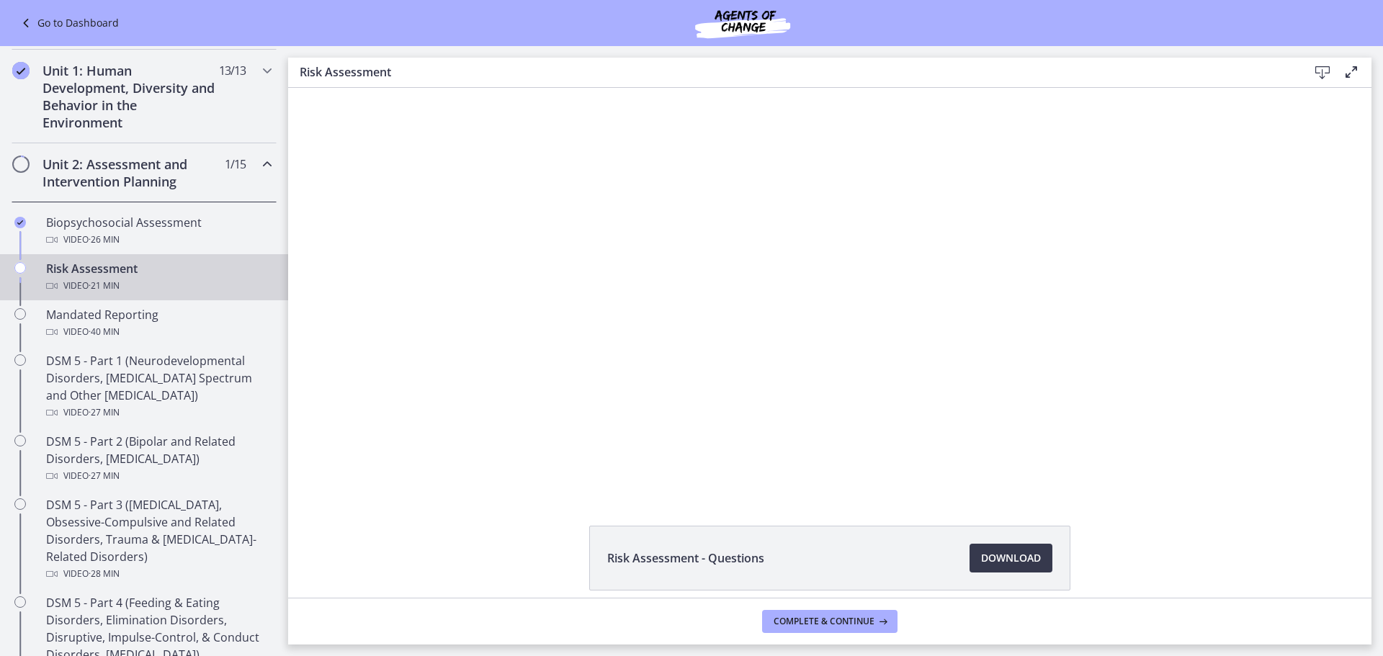
click at [910, 402] on div at bounding box center [829, 290] width 804 height 405
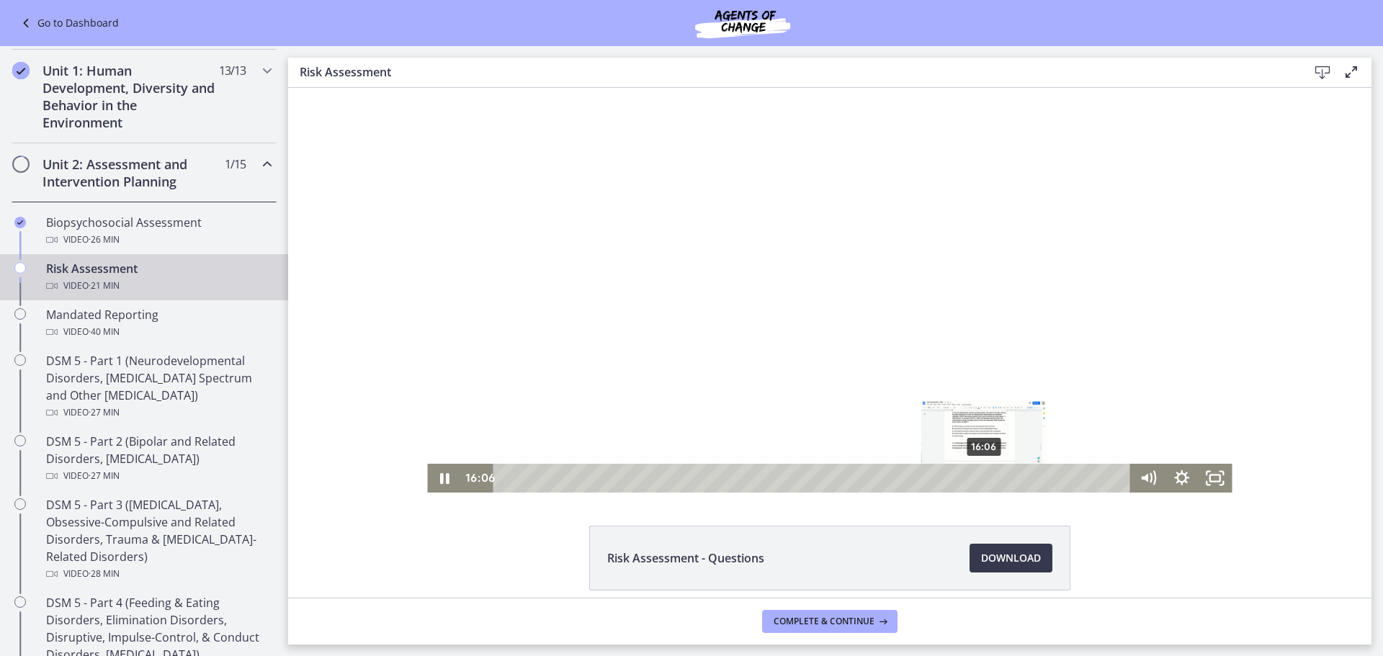
click at [979, 480] on div "16:06" at bounding box center [814, 478] width 617 height 29
click at [995, 477] on div "16:37" at bounding box center [814, 478] width 617 height 29
click at [1011, 475] on div "17:10" at bounding box center [814, 478] width 617 height 29
click at [1033, 474] on div "17:55" at bounding box center [814, 478] width 617 height 29
click at [868, 345] on div at bounding box center [829, 290] width 804 height 405
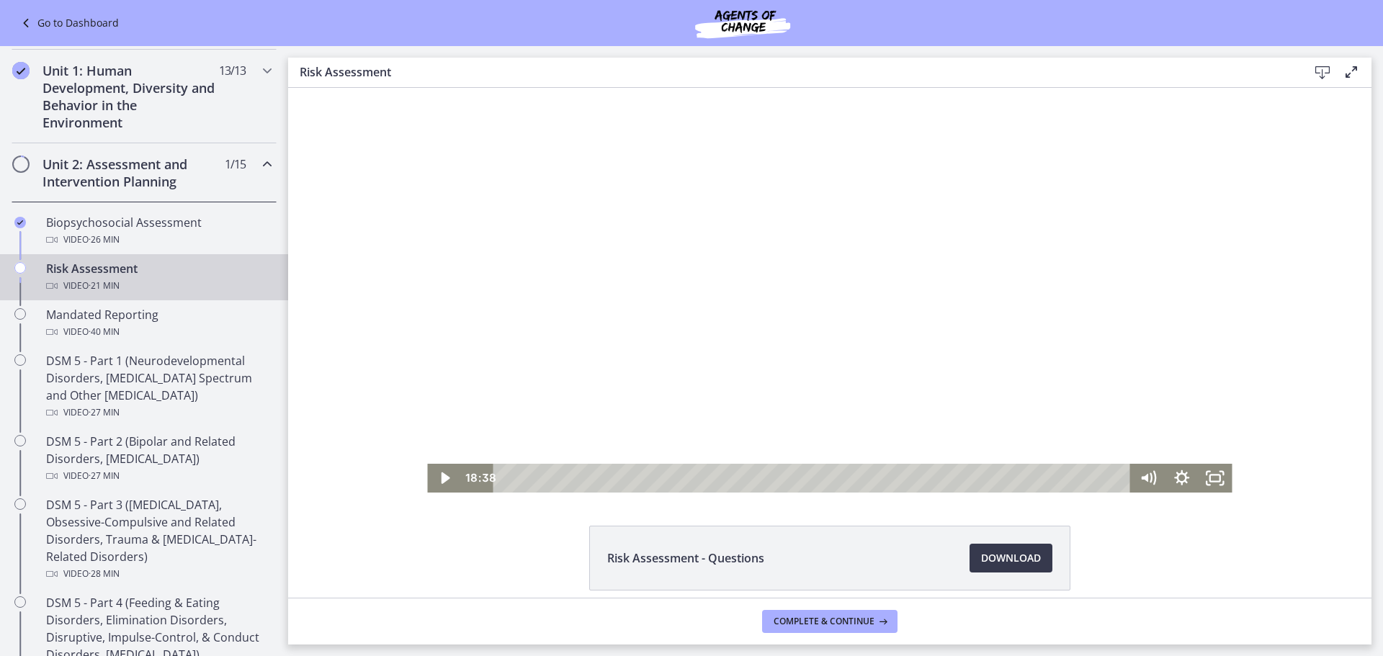
click at [993, 402] on div at bounding box center [829, 290] width 804 height 405
click at [1067, 480] on div "19:04" at bounding box center [814, 478] width 617 height 29
click at [1078, 478] on div "19:25" at bounding box center [814, 478] width 617 height 29
click at [1100, 475] on div "20:09" at bounding box center [814, 478] width 617 height 29
click at [924, 375] on div at bounding box center [829, 290] width 804 height 405
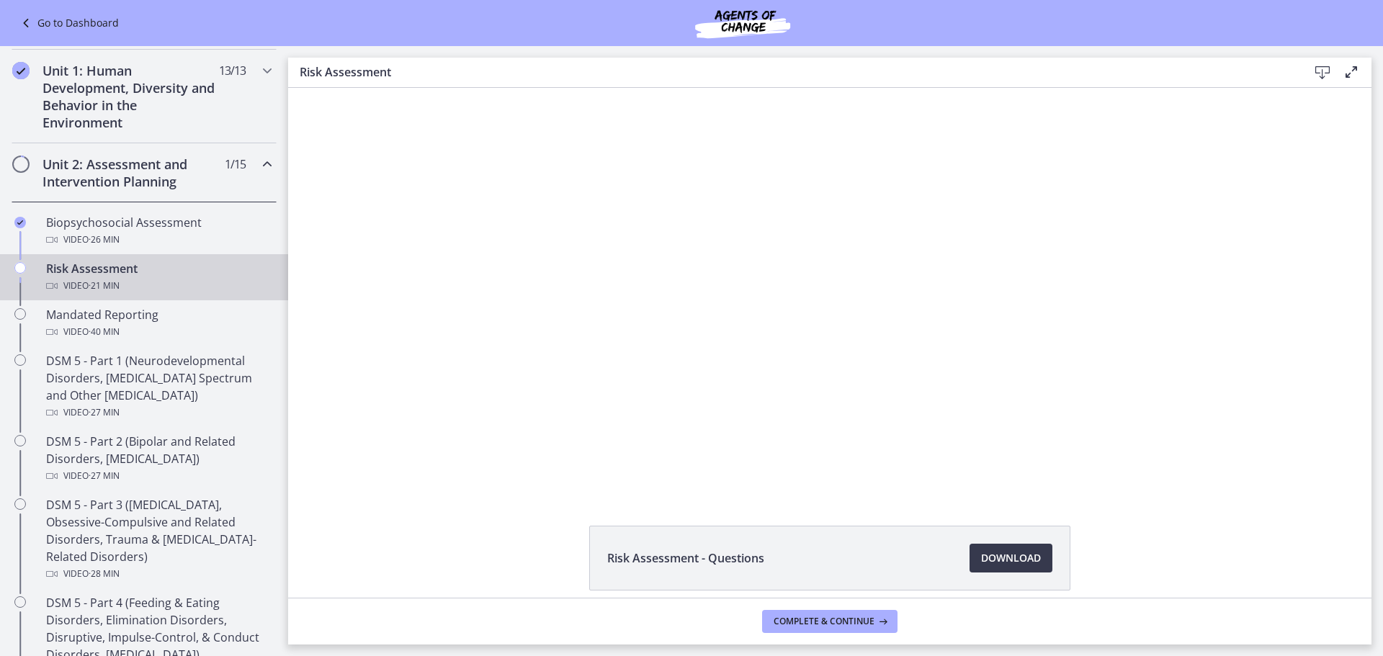
click at [868, 633] on footer "Complete & continue" at bounding box center [829, 621] width 1083 height 47
click at [865, 624] on span "Complete & continue" at bounding box center [823, 622] width 101 height 12
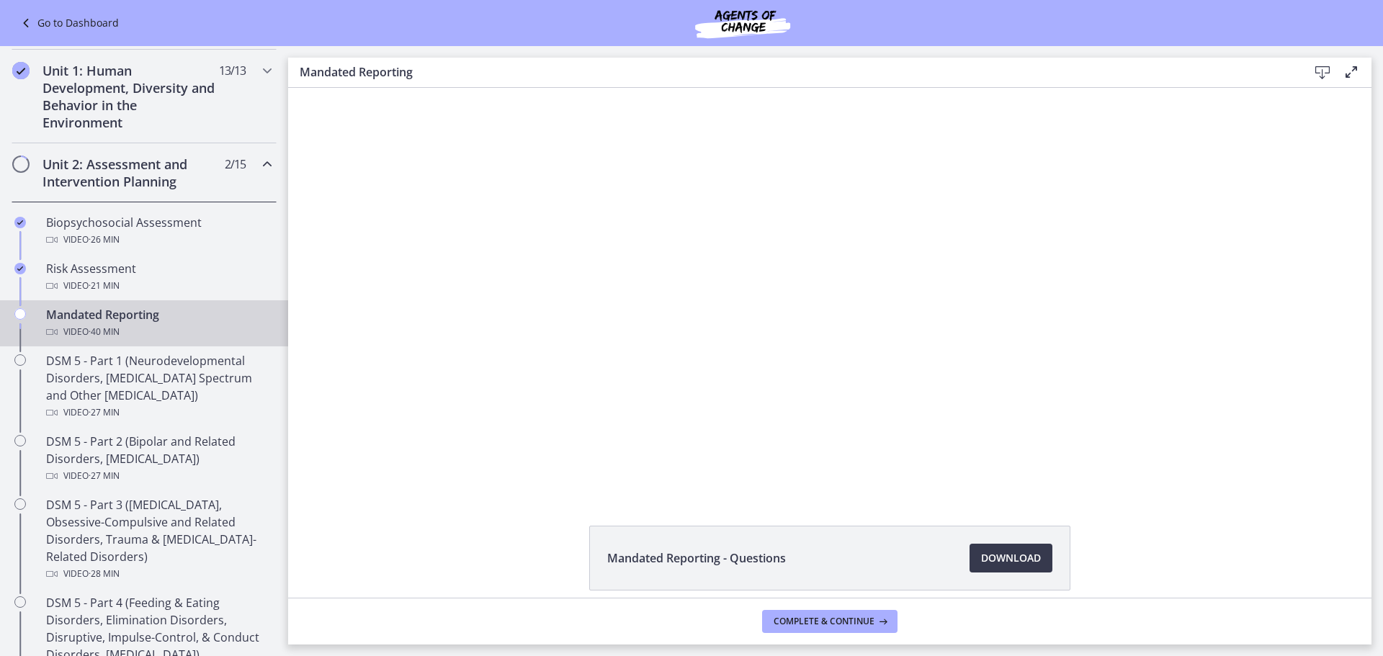
click at [727, 336] on div at bounding box center [829, 290] width 804 height 405
click at [26, 14] on icon at bounding box center [27, 22] width 20 height 17
